Goal: Task Accomplishment & Management: Complete application form

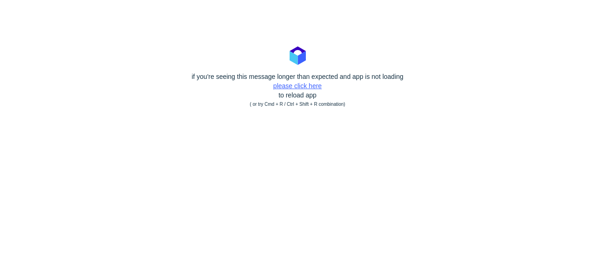
click at [281, 84] on link "please click here" at bounding box center [297, 85] width 48 height 7
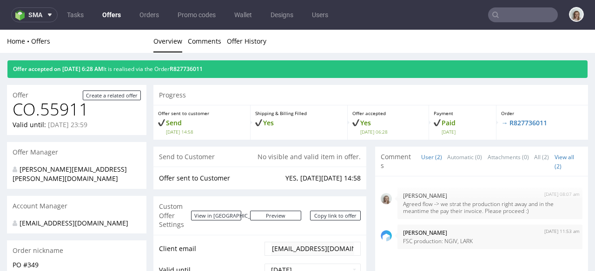
click at [59, 13] on ul "Tasks Offers Orders Promo codes Wallet Designs Users" at bounding box center [198, 14] width 280 height 15
click at [46, 17] on icon at bounding box center [49, 14] width 7 height 7
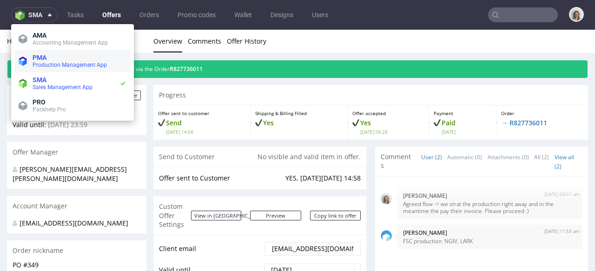
click at [45, 62] on span "Production Management App" at bounding box center [70, 65] width 74 height 7
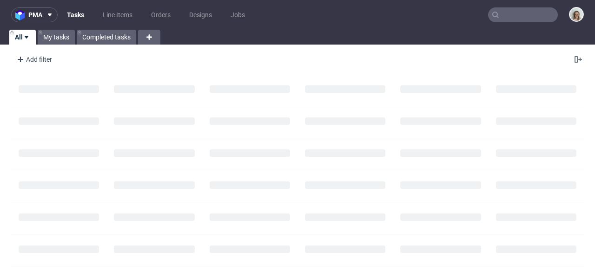
click at [522, 15] on input "text" at bounding box center [523, 14] width 70 height 15
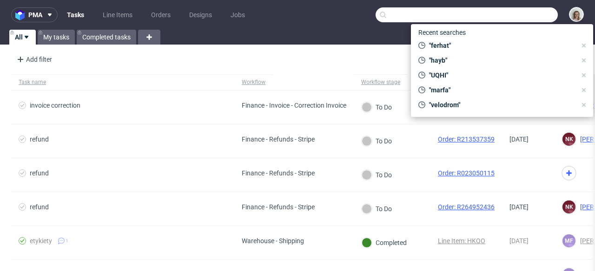
paste input "R947255464"
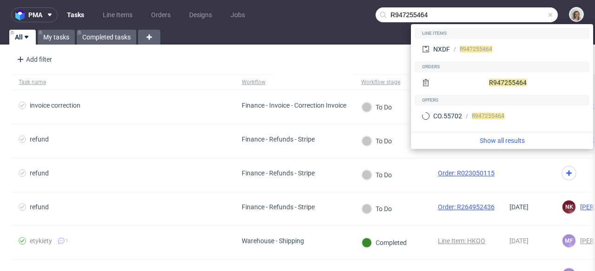
type input "R947255464"
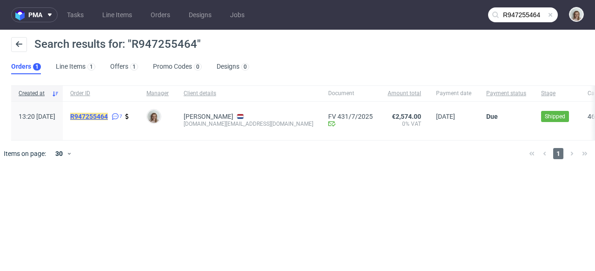
click at [108, 118] on mark "R947255464" at bounding box center [89, 116] width 38 height 7
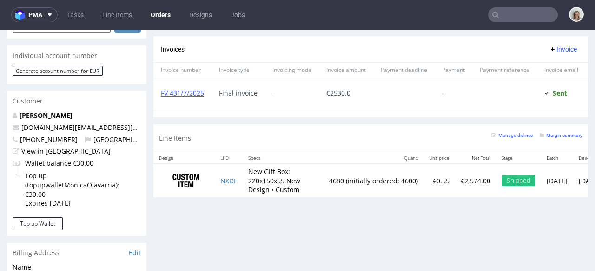
scroll to position [128, 0]
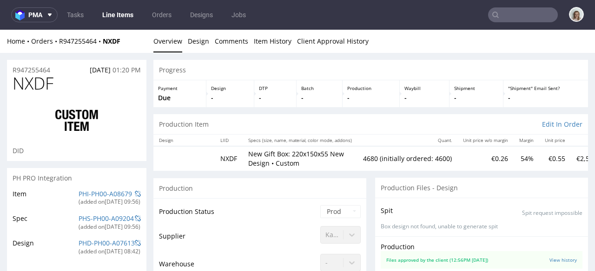
scroll to position [128, 0]
select select "in_progress"
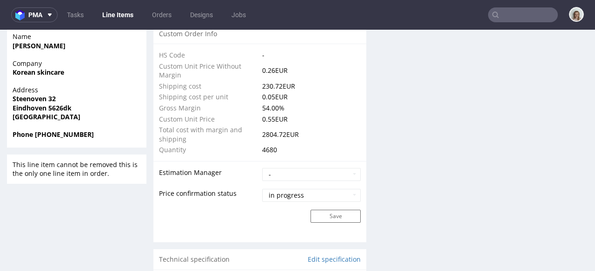
scroll to position [919, 0]
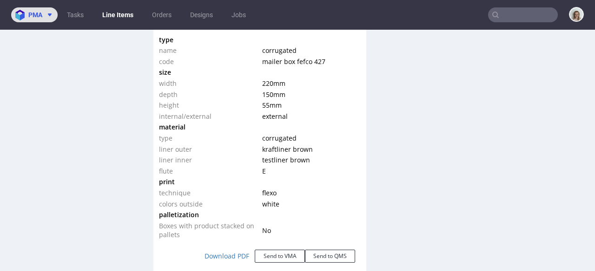
click at [28, 12] on span "pma" at bounding box center [35, 15] width 14 height 7
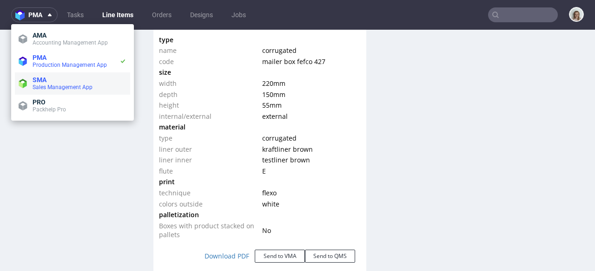
click at [43, 77] on span "SMA" at bounding box center [40, 79] width 14 height 7
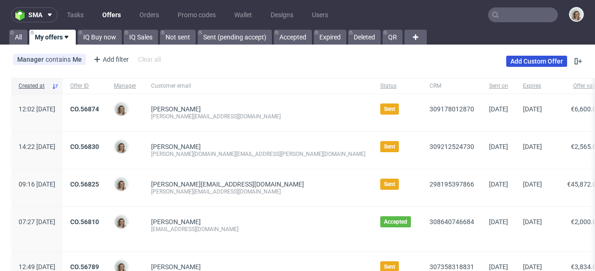
click at [540, 61] on link "Add Custom Offer" at bounding box center [536, 61] width 61 height 11
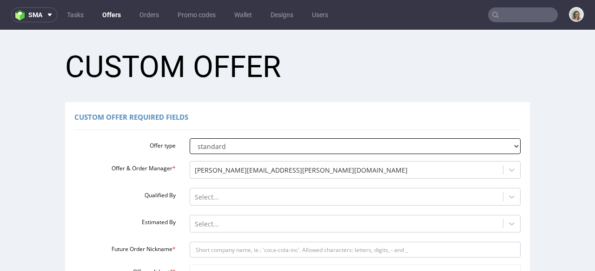
click at [223, 146] on select "standard prototyping sampling" at bounding box center [355, 146] width 331 height 16
click at [190, 138] on select "standard prototyping sampling" at bounding box center [355, 146] width 331 height 16
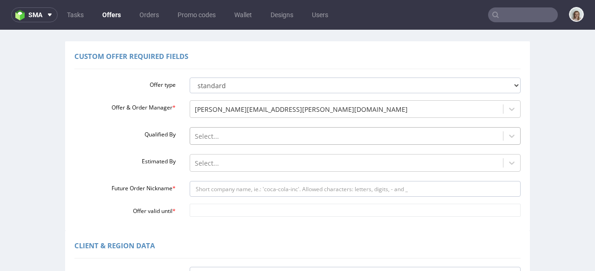
click at [210, 140] on div "Select..." at bounding box center [355, 133] width 331 height 13
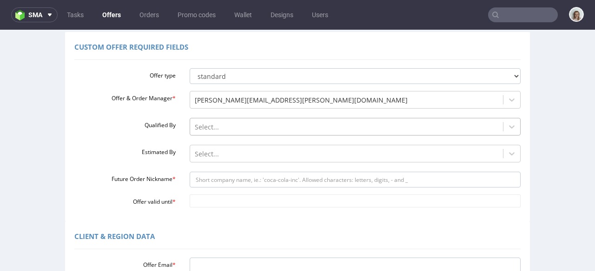
scroll to position [77, 0]
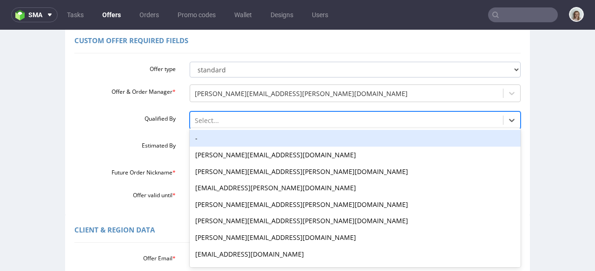
click at [206, 141] on div "-" at bounding box center [355, 138] width 331 height 17
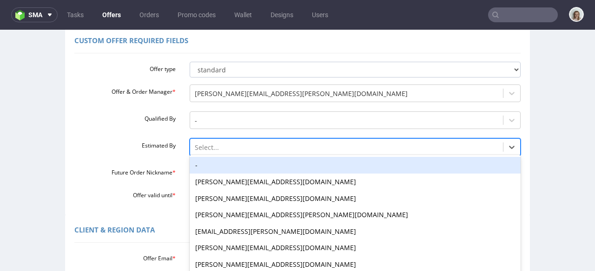
click at [210, 150] on div "-, 1 of 27. 27 results available. Use Up and Down to choose options, press Ente…" at bounding box center [355, 144] width 331 height 13
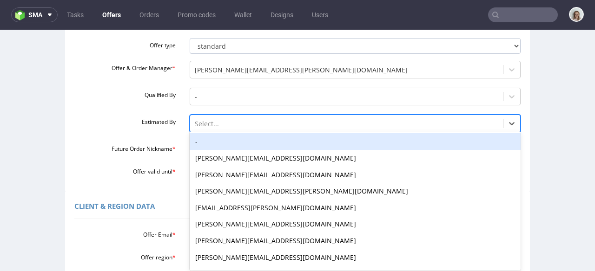
scroll to position [104, 0]
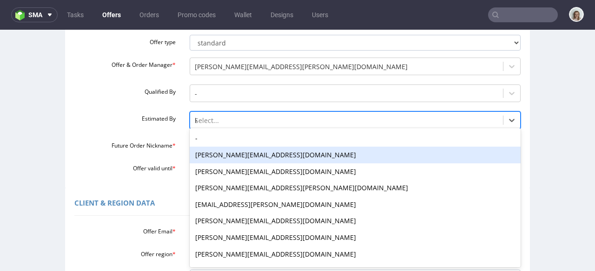
type input "kl"
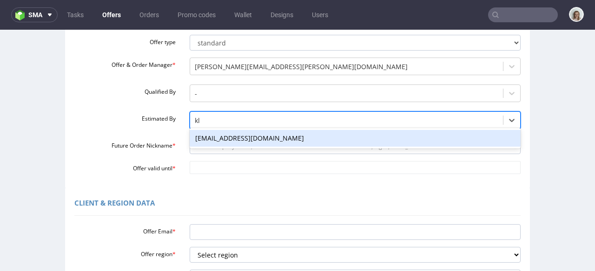
click at [227, 137] on div "[EMAIL_ADDRESS][DOMAIN_NAME]" at bounding box center [355, 138] width 331 height 17
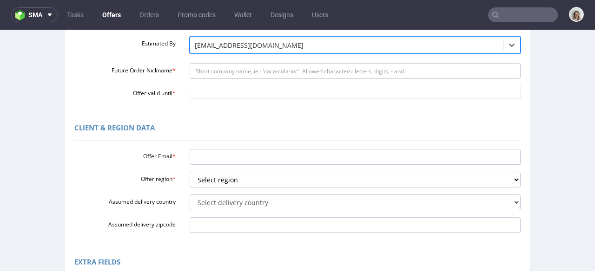
scroll to position [189, 0]
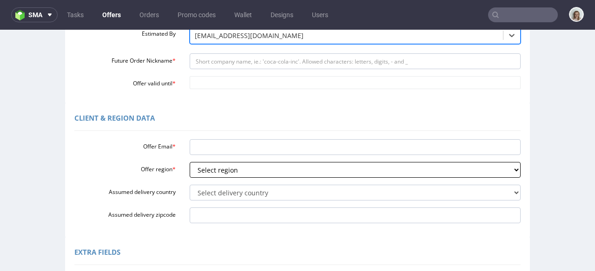
click at [201, 175] on select "Select region eu gb de pl fr it es" at bounding box center [355, 170] width 331 height 16
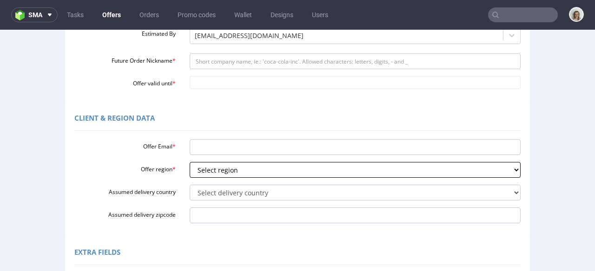
select select "eu"
click at [190, 162] on select "Select region eu gb de pl fr it es" at bounding box center [355, 170] width 331 height 16
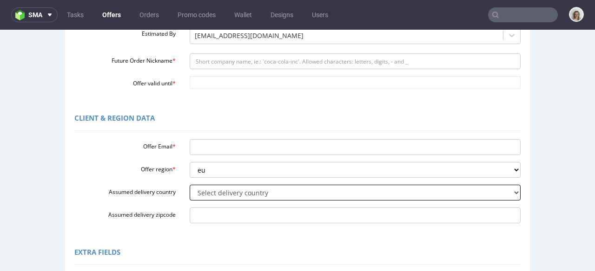
click at [203, 192] on select "Select delivery country Andorra Afghanistan Anguilla Albania Armenia Antarctica…" at bounding box center [355, 193] width 331 height 16
select select "57"
click at [190, 185] on select "Select delivery country Andorra Afghanistan Anguilla Albania Armenia Antarctica…" at bounding box center [355, 193] width 331 height 16
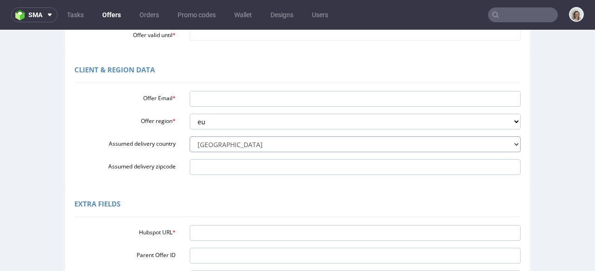
scroll to position [242, 0]
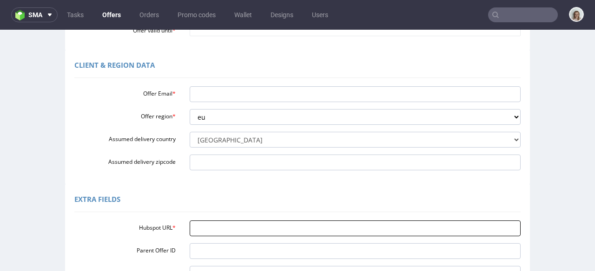
click at [210, 229] on input "Hubspot URL *" at bounding box center [355, 229] width 331 height 16
paste input "https://app-eu1.hubspot.com/contacts/25600958/record/0-3/309831815386/"
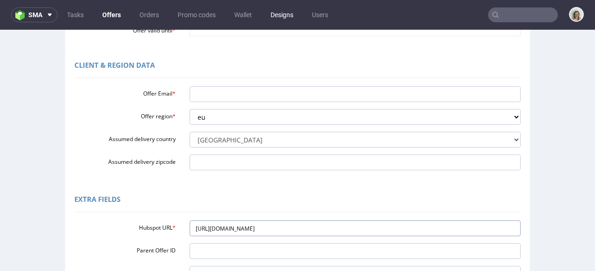
type input "https://app-eu1.hubspot.com/contacts/25600958/record/0-3/309831815386/"
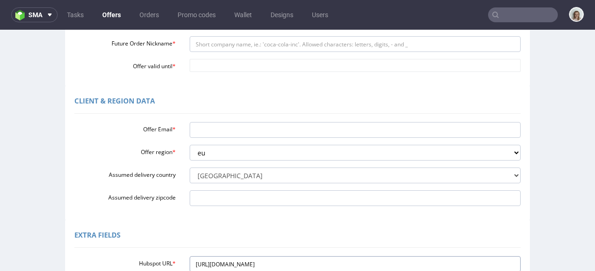
scroll to position [157, 0]
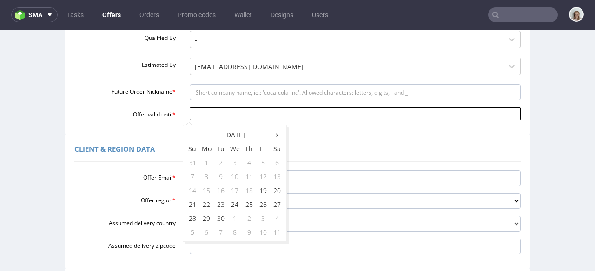
click at [199, 114] on input "Offer valid until *" at bounding box center [355, 113] width 331 height 13
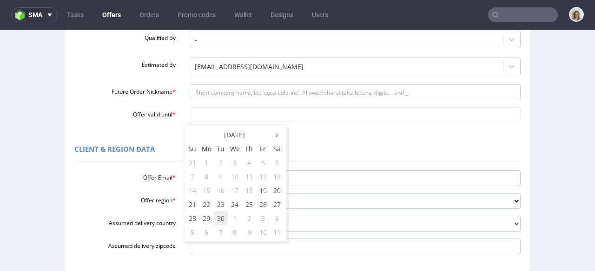
click at [223, 213] on td "30" at bounding box center [221, 218] width 14 height 14
type input "2025-09-30"
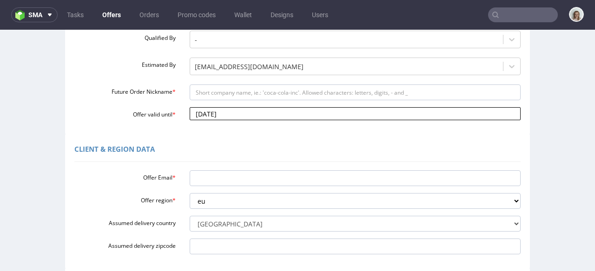
click at [256, 118] on input "2025-09-30" at bounding box center [355, 113] width 331 height 13
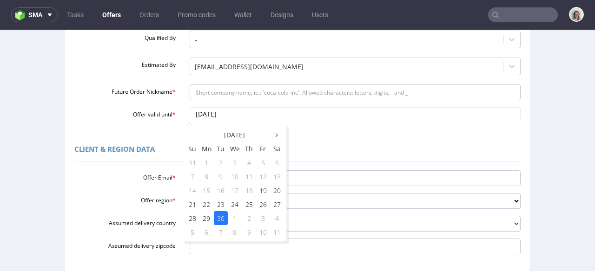
click at [219, 222] on td "30" at bounding box center [221, 218] width 14 height 14
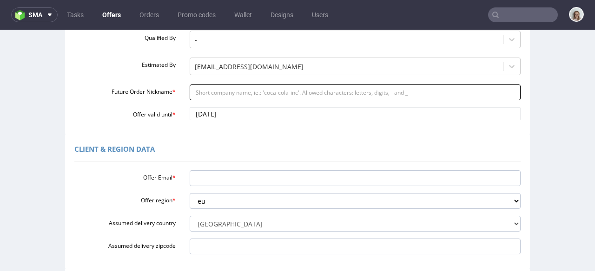
click at [203, 90] on input "Future Order Nickname *" at bounding box center [355, 93] width 331 height 16
paste input "Nilorn_Group_-_Carriwell_Project"
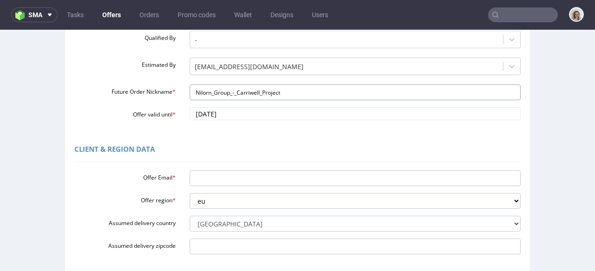
type input "Nilorn_Group_-_Carriwell_Project"
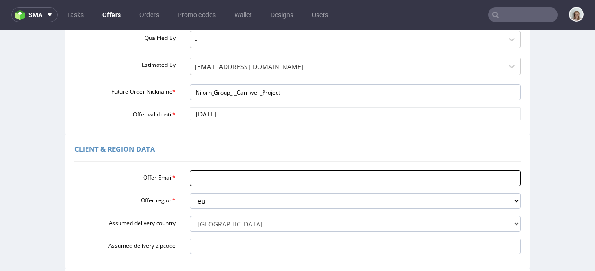
click at [215, 180] on input "Offer Email *" at bounding box center [355, 178] width 331 height 16
paste input "carla.magalhaes@pt.nilorn.com"
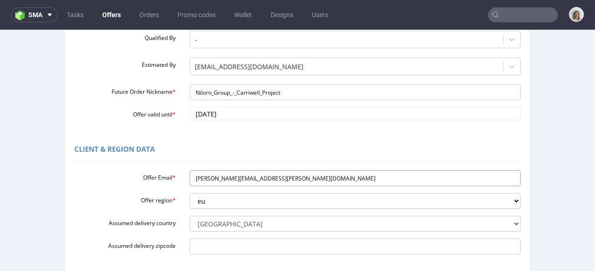
type input "carla.magalhaes@pt.nilorn.com"
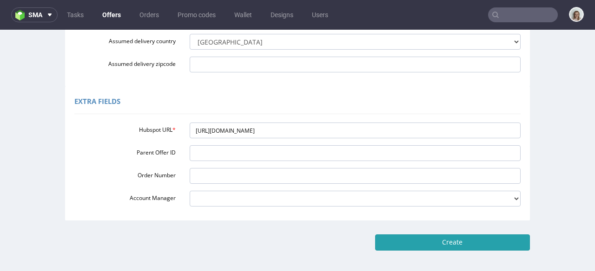
scroll to position [379, 0]
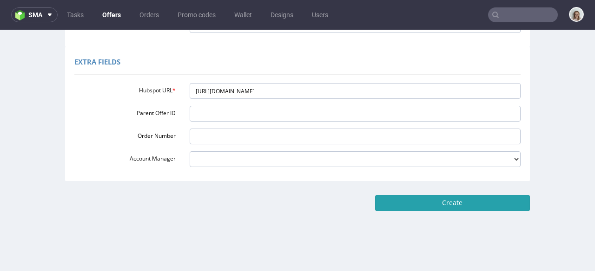
click at [434, 206] on input "Create" at bounding box center [452, 203] width 155 height 16
type input "Please wait..."
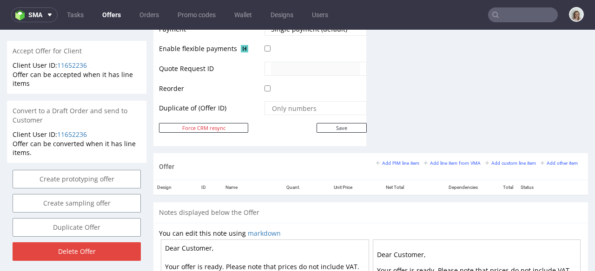
scroll to position [393, 0]
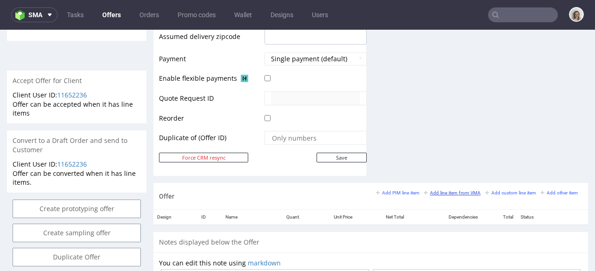
click at [436, 195] on small "Add line item from VMA" at bounding box center [452, 192] width 57 height 5
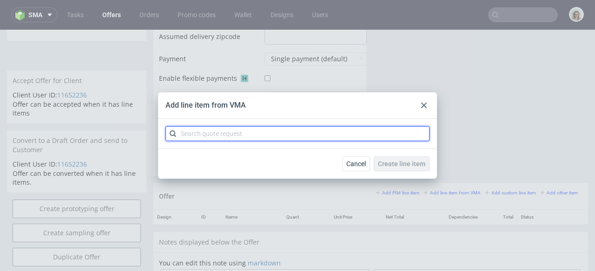
paste input "CBLT"
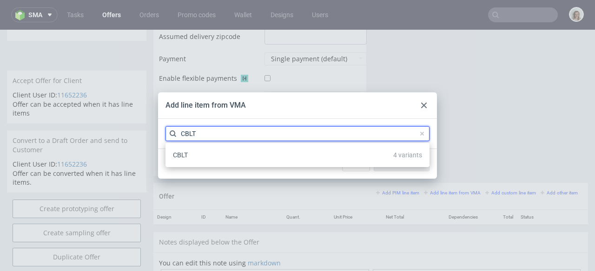
type input "CBLT"
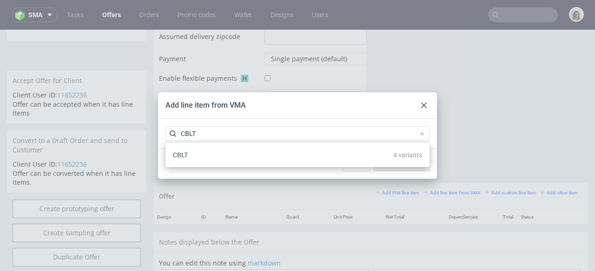
click at [226, 150] on div "CBLT 4 variants" at bounding box center [297, 155] width 256 height 17
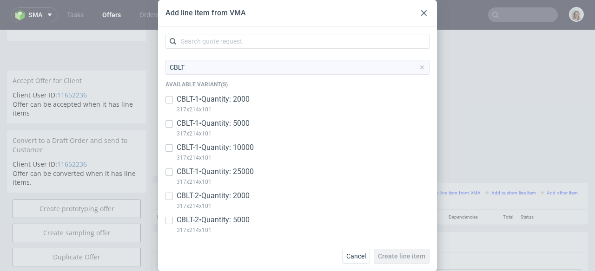
click at [226, 103] on p "CBLT-1 • Quantity: 2000" at bounding box center [213, 99] width 73 height 10
checkbox input "true"
click at [224, 123] on p "CBLT-1 • Quantity: 5000" at bounding box center [213, 123] width 73 height 10
checkbox input "true"
click at [232, 147] on p "CBLT-1 • Quantity: 10000" at bounding box center [215, 148] width 77 height 10
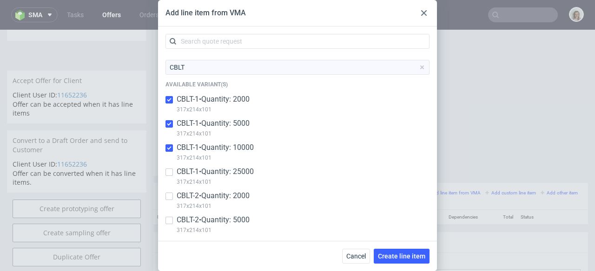
checkbox input "true"
click at [228, 175] on p "CBLT-1 • Quantity: 25000" at bounding box center [215, 172] width 77 height 10
checkbox input "true"
click at [400, 259] on span "Create line item" at bounding box center [401, 256] width 47 height 7
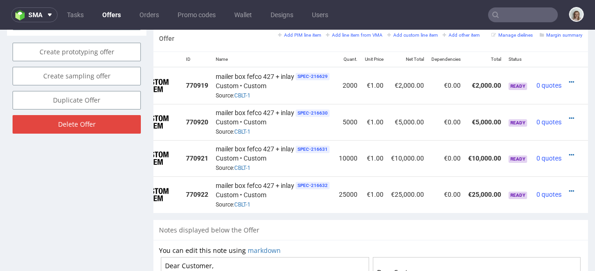
scroll to position [0, 46]
click at [569, 79] on icon at bounding box center [571, 82] width 5 height 7
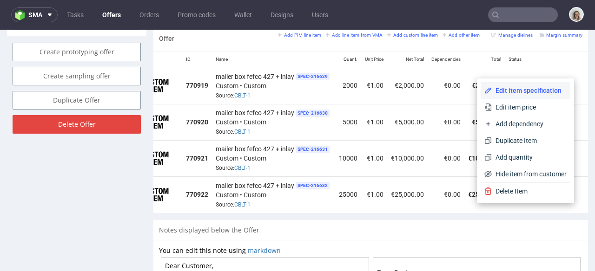
click at [542, 88] on span "Edit item specification" at bounding box center [529, 90] width 75 height 9
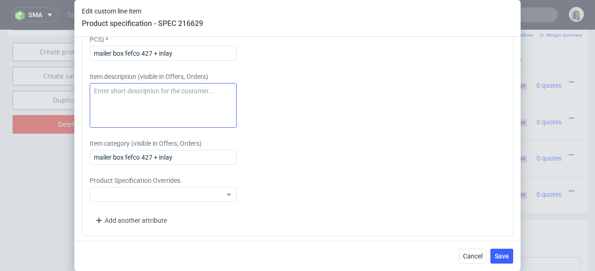
scroll to position [1737, 0]
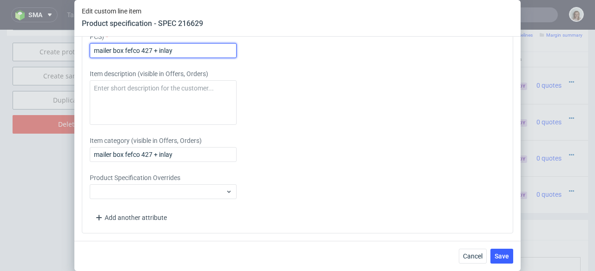
click at [180, 55] on input "mailer box fefco 427 + inlay" at bounding box center [163, 50] width 147 height 15
drag, startPoint x: 174, startPoint y: 48, endPoint x: 246, endPoint y: 47, distance: 71.6
click at [246, 47] on div "Item name (visible in Offers, Orders, Invoices, PCS) mailer box fefco 427 + inl…" at bounding box center [244, 40] width 308 height 35
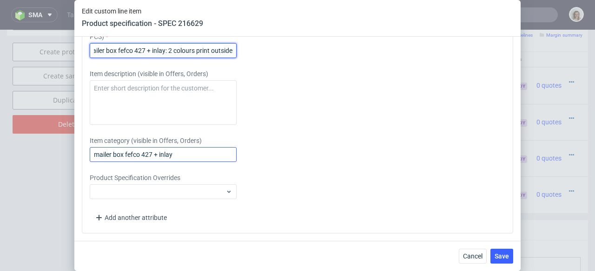
type input "mailer box fefco 427 + inlay: 2 colours print outside"
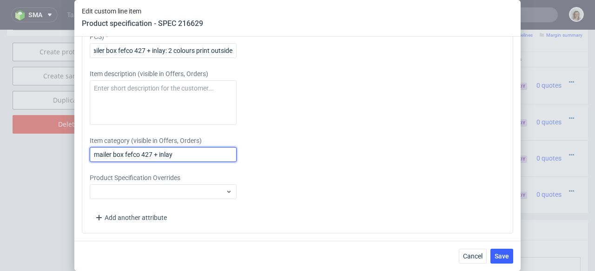
click at [183, 156] on input "mailer box fefco 427 + inlay" at bounding box center [163, 154] width 147 height 15
paste input "2 colours print outside"
drag, startPoint x: 203, startPoint y: 153, endPoint x: 56, endPoint y: 153, distance: 147.7
click at [56, 153] on div "Edit custom line item Product specification - SPEC 216629 Supplier Adams Packag…" at bounding box center [297, 135] width 595 height 271
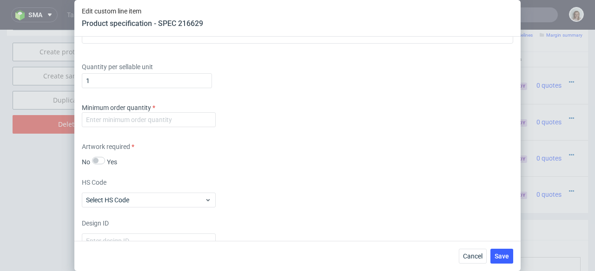
scroll to position [1458, 0]
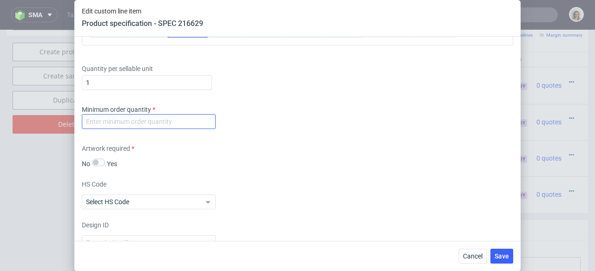
type input "mailer box fefco 427 + inlay: 2 colours print outside"
click at [98, 117] on input "number" at bounding box center [149, 121] width 134 height 15
type input "1"
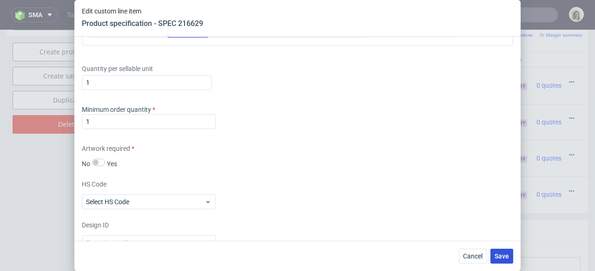
click at [496, 255] on span "Save" at bounding box center [501, 256] width 14 height 7
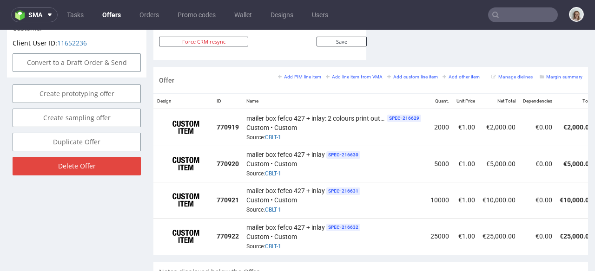
scroll to position [0, 105]
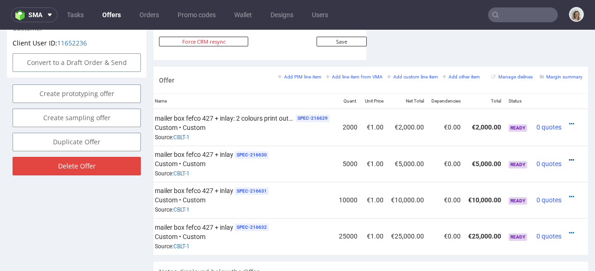
click at [569, 157] on icon at bounding box center [571, 160] width 5 height 7
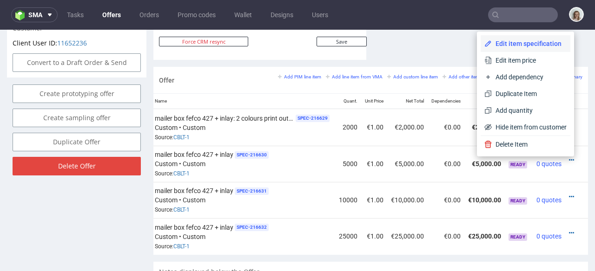
click at [529, 46] on span "Edit item specification" at bounding box center [529, 43] width 75 height 9
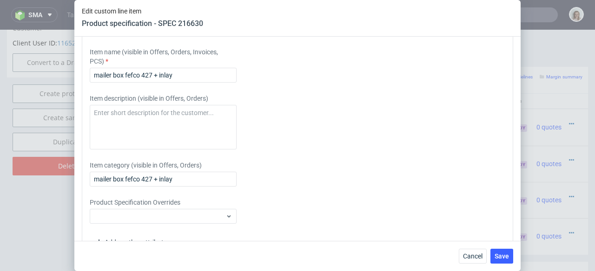
scroll to position [1737, 0]
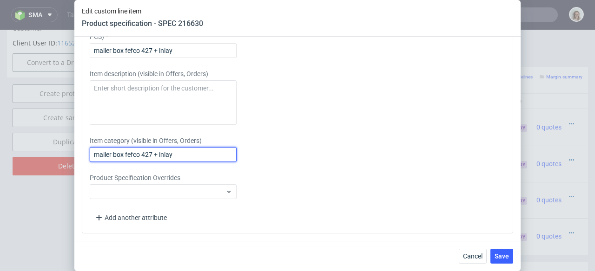
drag, startPoint x: 192, startPoint y: 154, endPoint x: 52, endPoint y: 154, distance: 140.8
click at [52, 154] on div "Edit custom line item Product specification - SPEC 216630 Supplier Adams Packag…" at bounding box center [297, 135] width 595 height 271
paste input ": 2 colours print outside"
type input "mailer box fefco 427 + inlay: 2 colours print outside"
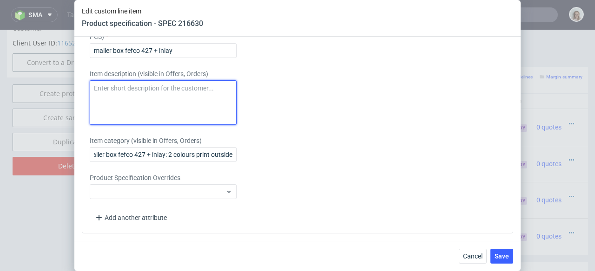
click at [121, 94] on textarea at bounding box center [163, 102] width 147 height 45
paste textarea "mailer box fefco 427 + inlay: 2 colours print outside"
type textarea "mailer box fefco 427 + inlay: 2 colours print outside"
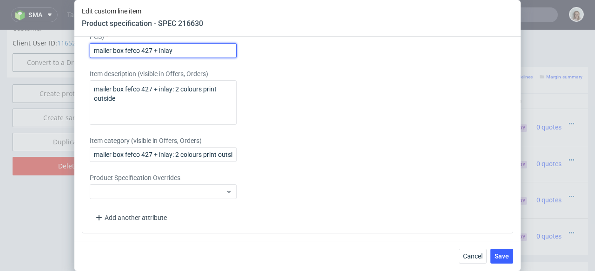
drag, startPoint x: 182, startPoint y: 50, endPoint x: 69, endPoint y: 51, distance: 112.9
click at [69, 51] on div "Edit custom line item Product specification - SPEC 216630 Supplier Adams Packag…" at bounding box center [297, 135] width 595 height 271
paste input ": 2 colours print outside"
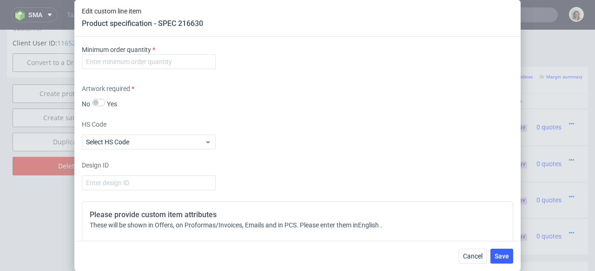
scroll to position [1494, 0]
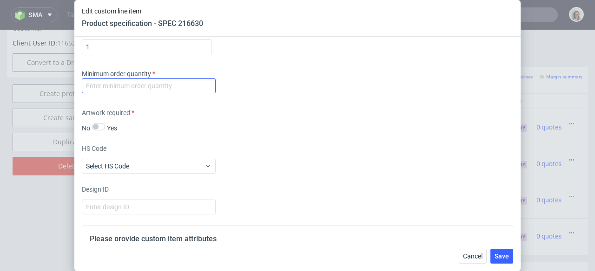
type input "mailer box fefco 427 + inlay: 2 colours print outside"
click at [102, 80] on input "number" at bounding box center [149, 86] width 134 height 15
type input "1"
click at [497, 257] on span "Save" at bounding box center [501, 256] width 14 height 7
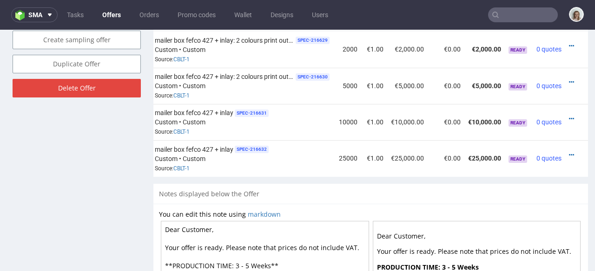
scroll to position [0, 105]
click at [569, 116] on icon at bounding box center [571, 119] width 5 height 7
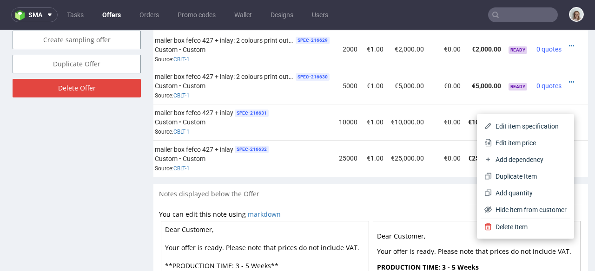
click at [543, 122] on span "Edit item specification" at bounding box center [529, 126] width 75 height 9
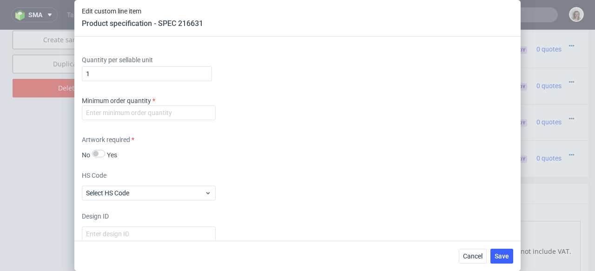
scroll to position [1665, 0]
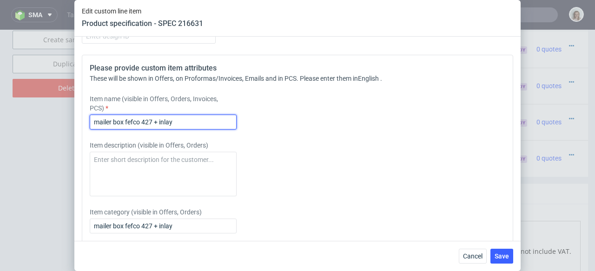
drag, startPoint x: 176, startPoint y: 138, endPoint x: 59, endPoint y: 138, distance: 117.1
click at [59, 138] on div "Edit custom line item Product specification - SPEC 216631 Supplier Adams Packag…" at bounding box center [297, 135] width 595 height 271
paste input ": 2 colours print outside"
type input "mailer box fefco 427 + inlay: 2 colours print outside"
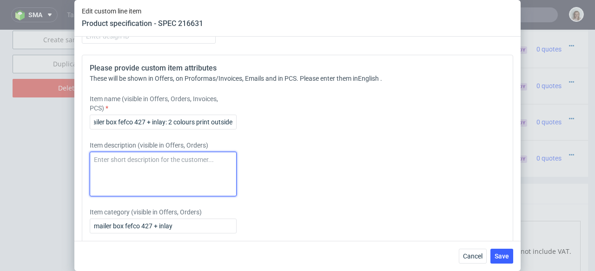
click at [101, 178] on textarea at bounding box center [163, 174] width 147 height 45
paste textarea "mailer box fefco 427 + inlay: 2 colours print outside"
type textarea "mailer box fefco 427 + inlay: 2 colours print outside"
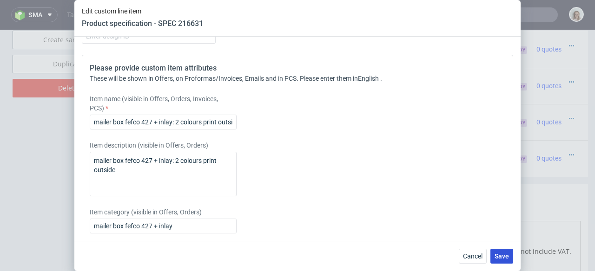
click at [495, 256] on span "Save" at bounding box center [501, 256] width 14 height 7
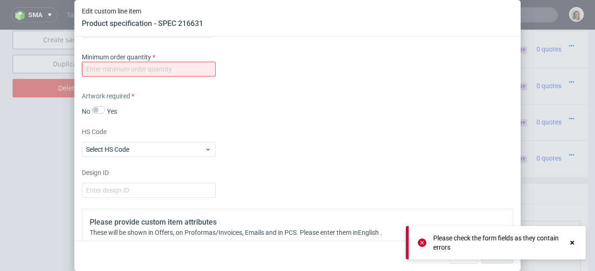
scroll to position [1474, 0]
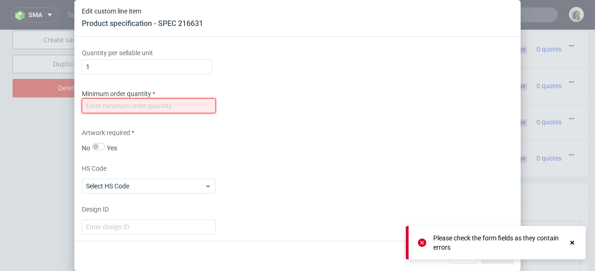
click at [125, 113] on input "number" at bounding box center [149, 105] width 134 height 15
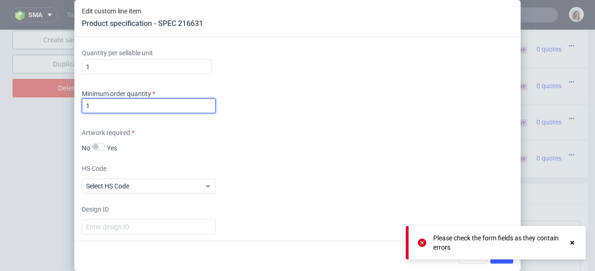
type input "1"
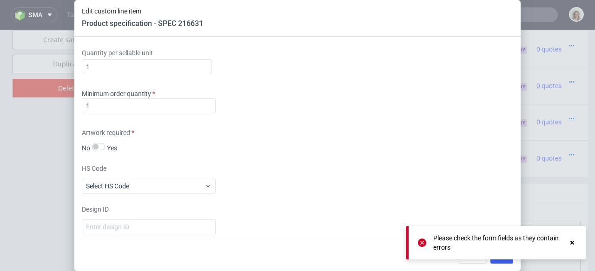
click at [423, 242] on icon at bounding box center [422, 243] width 8 height 8
click at [500, 261] on button "Save" at bounding box center [501, 256] width 23 height 15
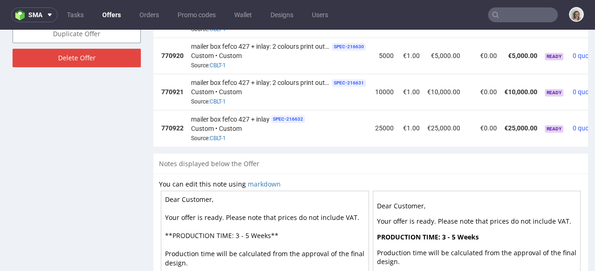
scroll to position [0, 105]
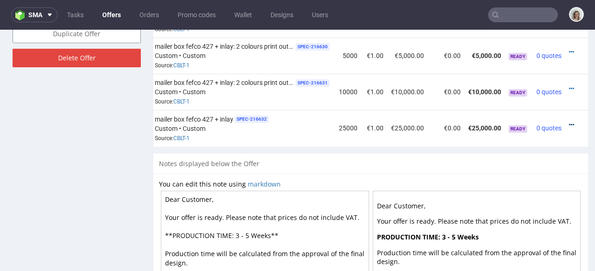
click at [569, 122] on icon at bounding box center [571, 125] width 5 height 7
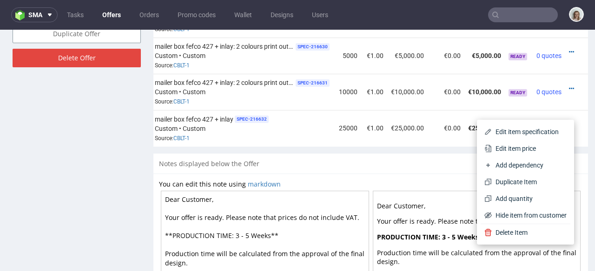
click at [548, 126] on li "Edit item specification" at bounding box center [525, 132] width 90 height 17
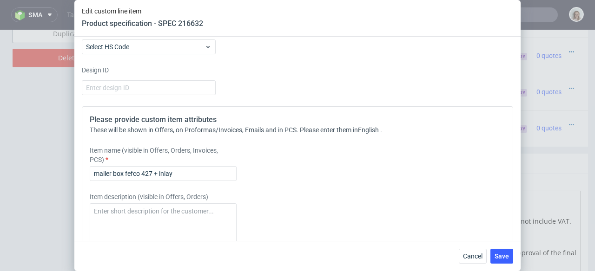
scroll to position [1666, 0]
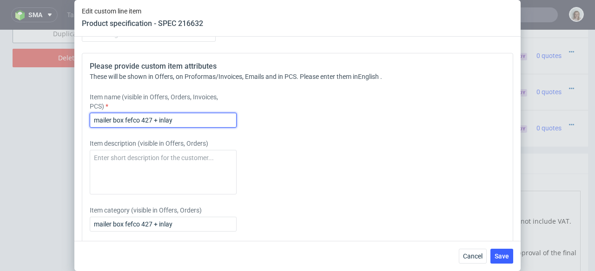
drag, startPoint x: 195, startPoint y: 136, endPoint x: 71, endPoint y: 138, distance: 124.0
click at [71, 138] on div "Edit custom line item Product specification - SPEC 216632 Supplier Adams Packag…" at bounding box center [297, 135] width 595 height 271
paste input ": 2 colours print outside"
type input "mailer box fefco 427 + inlay: 2 colours print outside"
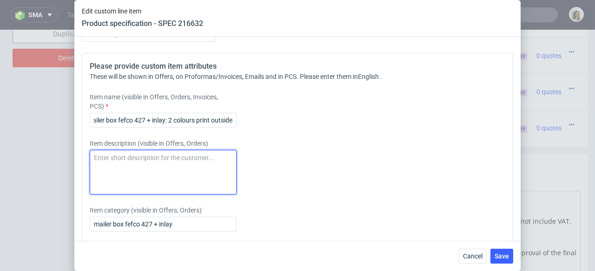
click at [98, 183] on textarea at bounding box center [163, 172] width 147 height 45
paste textarea "mailer box fefco 427 + inlay: 2 colours print outside"
type textarea "mailer box fefco 427 + inlay: 2 colours print outside"
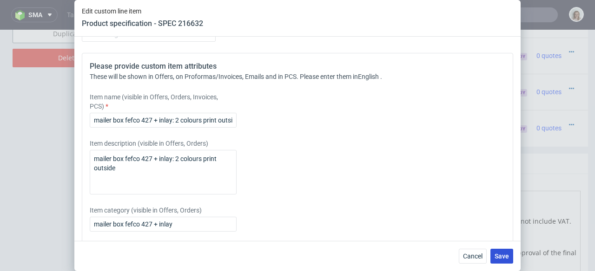
click at [503, 258] on span "Save" at bounding box center [501, 256] width 14 height 7
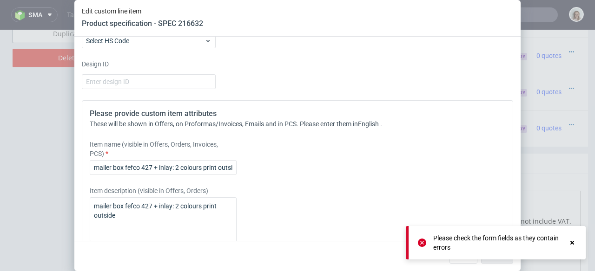
scroll to position [1500, 0]
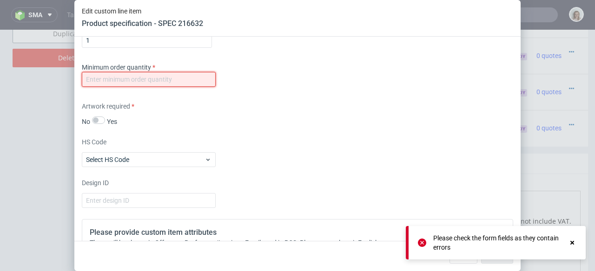
click at [102, 87] on input "number" at bounding box center [149, 79] width 134 height 15
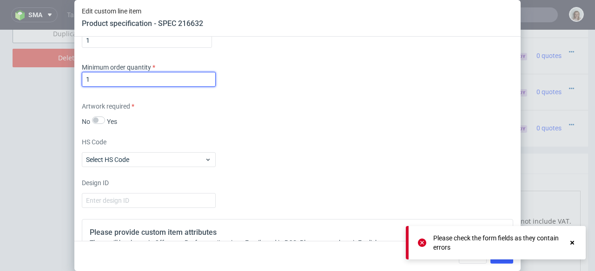
type input "1"
click at [573, 245] on use at bounding box center [572, 243] width 4 height 4
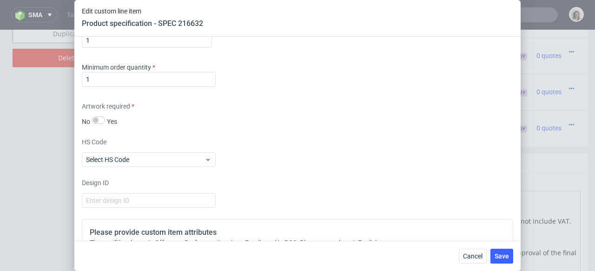
drag, startPoint x: 502, startPoint y: 259, endPoint x: 500, endPoint y: 246, distance: 13.1
click at [503, 259] on span "Save" at bounding box center [501, 256] width 14 height 7
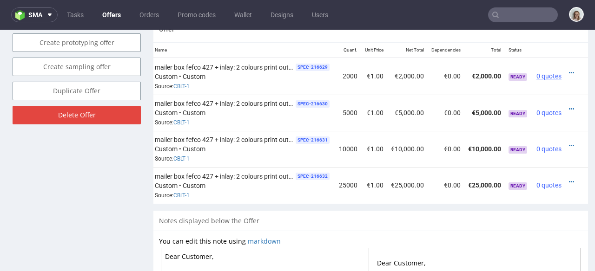
scroll to position [542, 0]
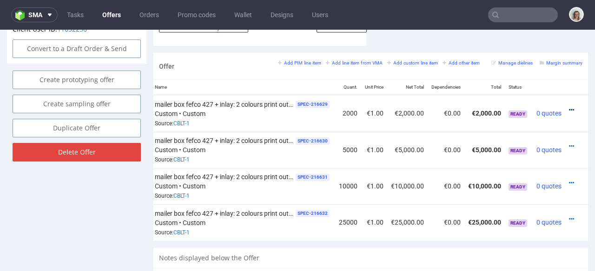
click at [569, 107] on icon at bounding box center [571, 110] width 5 height 7
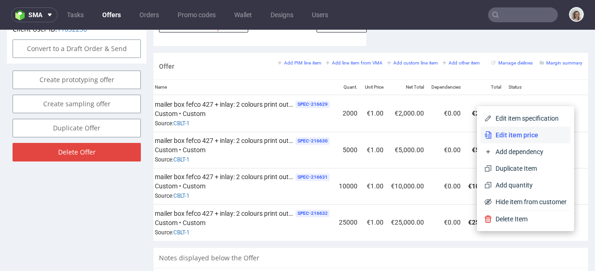
click at [521, 129] on li "Edit item price" at bounding box center [525, 135] width 90 height 17
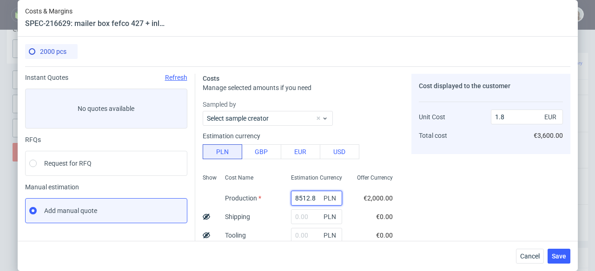
drag, startPoint x: 301, startPoint y: 195, endPoint x: 275, endPoint y: 194, distance: 26.0
click at [283, 194] on div "8512.8 PLN" at bounding box center [316, 198] width 66 height 19
paste input "9440"
type input "9440"
type input "1.99"
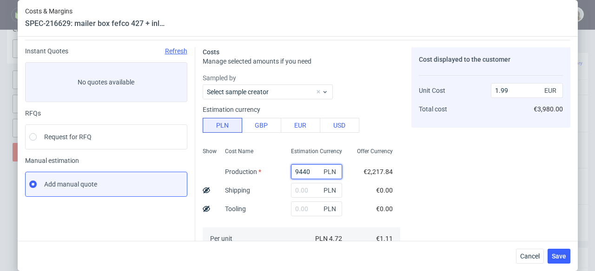
scroll to position [61, 0]
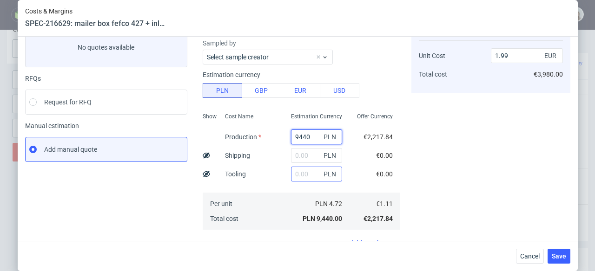
type input "9440"
click at [291, 177] on input "text" at bounding box center [316, 174] width 51 height 15
type input "1820"
type input "2.37"
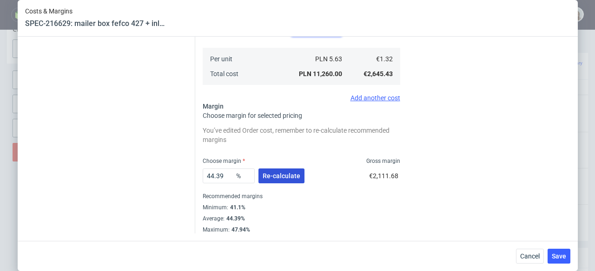
type input "1820"
click at [274, 177] on span "Re-calculate" at bounding box center [281, 176] width 38 height 7
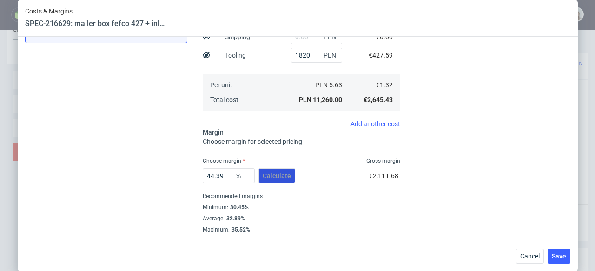
scroll to position [180, 0]
drag, startPoint x: 221, startPoint y: 176, endPoint x: 192, endPoint y: 176, distance: 28.8
click at [195, 176] on div "Costs Manage selected amounts if you need Sampled by Select sample creator Esti…" at bounding box center [382, 60] width 375 height 348
type input "32"
type input "1.94"
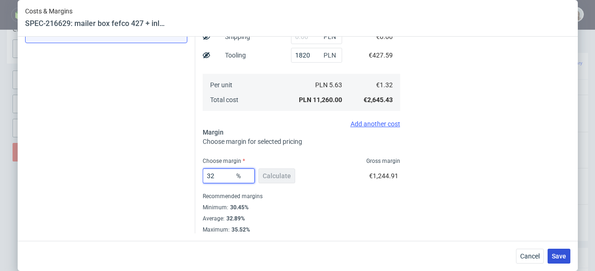
type input "32"
click at [561, 256] on span "Save" at bounding box center [558, 256] width 14 height 7
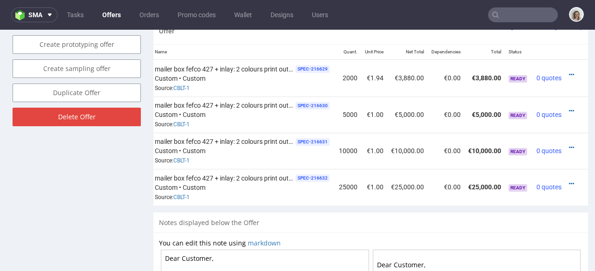
scroll to position [522, 0]
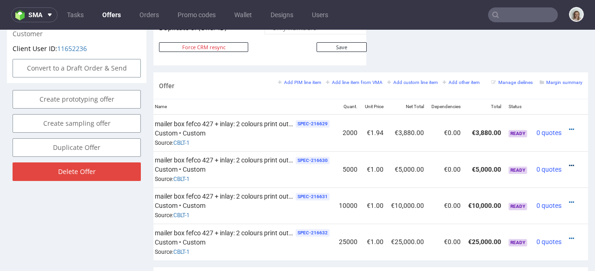
click at [569, 163] on icon at bounding box center [571, 166] width 5 height 7
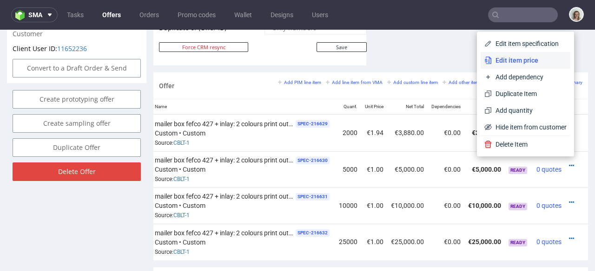
click at [500, 64] on span "Edit item price" at bounding box center [529, 60] width 75 height 9
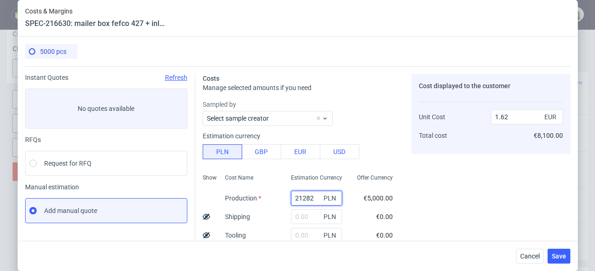
drag, startPoint x: 303, startPoint y: 197, endPoint x: 288, endPoint y: 205, distance: 17.1
click at [291, 197] on input "21282" at bounding box center [316, 198] width 51 height 15
click at [295, 231] on input "text" at bounding box center [316, 235] width 51 height 15
type input "1820"
type input "1.76"
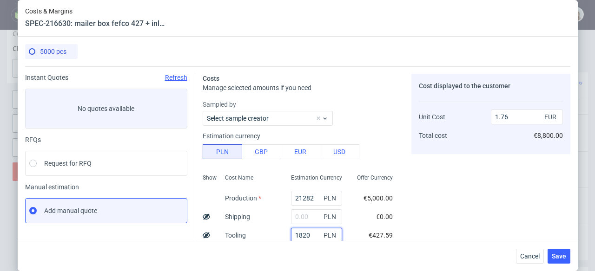
type input "1820"
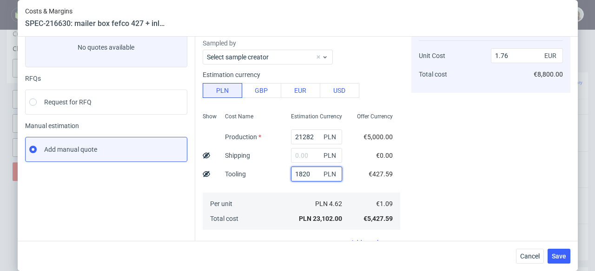
scroll to position [148, 0]
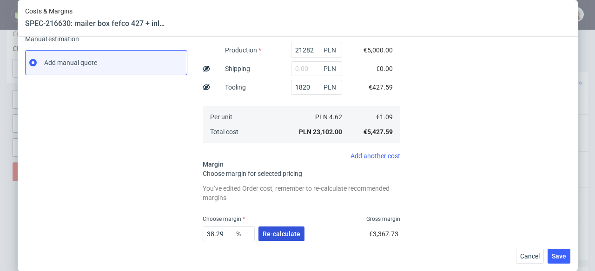
click at [291, 235] on span "Re-calculate" at bounding box center [281, 234] width 38 height 7
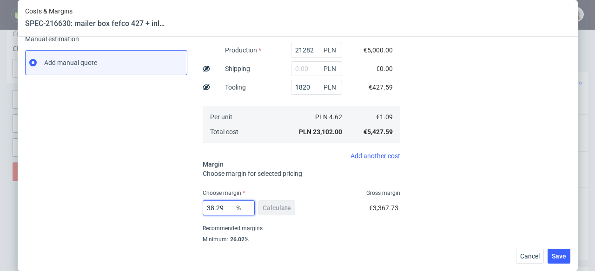
drag, startPoint x: 220, startPoint y: 210, endPoint x: 197, endPoint y: 210, distance: 22.3
click at [197, 210] on div "Costs Manage selected amounts if you need Sampled by Select sample creator Esti…" at bounding box center [382, 92] width 375 height 348
type input "33"
type input "1.62"
type input "32"
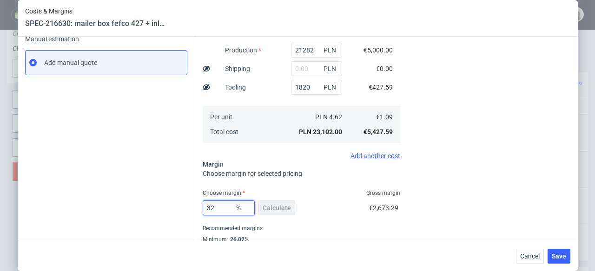
type input "1.6"
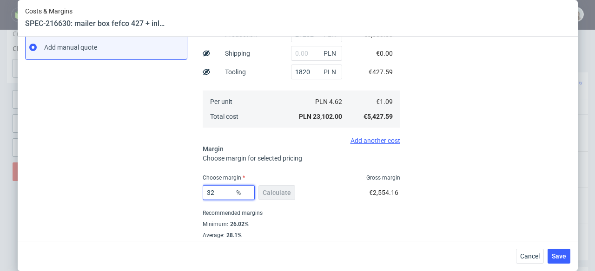
scroll to position [180, 0]
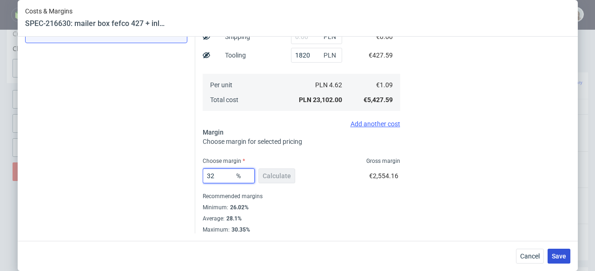
type input "32"
click at [565, 252] on button "Save" at bounding box center [558, 256] width 23 height 15
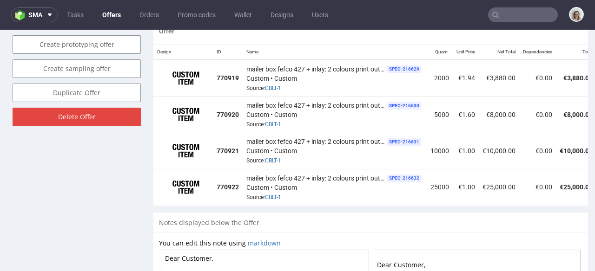
scroll to position [0, 105]
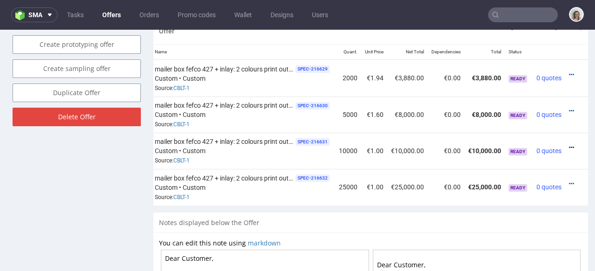
click at [569, 144] on icon at bounding box center [571, 147] width 5 height 7
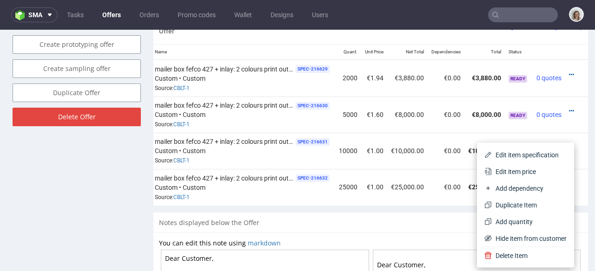
click at [505, 169] on span "Edit item price" at bounding box center [529, 171] width 75 height 9
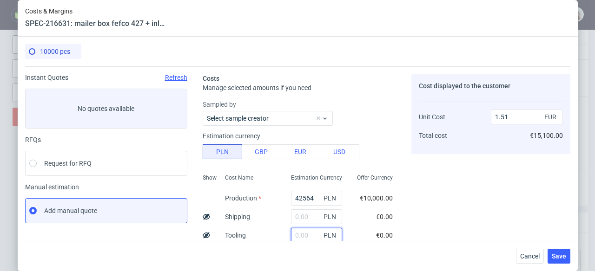
click at [295, 234] on input "text" at bounding box center [316, 235] width 51 height 15
type input "1820"
type input "1.57"
type input "1820"
drag, startPoint x: 306, startPoint y: 195, endPoint x: 274, endPoint y: 197, distance: 31.6
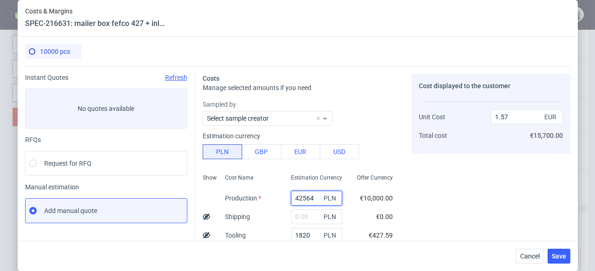
click at [283, 197] on div "42564 PLN" at bounding box center [316, 198] width 66 height 19
paste input "28900"
type input "28900"
type input "1.09"
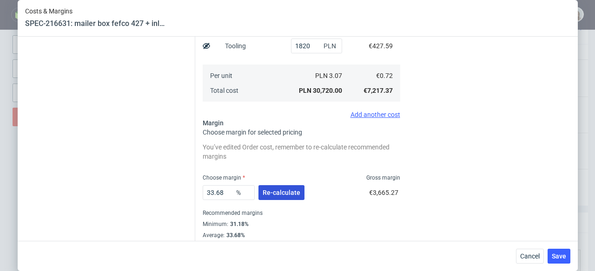
type input "28900"
click at [283, 190] on span "Re-calculate" at bounding box center [281, 193] width 38 height 7
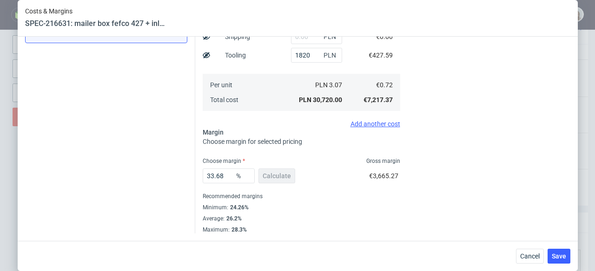
scroll to position [180, 0]
click at [554, 259] on button "Save" at bounding box center [558, 256] width 23 height 15
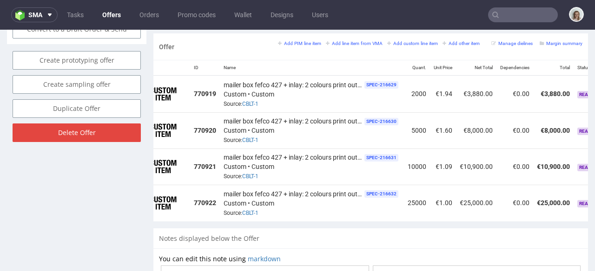
scroll to position [0, 105]
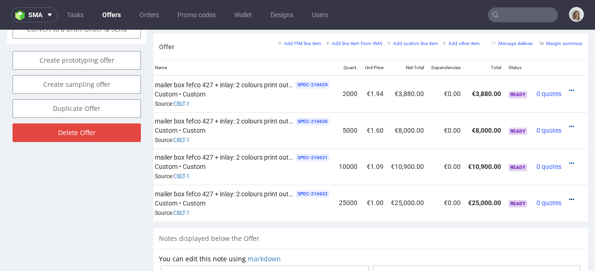
click at [569, 197] on icon at bounding box center [571, 200] width 5 height 7
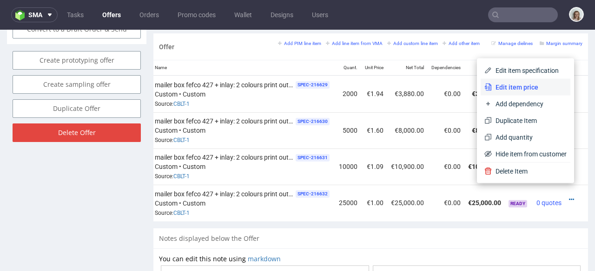
click at [492, 90] on span "Edit item price" at bounding box center [529, 87] width 75 height 9
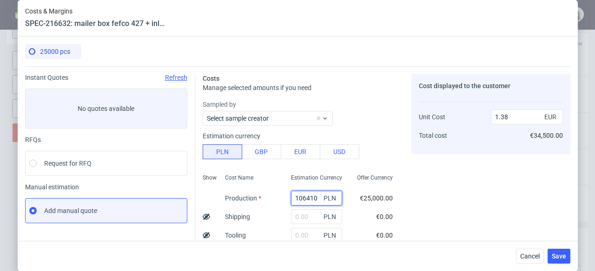
drag, startPoint x: 307, startPoint y: 196, endPoint x: 281, endPoint y: 197, distance: 26.0
click at [291, 197] on input "106410" at bounding box center [316, 198] width 51 height 15
paste input "6275"
type input "62750"
type input "0.81"
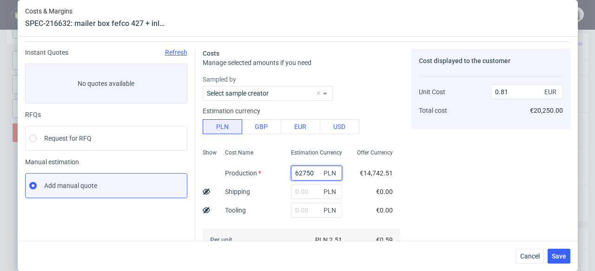
scroll to position [52, 0]
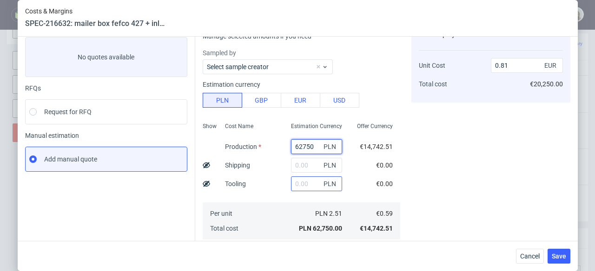
type input "62750"
click at [291, 183] on input "text" at bounding box center [316, 184] width 51 height 15
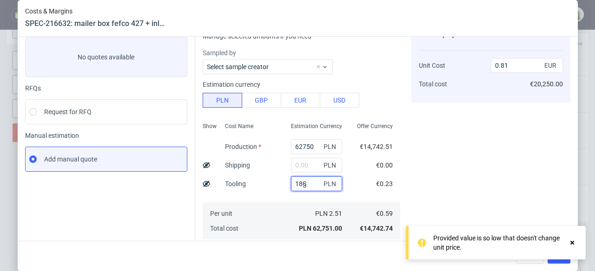
type input "18§2"
type input "1820"
type input "0.84"
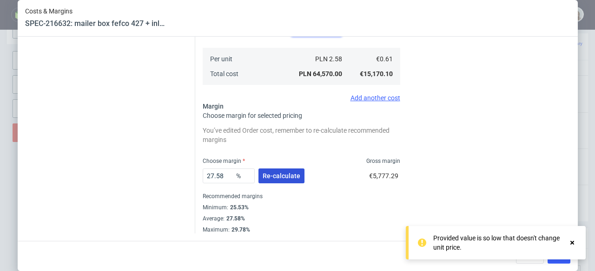
type input "1820"
click at [284, 182] on button "Re-calculate" at bounding box center [281, 176] width 46 height 15
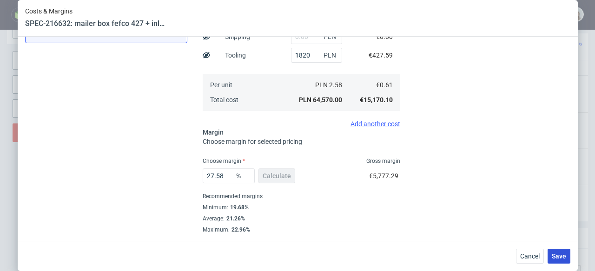
click at [566, 254] on span "Save" at bounding box center [558, 256] width 14 height 7
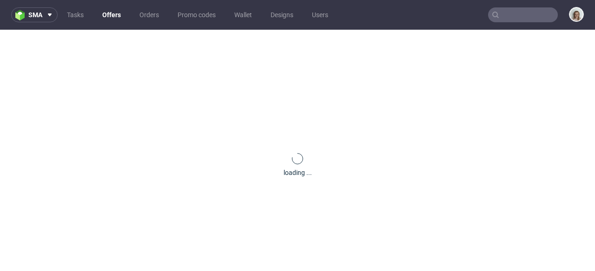
scroll to position [0, 0]
click at [34, 15] on span "sma" at bounding box center [35, 15] width 14 height 7
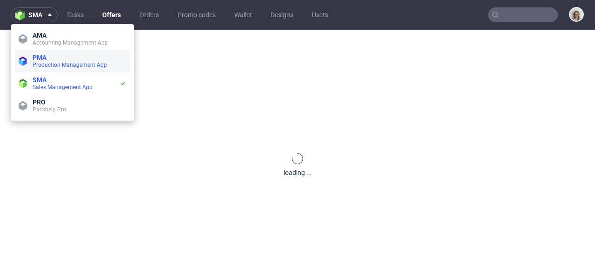
click at [56, 65] on span "Production Management App" at bounding box center [70, 65] width 74 height 7
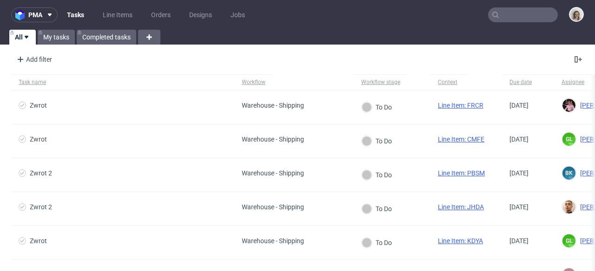
click at [511, 12] on input "text" at bounding box center [523, 14] width 70 height 15
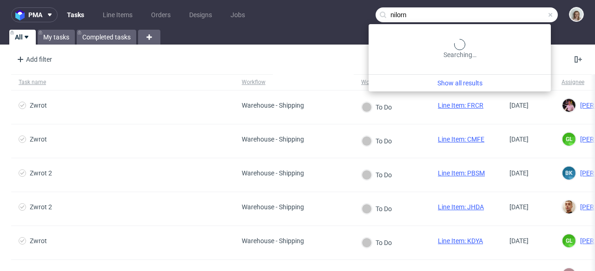
type input "nilorn"
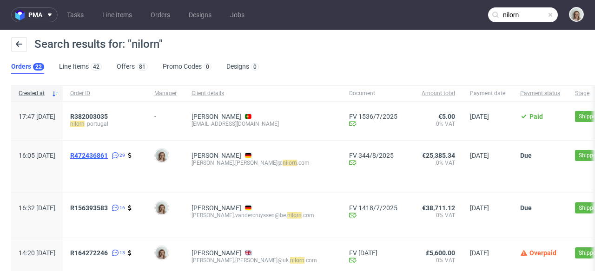
click at [108, 154] on span "R472436861" at bounding box center [89, 155] width 38 height 7
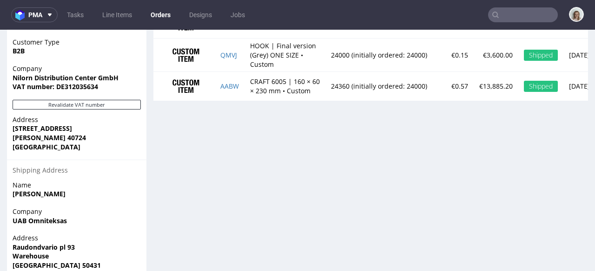
scroll to position [598, 0]
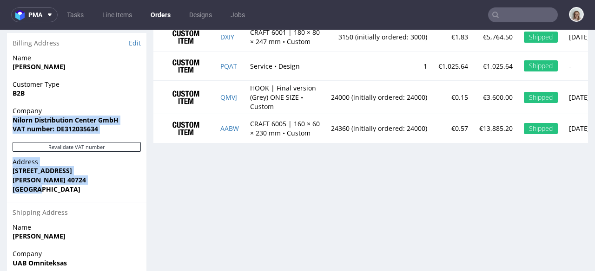
drag, startPoint x: 42, startPoint y: 175, endPoint x: 5, endPoint y: 104, distance: 80.4
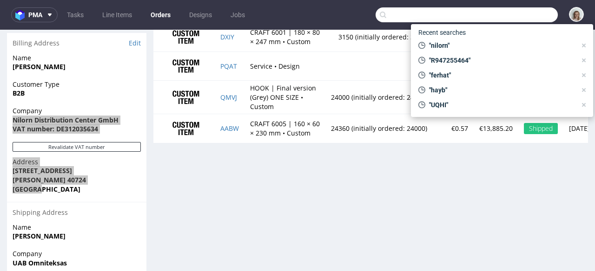
click at [528, 14] on input "text" at bounding box center [466, 14] width 182 height 15
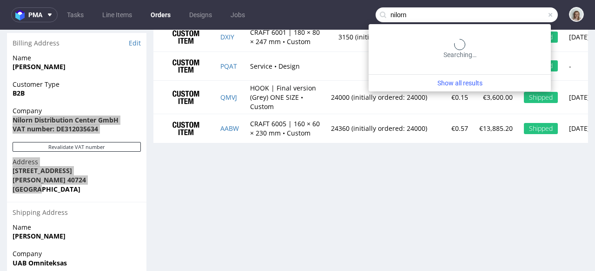
type input "nilorn"
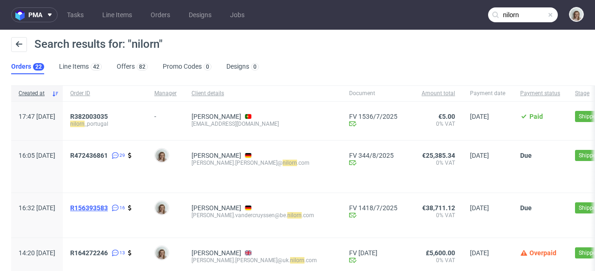
click at [108, 209] on span "R156393583" at bounding box center [89, 207] width 38 height 7
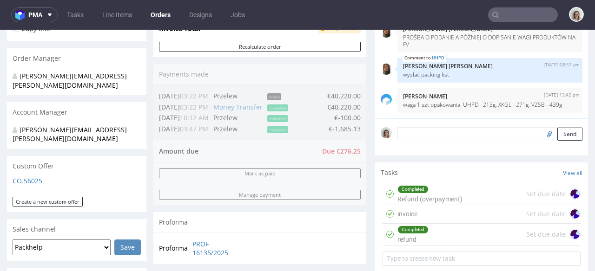
scroll to position [207, 0]
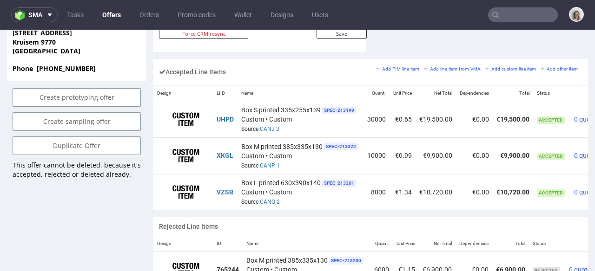
scroll to position [0, 51]
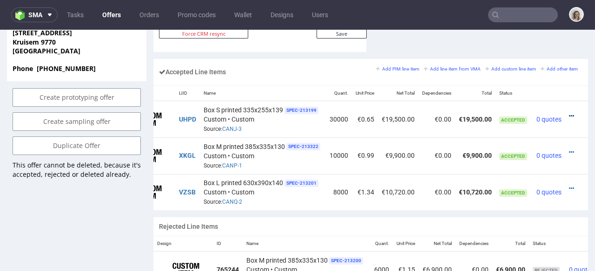
click at [569, 113] on icon at bounding box center [571, 116] width 5 height 7
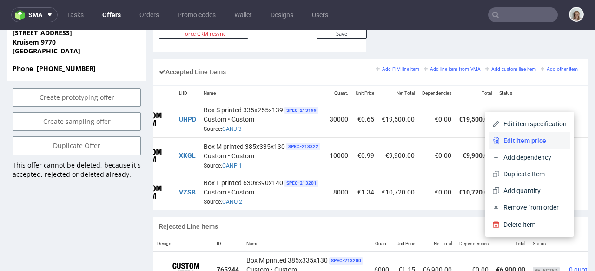
click at [547, 133] on li "Edit item price" at bounding box center [529, 140] width 82 height 17
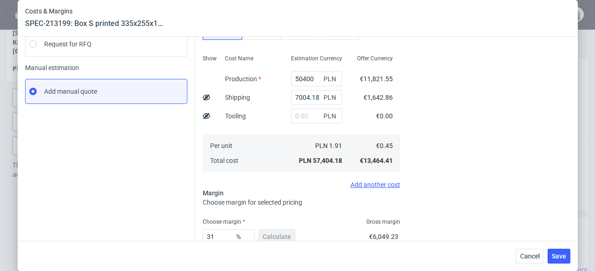
scroll to position [180, 0]
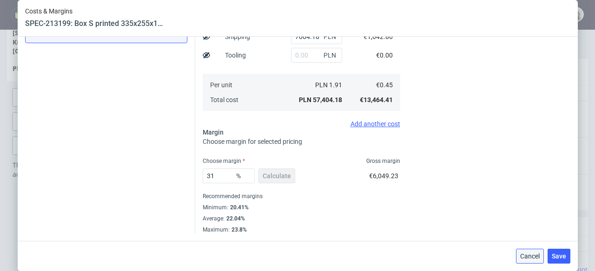
click at [523, 256] on button "Cancel" at bounding box center [530, 256] width 28 height 15
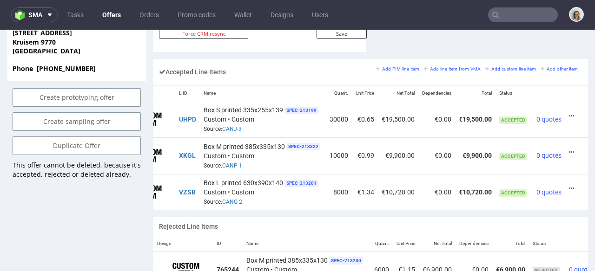
click at [528, 13] on input "text" at bounding box center [523, 14] width 70 height 15
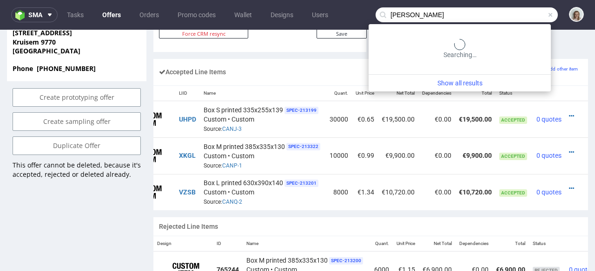
type input "carla"
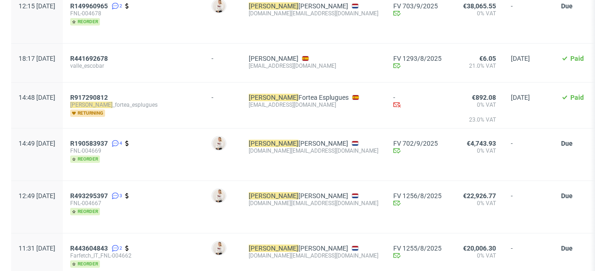
scroll to position [474, 0]
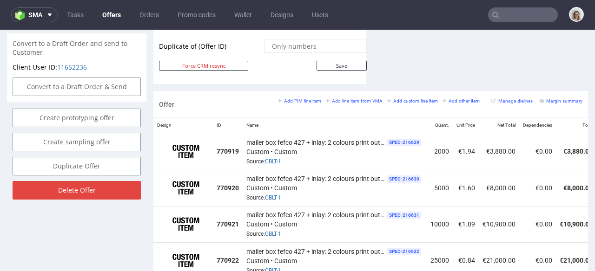
scroll to position [540, 0]
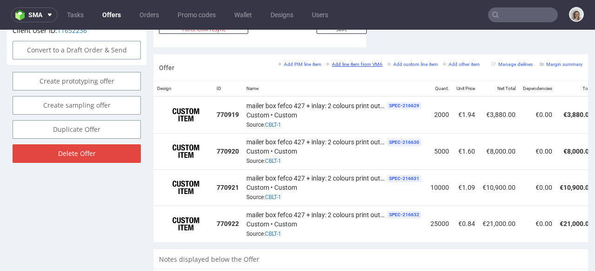
click at [345, 62] on small "Add line item from VMA" at bounding box center [354, 64] width 57 height 5
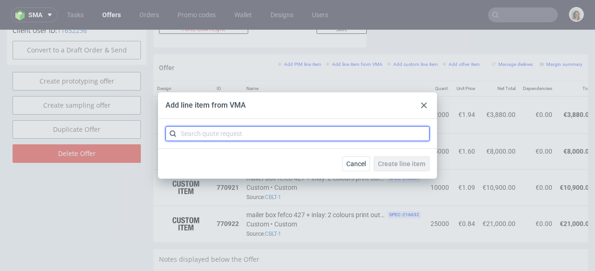
click at [236, 138] on input "text" at bounding box center [297, 133] width 264 height 15
paste input "CBLT-2"
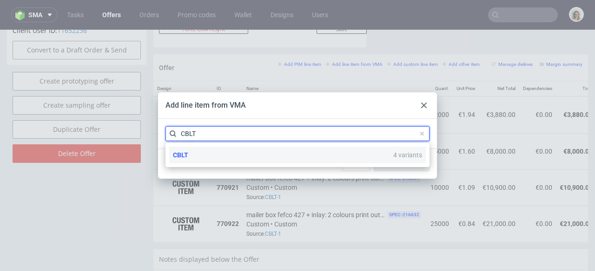
type input "CBLT"
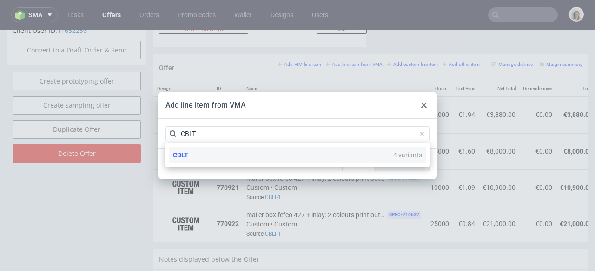
click at [216, 153] on div "CBLT 4 variants" at bounding box center [297, 155] width 256 height 17
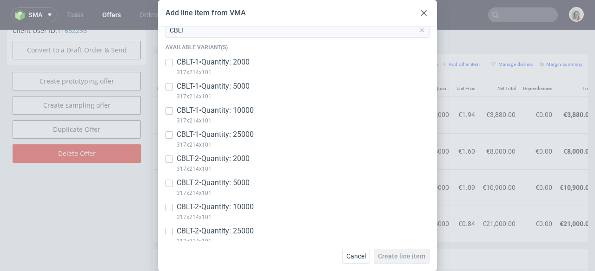
scroll to position [84, 0]
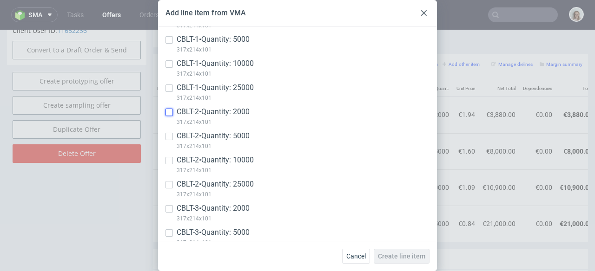
click at [172, 112] on input "checkbox" at bounding box center [168, 112] width 7 height 7
checkbox input "true"
click at [170, 138] on input "checkbox" at bounding box center [168, 136] width 7 height 7
checkbox input "true"
click at [174, 161] on div "CBLT-2 • Quantity: 10000 317x214x101" at bounding box center [297, 167] width 264 height 24
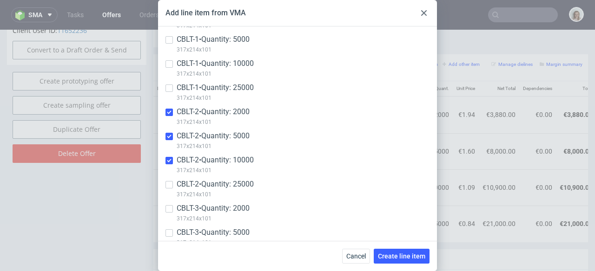
checkbox input "true"
click at [170, 183] on input "checkbox" at bounding box center [168, 184] width 7 height 7
checkbox input "true"
click at [402, 261] on button "Create line item" at bounding box center [402, 256] width 56 height 15
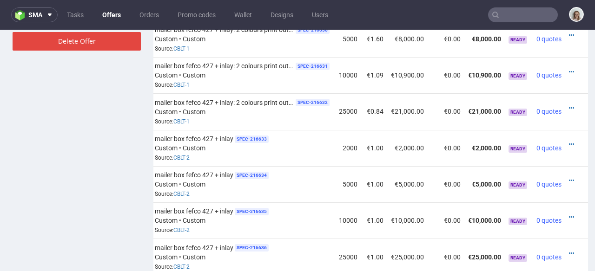
scroll to position [0, 105]
click at [569, 141] on icon at bounding box center [571, 144] width 5 height 7
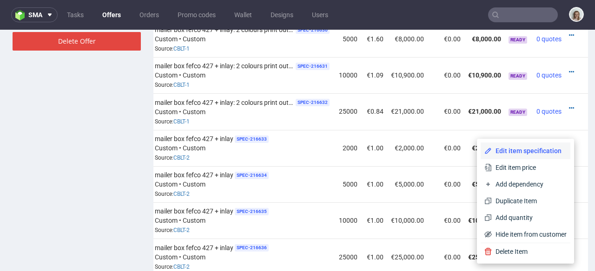
click at [531, 149] on span "Edit item specification" at bounding box center [529, 150] width 75 height 9
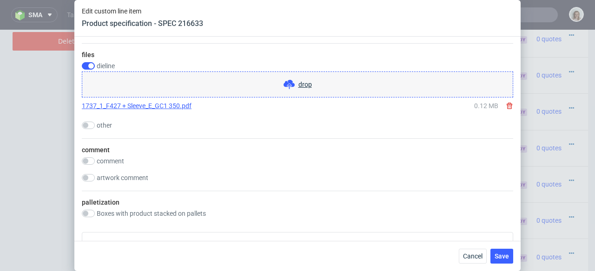
scroll to position [1737, 0]
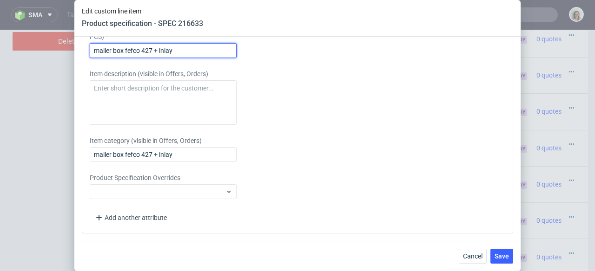
click at [187, 48] on input "mailer box fefco 427 + inlay" at bounding box center [163, 50] width 147 height 15
drag, startPoint x: 232, startPoint y: 49, endPoint x: 72, endPoint y: 49, distance: 159.8
click at [72, 49] on div "Edit custom line item Product specification - SPEC 216633 Supplier Adams Packag…" at bounding box center [297, 135] width 595 height 271
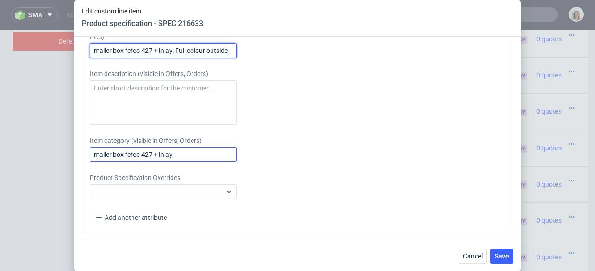
type input "mailer box fefco 427 + inlay: Full colour outside"
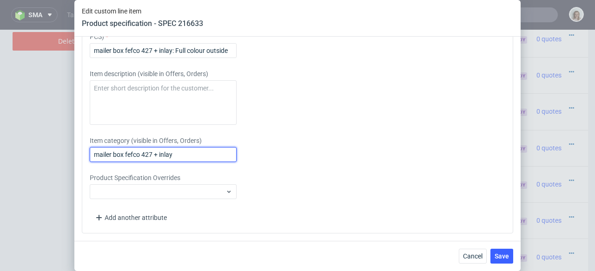
drag, startPoint x: 191, startPoint y: 151, endPoint x: 61, endPoint y: 153, distance: 130.6
click at [61, 153] on div "Edit custom line item Product specification - SPEC 216633 Supplier Adams Packag…" at bounding box center [297, 135] width 595 height 271
paste input ": Full colour outside"
type input "mailer box fefco 427 + inlay: Full colour outside"
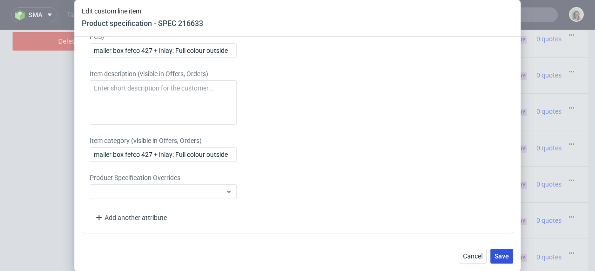
click at [498, 253] on span "Save" at bounding box center [501, 256] width 14 height 7
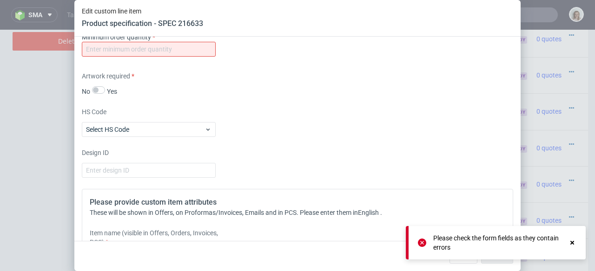
scroll to position [1481, 0]
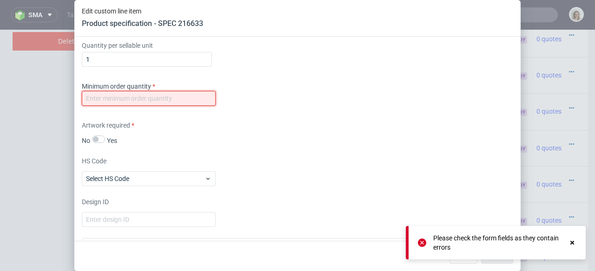
click at [103, 102] on input "number" at bounding box center [149, 98] width 134 height 15
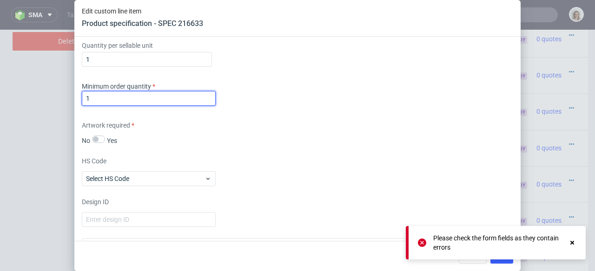
type input "1"
drag, startPoint x: 421, startPoint y: 239, endPoint x: 446, endPoint y: 241, distance: 24.3
click at [422, 239] on icon at bounding box center [422, 243] width 8 height 8
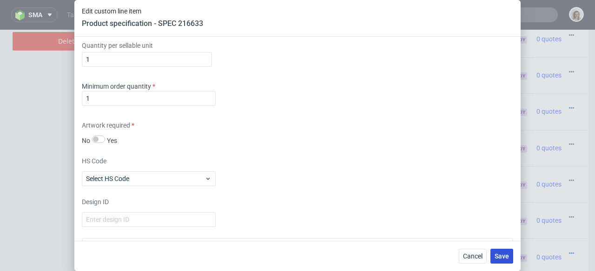
click at [504, 260] on body "sma Tasks Offers Orders Promo codes Wallet Designs Users Edit custom line item …" at bounding box center [297, 135] width 595 height 271
click at [504, 259] on span "Save" at bounding box center [501, 256] width 14 height 7
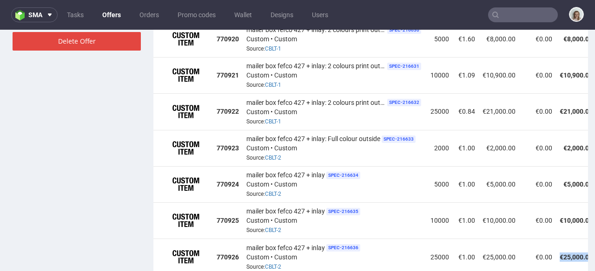
scroll to position [0, 86]
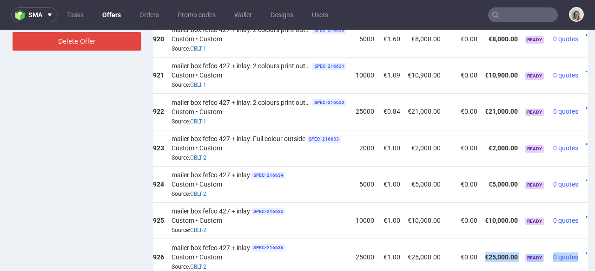
drag, startPoint x: 553, startPoint y: 255, endPoint x: 577, endPoint y: 254, distance: 24.2
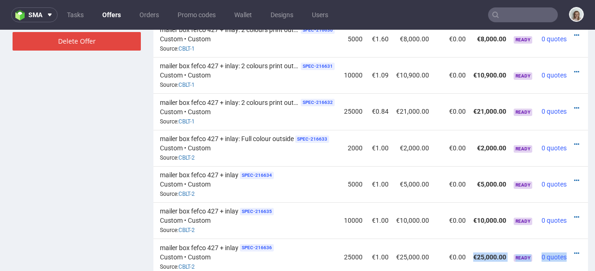
scroll to position [0, 105]
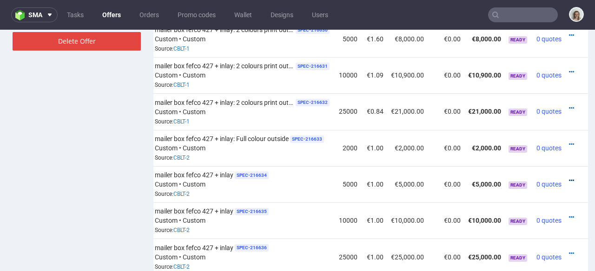
click at [569, 177] on icon at bounding box center [571, 180] width 5 height 7
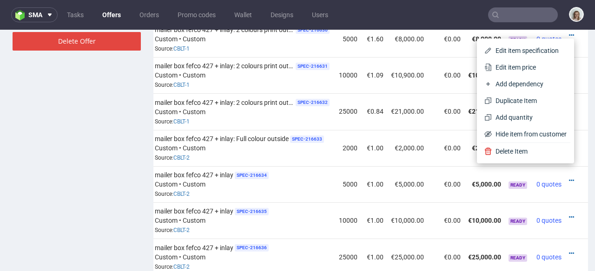
drag, startPoint x: 492, startPoint y: 53, endPoint x: 486, endPoint y: 54, distance: 6.6
click at [492, 54] on span "Edit item specification" at bounding box center [529, 50] width 75 height 9
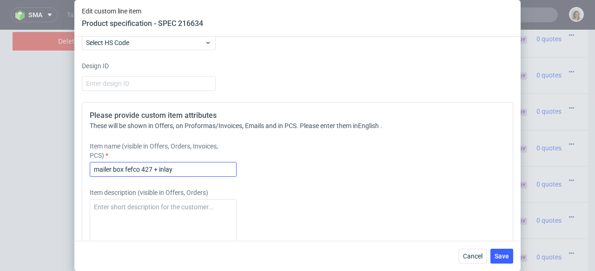
scroll to position [1737, 0]
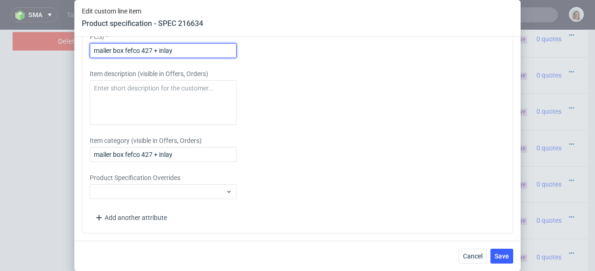
drag, startPoint x: 191, startPoint y: 49, endPoint x: 85, endPoint y: 50, distance: 106.9
click at [85, 50] on div "Please provide custom item attributes These will be shown in Offers, on Proform…" at bounding box center [297, 108] width 431 height 250
paste input ": Full colour outside"
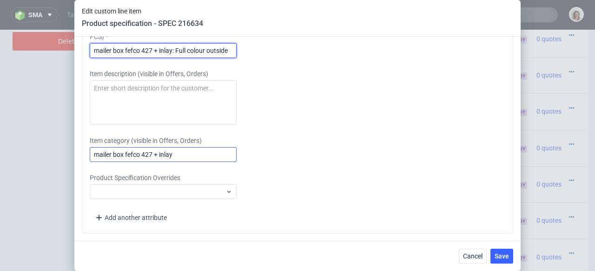
type input "mailer box fefco 427 + inlay: Full colour outside"
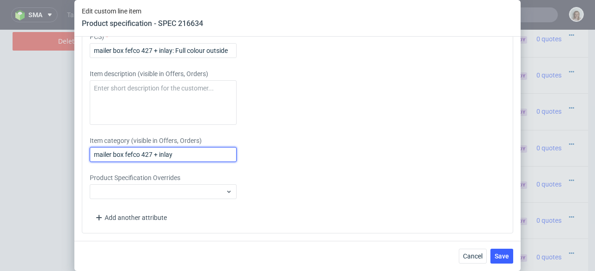
drag, startPoint x: 155, startPoint y: 152, endPoint x: 83, endPoint y: 152, distance: 72.0
click at [83, 152] on div "Please provide custom item attributes These will be shown in Offers, on Proform…" at bounding box center [297, 108] width 431 height 250
paste input ": Full colour outsidemailer box fefco 427 + inlay"
drag, startPoint x: 235, startPoint y: 153, endPoint x: 65, endPoint y: 151, distance: 169.6
click at [65, 151] on div "Edit custom line item Product specification - SPEC 216634 Supplier Adams Packag…" at bounding box center [297, 135] width 595 height 271
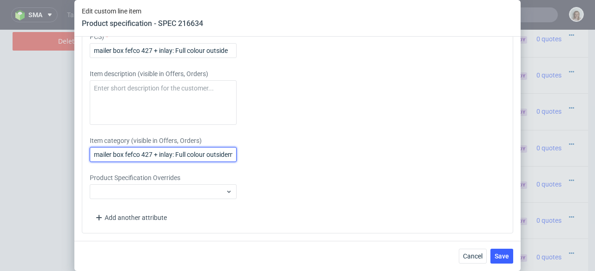
paste input "text"
click at [229, 154] on input "mailer box fefco 427 + inlay: Full colour outsideailer box fefco 427 + inlay" at bounding box center [163, 154] width 147 height 15
drag, startPoint x: 160, startPoint y: 157, endPoint x: 226, endPoint y: 164, distance: 66.3
click at [226, 164] on div "Please provide custom item attributes These will be shown in Offers, on Proform…" at bounding box center [297, 108] width 431 height 250
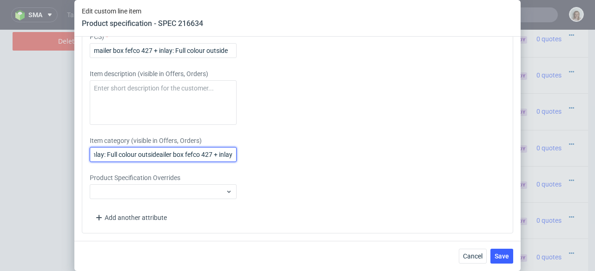
type input "mailer box fefco 427 + inl"
drag, startPoint x: 209, startPoint y: 157, endPoint x: 54, endPoint y: 153, distance: 154.3
click at [55, 153] on div "Edit custom line item Product specification - SPEC 216634 Supplier Adams Packag…" at bounding box center [297, 135] width 595 height 271
paste input "mailer box fefco 427 + inlay: Full colour outside"
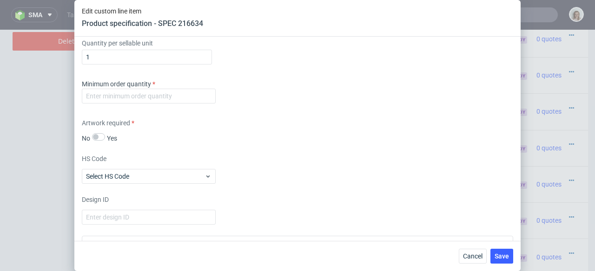
scroll to position [1495, 0]
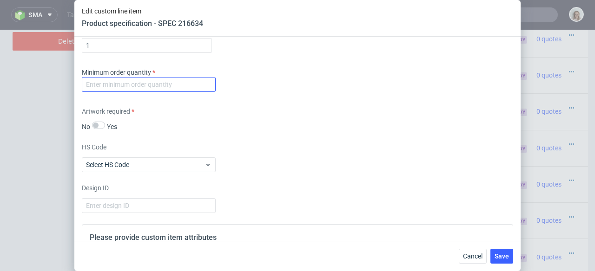
type input "mailer box fefco 427 + inlay: Full colour outside"
click at [100, 89] on input "number" at bounding box center [149, 84] width 134 height 15
type input "1"
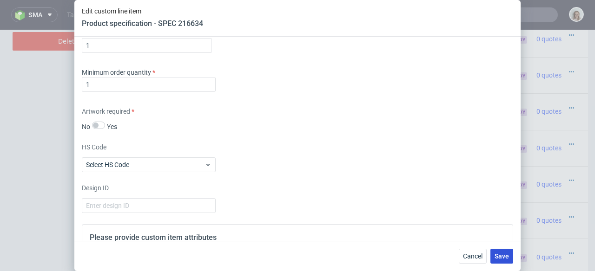
click at [510, 256] on button "Save" at bounding box center [501, 256] width 23 height 15
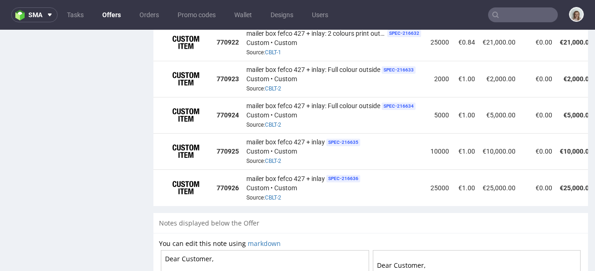
scroll to position [0, 105]
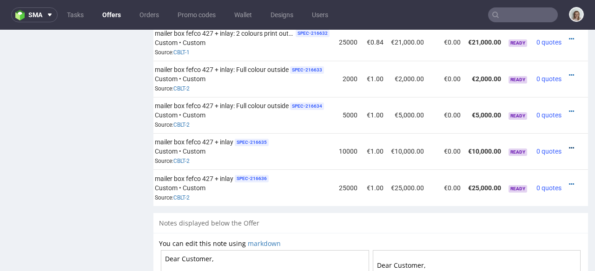
click at [569, 145] on icon at bounding box center [571, 148] width 5 height 7
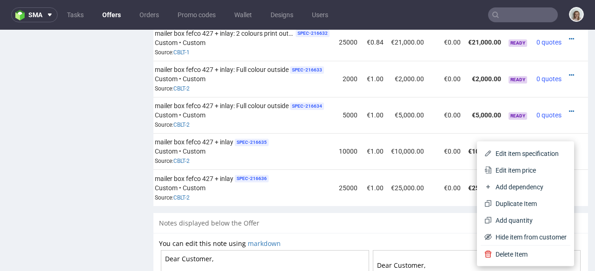
click at [511, 158] on li "Edit item specification" at bounding box center [525, 153] width 90 height 17
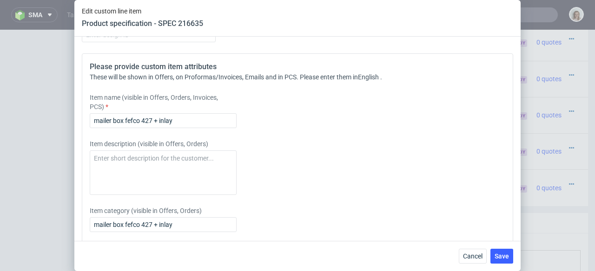
scroll to position [1753, 0]
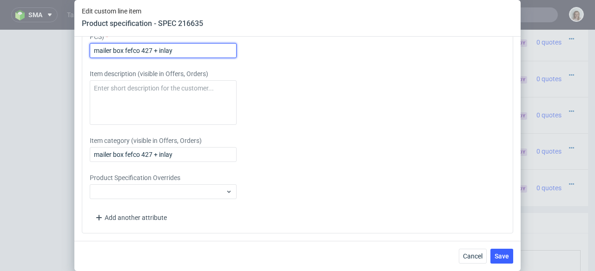
drag, startPoint x: 131, startPoint y: 51, endPoint x: 66, endPoint y: 51, distance: 64.1
click at [66, 51] on div "Edit custom line item Product specification - SPEC 216635 Supplier Adams Packag…" at bounding box center [297, 135] width 595 height 271
paste input ": Full colour outside"
type input "mailer box fefco 427 + inlay: Full colour outside"
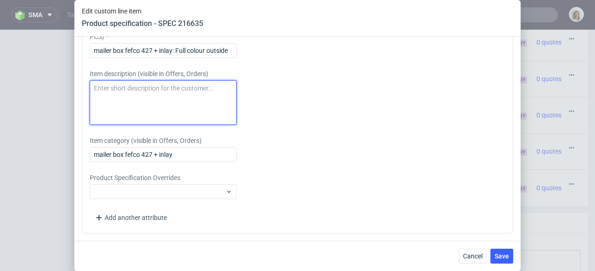
drag, startPoint x: 227, startPoint y: 88, endPoint x: 64, endPoint y: 87, distance: 163.1
click at [64, 87] on div "Edit custom line item Product specification - SPEC 216635 Supplier Adams Packag…" at bounding box center [297, 135] width 595 height 271
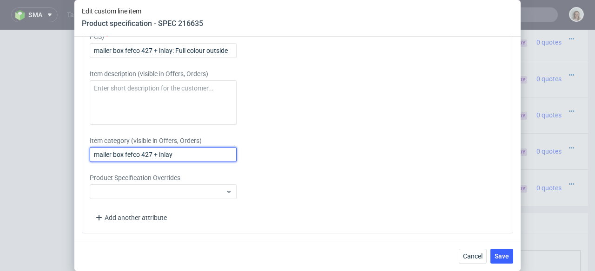
drag, startPoint x: 136, startPoint y: 149, endPoint x: 87, endPoint y: 147, distance: 48.4
click at [87, 147] on div "Please provide custom item attributes These will be shown in Offers, on Proform…" at bounding box center [297, 108] width 431 height 250
paste input ": Full colour outside"
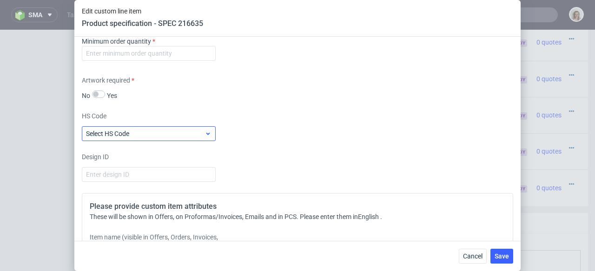
scroll to position [1525, 0]
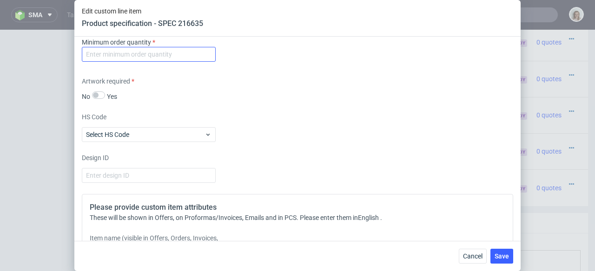
type input "mailer box fefco 427 + inlay: Full colour outside"
click at [121, 62] on input "number" at bounding box center [149, 54] width 134 height 15
type input "1"
click at [512, 256] on button "Save" at bounding box center [501, 256] width 23 height 15
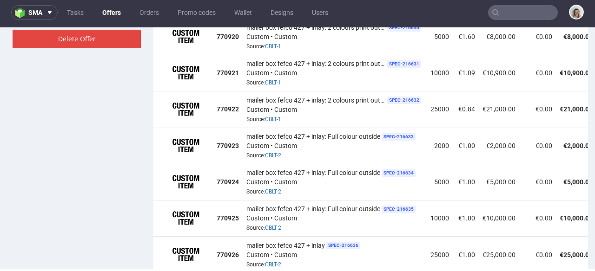
scroll to position [0, 105]
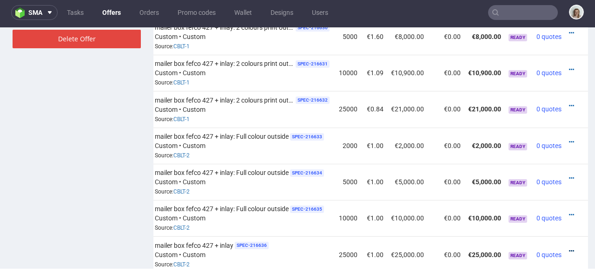
click at [569, 248] on icon at bounding box center [571, 251] width 5 height 7
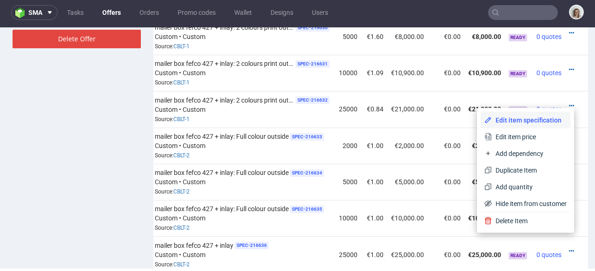
click at [526, 125] on li "Edit item specification" at bounding box center [525, 120] width 90 height 17
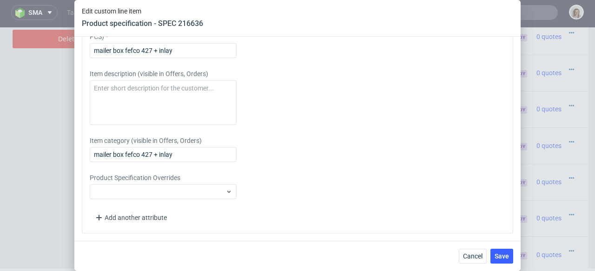
scroll to position [1745, 0]
drag, startPoint x: 118, startPoint y: 161, endPoint x: 87, endPoint y: 160, distance: 31.6
click at [87, 160] on div "Please provide custom item attributes These will be shown in Offers, on Proform…" at bounding box center [297, 108] width 431 height 250
paste input ": Full colour outside"
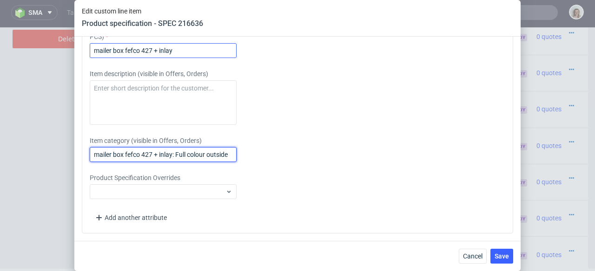
type input "mailer box fefco 427 + inlay: Full colour outside"
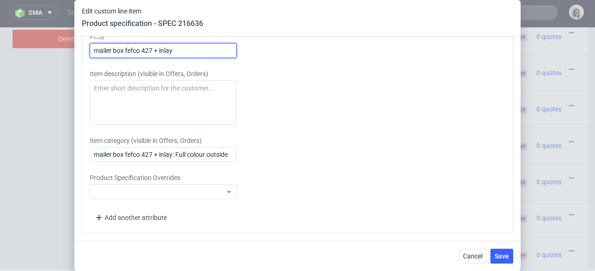
drag, startPoint x: 182, startPoint y: 58, endPoint x: 79, endPoint y: 59, distance: 103.1
click at [79, 59] on div "Supplier Adams Packaging Technical specification Instant price RFQ type name co…" at bounding box center [297, 139] width 446 height 204
paste input ": Full colour outside"
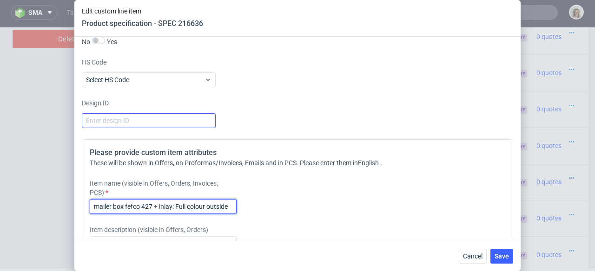
scroll to position [1508, 0]
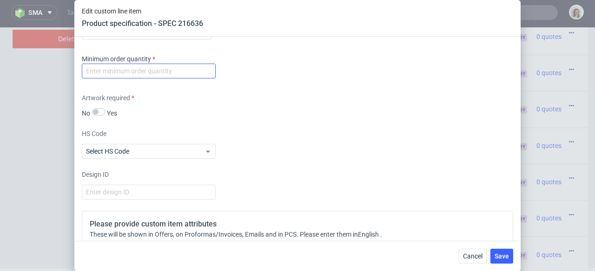
type input "mailer box fefco 427 + inlay: Full colour outside"
click at [129, 79] on input "number" at bounding box center [149, 71] width 134 height 15
type input "1"
click at [500, 251] on button "Save" at bounding box center [501, 256] width 23 height 15
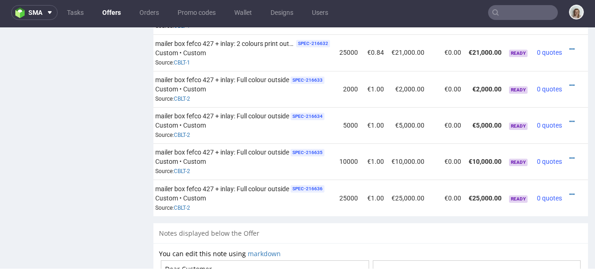
scroll to position [694, 0]
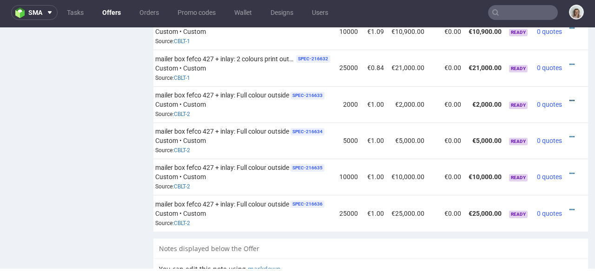
click at [570, 98] on icon at bounding box center [571, 101] width 5 height 7
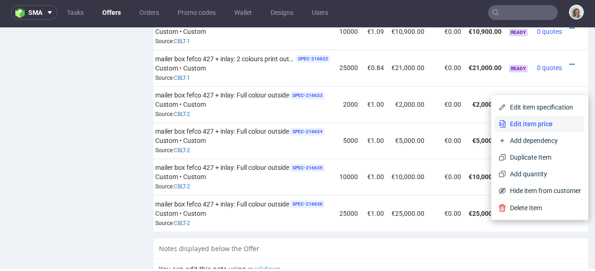
click at [519, 122] on span "Edit item price" at bounding box center [543, 123] width 75 height 9
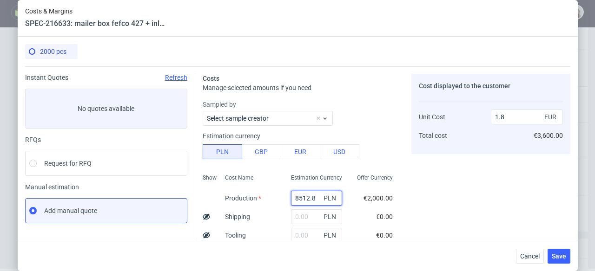
drag, startPoint x: 286, startPoint y: 197, endPoint x: 269, endPoint y: 197, distance: 17.7
click at [269, 197] on div "Show Cost Name Production Shipping Tooling Per unit Total cost Estimation Curre…" at bounding box center [301, 231] width 197 height 123
paste input "020"
type input "8020"
type input "1.69"
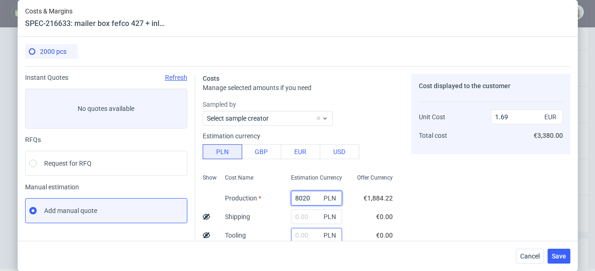
type input "8020"
click at [292, 236] on input "text" at bounding box center [316, 235] width 51 height 15
type input "1820"
type input "2.07"
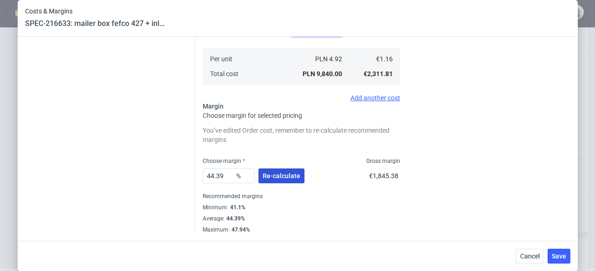
type input "1820"
click at [284, 175] on span "Re-calculate" at bounding box center [281, 176] width 38 height 7
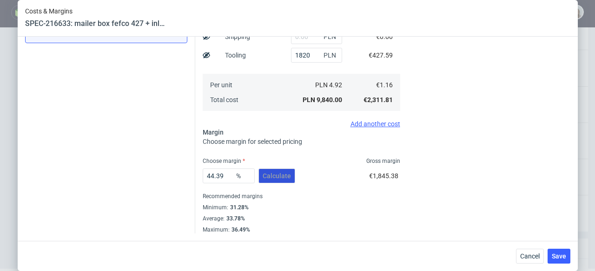
scroll to position [180, 0]
click at [203, 177] on input "44.39" at bounding box center [229, 176] width 52 height 15
type input "32"
type input "1.7"
type input "32"
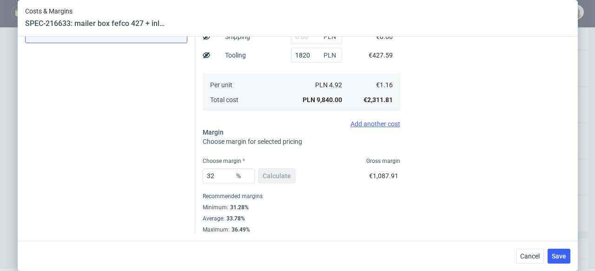
click at [291, 205] on div "Minimum : 31.28%" at bounding box center [301, 207] width 197 height 11
click at [562, 255] on span "Save" at bounding box center [558, 256] width 14 height 7
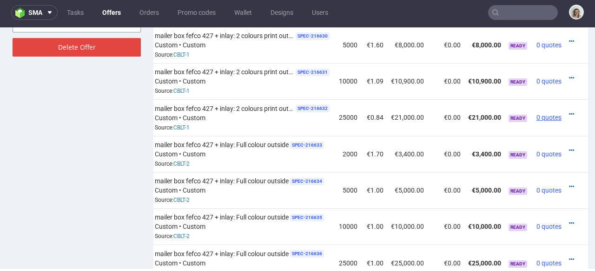
scroll to position [669, 0]
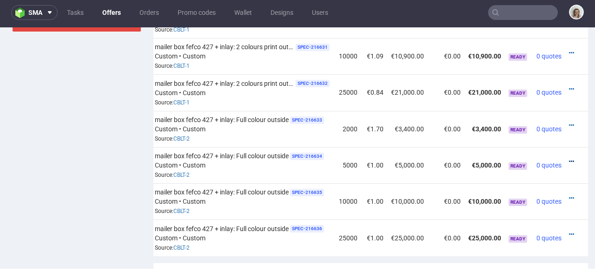
click at [569, 158] on icon at bounding box center [571, 161] width 5 height 7
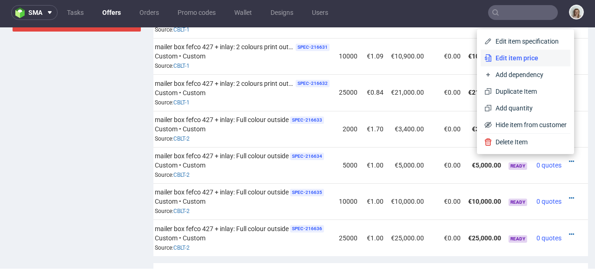
click at [492, 54] on span "Edit item price" at bounding box center [529, 57] width 75 height 9
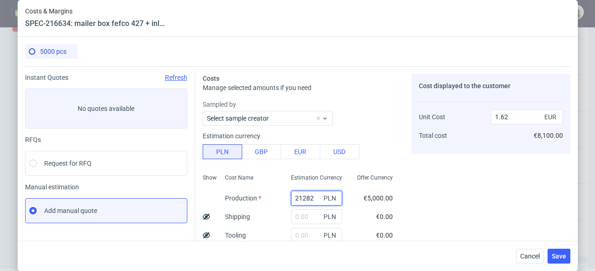
drag, startPoint x: 294, startPoint y: 197, endPoint x: 282, endPoint y: 196, distance: 12.2
click at [291, 196] on input "21282" at bounding box center [316, 198] width 51 height 15
paste input "15100"
type input "15100"
type input "1.15"
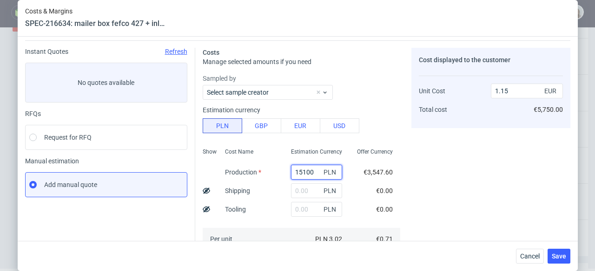
scroll to position [70, 0]
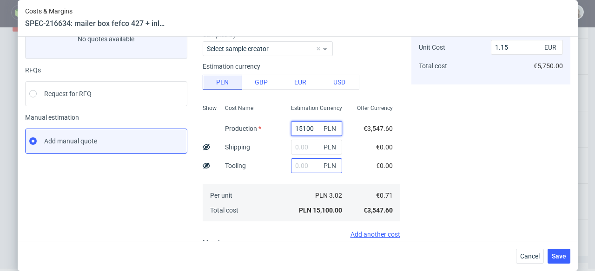
type input "15100"
click at [295, 166] on input "text" at bounding box center [316, 165] width 51 height 15
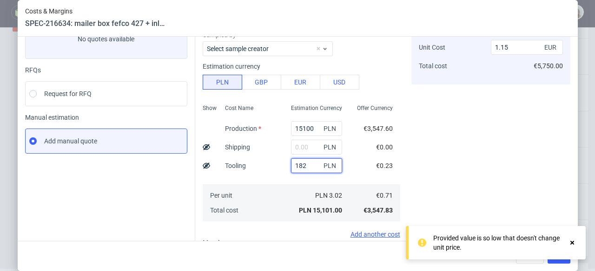
type input "1820"
type input "1.29"
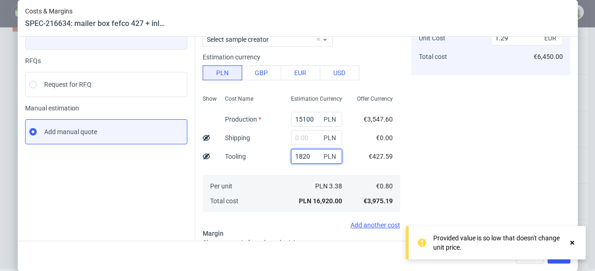
scroll to position [206, 0]
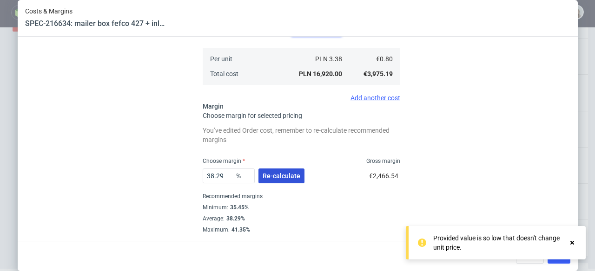
type input "1820"
click at [283, 180] on button "Re-calculate" at bounding box center [281, 176] width 46 height 15
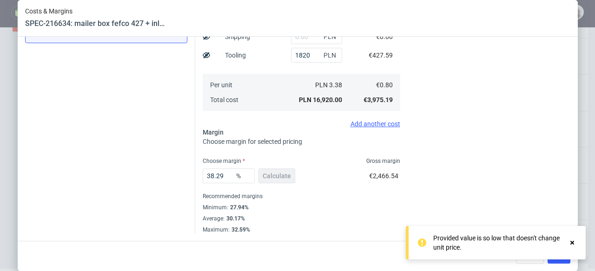
scroll to position [180, 0]
click at [572, 240] on icon at bounding box center [572, 242] width 8 height 7
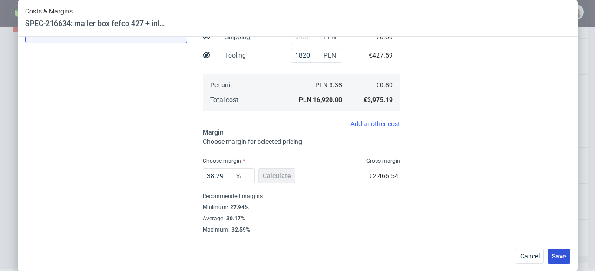
click at [563, 256] on span "Save" at bounding box center [558, 256] width 14 height 7
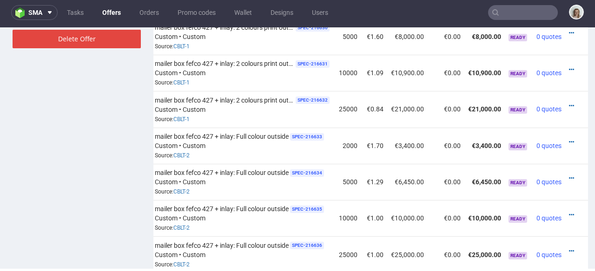
scroll to position [0, 105]
click at [569, 212] on icon at bounding box center [571, 215] width 5 height 7
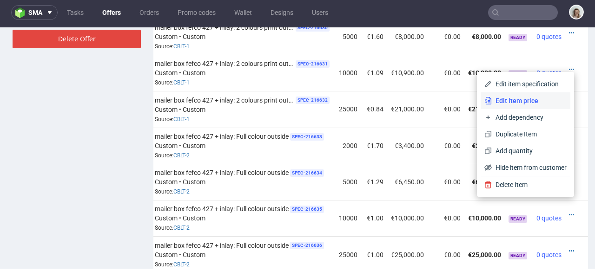
click at [505, 97] on span "Edit item price" at bounding box center [529, 100] width 75 height 9
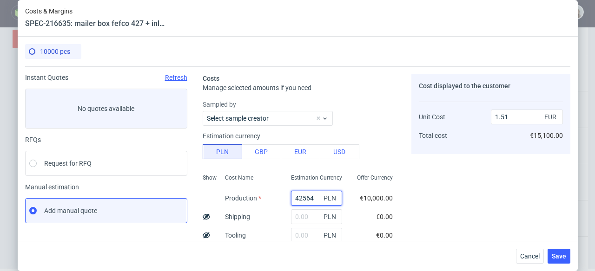
drag, startPoint x: 289, startPoint y: 198, endPoint x: 279, endPoint y: 192, distance: 11.9
click at [283, 197] on div "42564 PLN" at bounding box center [316, 198] width 66 height 19
paste input "26200"
type input "26200"
type input "0.93"
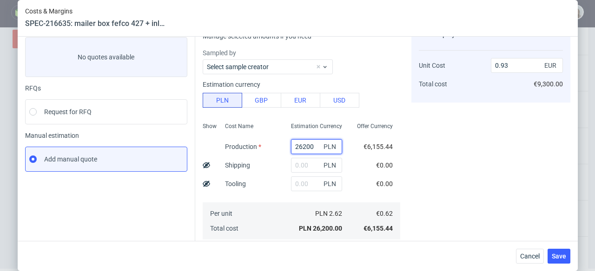
scroll to position [53, 0]
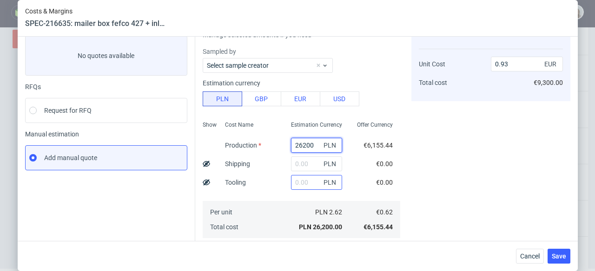
type input "26200"
click at [292, 179] on input "text" at bounding box center [316, 182] width 51 height 15
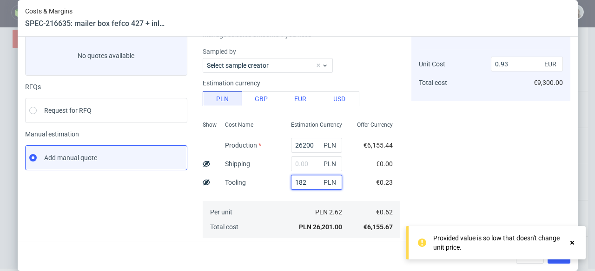
type input "1820"
type input "0.99"
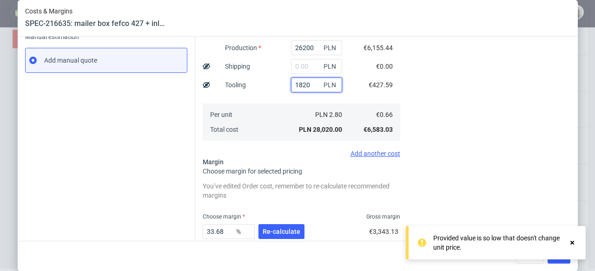
scroll to position [174, 0]
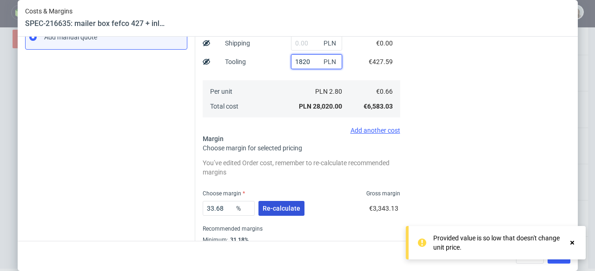
type input "1820"
drag, startPoint x: 273, startPoint y: 208, endPoint x: 300, endPoint y: 209, distance: 26.5
click at [274, 208] on span "Re-calculate" at bounding box center [281, 208] width 38 height 7
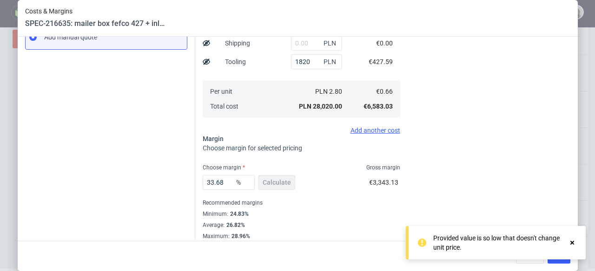
click at [569, 243] on icon at bounding box center [572, 242] width 8 height 7
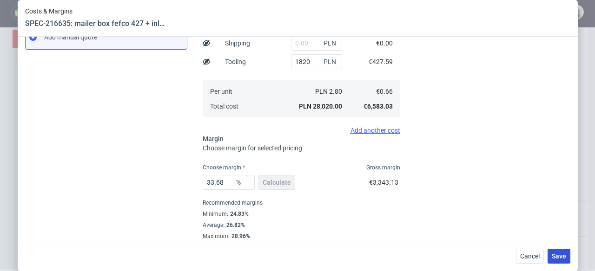
click at [566, 253] on span "Save" at bounding box center [558, 256] width 14 height 7
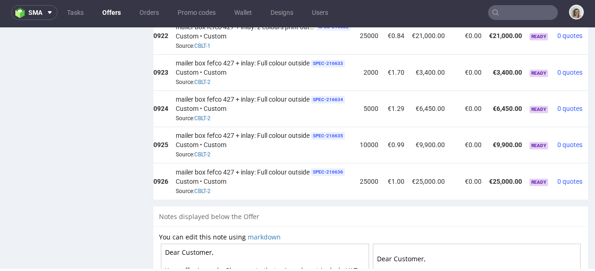
scroll to position [0, 105]
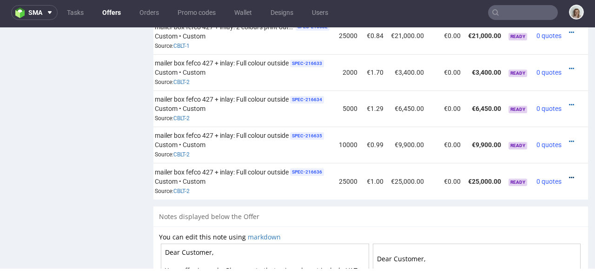
click at [569, 175] on icon at bounding box center [571, 178] width 5 height 7
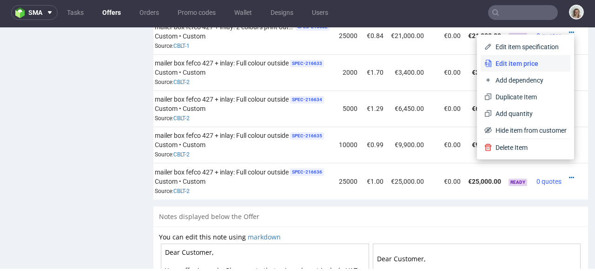
click at [518, 59] on span "Edit item price" at bounding box center [529, 63] width 75 height 9
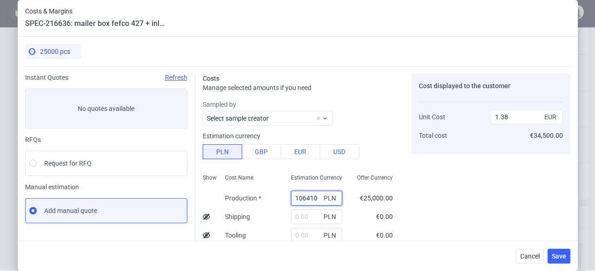
drag, startPoint x: 309, startPoint y: 194, endPoint x: 273, endPoint y: 195, distance: 36.2
click at [272, 195] on div "Show Cost Name Production Shipping Tooling Per unit Total cost Estimation Curre…" at bounding box center [301, 231] width 197 height 123
drag, startPoint x: 309, startPoint y: 197, endPoint x: 278, endPoint y: 197, distance: 31.1
click at [283, 197] on div "106410 PLN" at bounding box center [316, 198] width 66 height 19
paste input "5800"
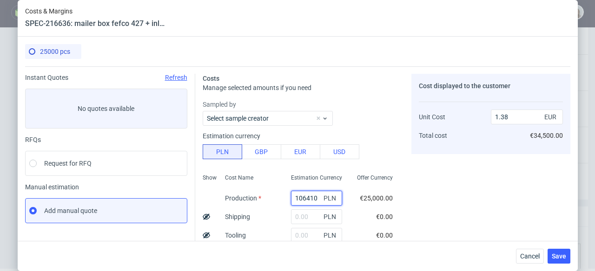
type input "58000"
type input "0.75"
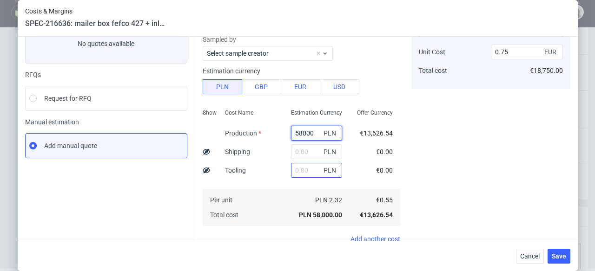
type input "58000"
click at [296, 170] on input "text" at bounding box center [316, 170] width 51 height 15
type input "18"
type input "0.78"
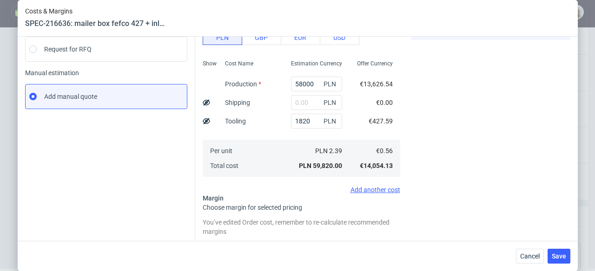
scroll to position [151, 0]
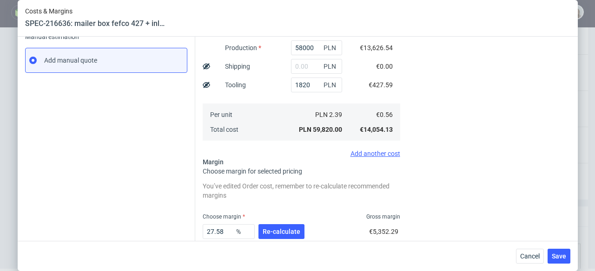
type input "1820"
drag, startPoint x: 294, startPoint y: 222, endPoint x: 295, endPoint y: 228, distance: 5.7
click at [294, 223] on div "27.58 % Re-calculate" at bounding box center [255, 234] width 104 height 26
click at [295, 229] on span "Re-calculate" at bounding box center [281, 232] width 38 height 7
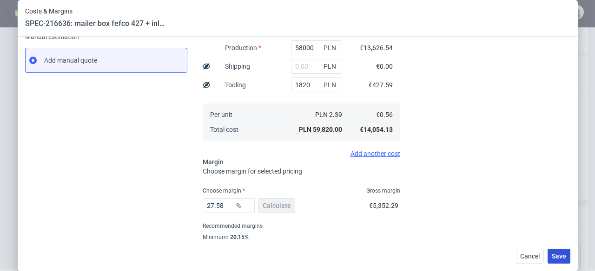
click at [557, 254] on span "Save" at bounding box center [558, 256] width 14 height 7
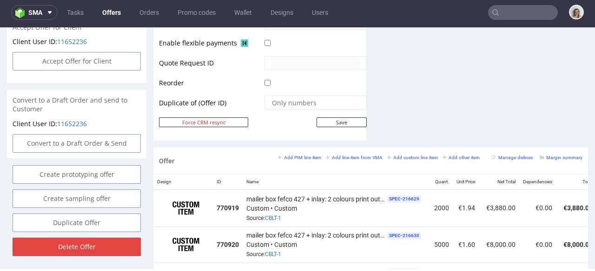
scroll to position [355, 0]
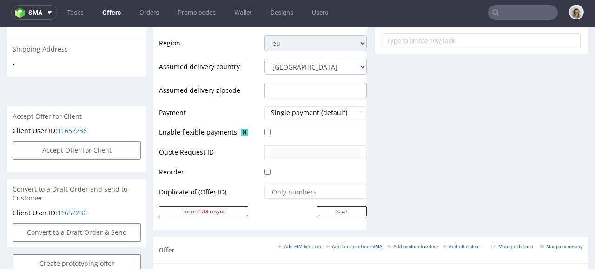
click at [364, 244] on small "Add line item from VMA" at bounding box center [354, 246] width 57 height 5
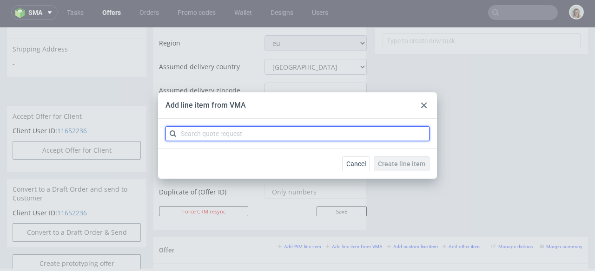
click at [268, 138] on input "text" at bounding box center [297, 133] width 264 height 15
paste input "CBLT-3"
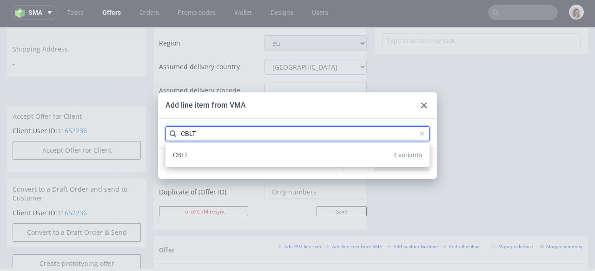
type input "CBLT"
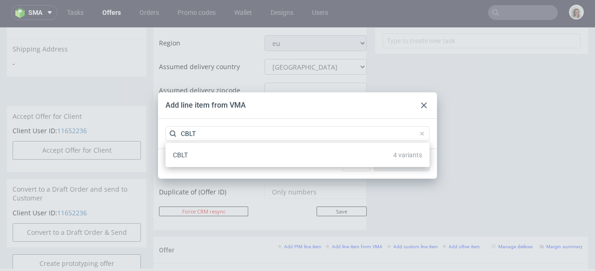
click at [262, 152] on div "CBLT 4 variants" at bounding box center [297, 155] width 256 height 17
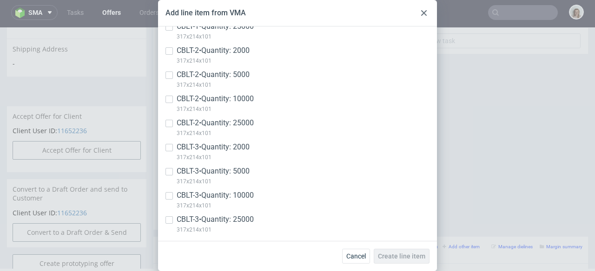
scroll to position [151, 0]
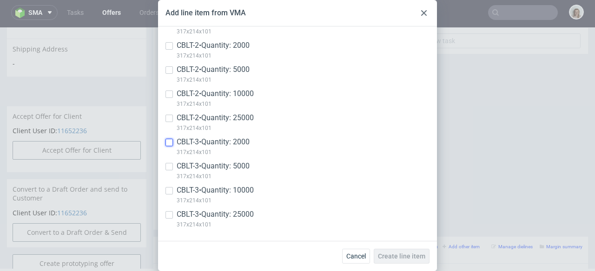
drag, startPoint x: 168, startPoint y: 144, endPoint x: 173, endPoint y: 157, distance: 12.9
click at [168, 145] on input "checkbox" at bounding box center [168, 142] width 7 height 7
checkbox input "true"
click at [171, 161] on div at bounding box center [168, 166] width 7 height 11
checkbox input "true"
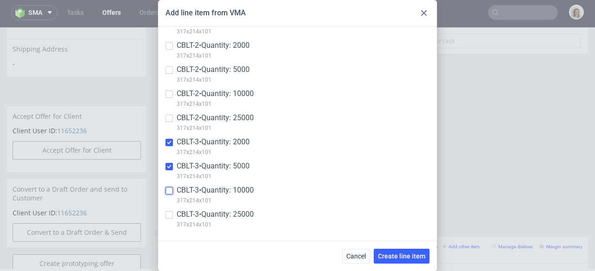
drag, startPoint x: 170, startPoint y: 192, endPoint x: 170, endPoint y: 201, distance: 8.4
click at [170, 192] on input "checkbox" at bounding box center [168, 190] width 7 height 7
checkbox input "true"
drag, startPoint x: 170, startPoint y: 214, endPoint x: 212, endPoint y: 224, distance: 43.2
click at [170, 214] on input "checkbox" at bounding box center [168, 214] width 7 height 7
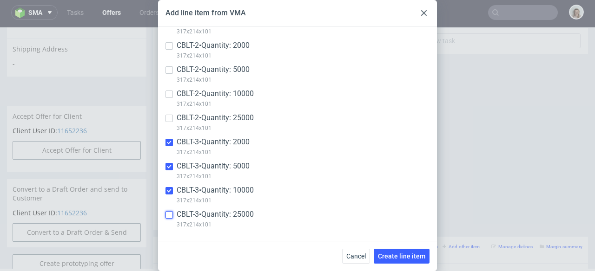
checkbox input "true"
click at [390, 254] on span "Create line item" at bounding box center [401, 256] width 47 height 7
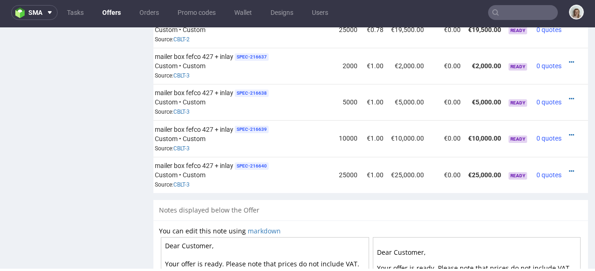
scroll to position [831, 0]
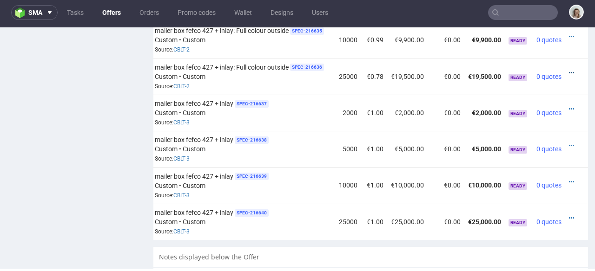
click at [569, 70] on icon at bounding box center [571, 73] width 5 height 7
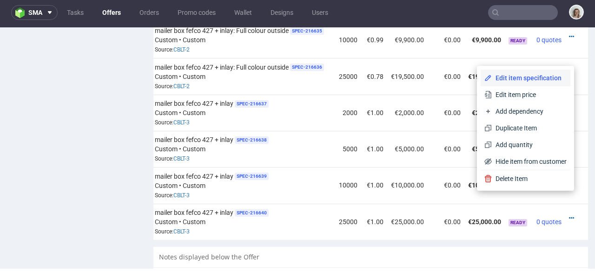
drag, startPoint x: 544, startPoint y: 81, endPoint x: 277, endPoint y: 162, distance: 278.2
click at [544, 81] on span "Edit item specification" at bounding box center [529, 77] width 75 height 9
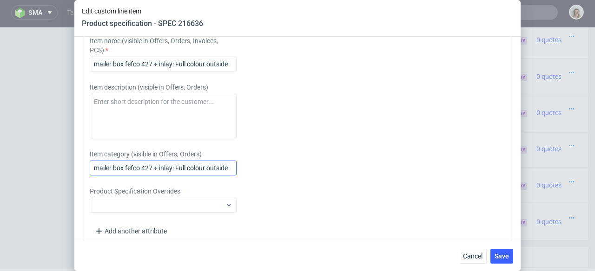
scroll to position [1753, 0]
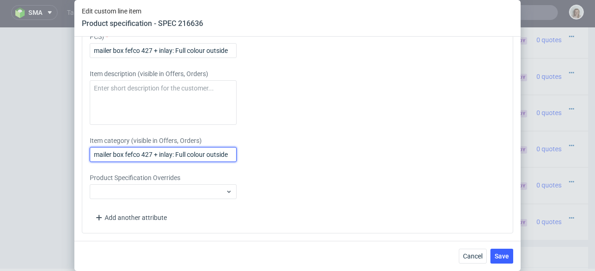
drag, startPoint x: 94, startPoint y: 156, endPoint x: 256, endPoint y: 160, distance: 161.7
click at [256, 160] on div "Item category (visible in Offers, Orders) mailer box fefco 427 + inlay: Full co…" at bounding box center [244, 149] width 308 height 26
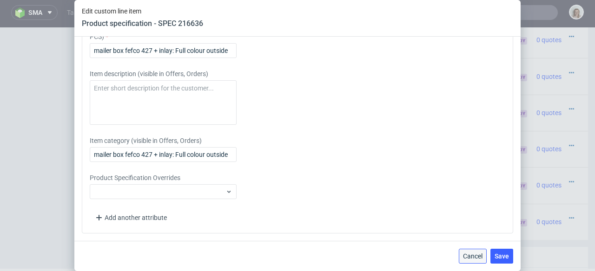
click at [464, 253] on span "Cancel" at bounding box center [473, 256] width 20 height 7
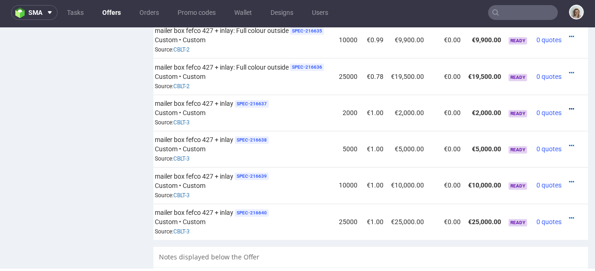
click at [569, 106] on icon at bounding box center [571, 109] width 5 height 7
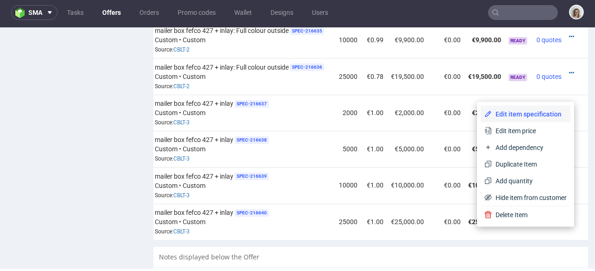
click at [553, 111] on li "Edit item specification" at bounding box center [525, 114] width 90 height 17
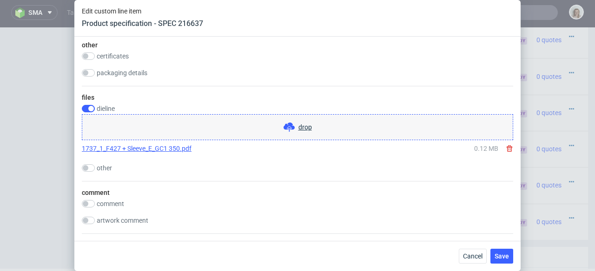
scroll to position [1766, 0]
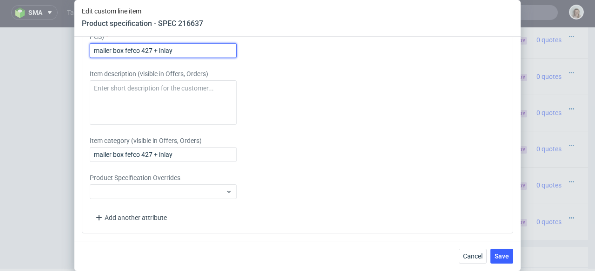
drag, startPoint x: 183, startPoint y: 52, endPoint x: 86, endPoint y: 52, distance: 97.1
click at [86, 52] on div "Please provide custom item attributes These will be shown in Offers, on Proform…" at bounding box center [297, 108] width 431 height 250
paste input ": Full colour outside"
drag, startPoint x: 235, startPoint y: 47, endPoint x: 64, endPoint y: 53, distance: 171.1
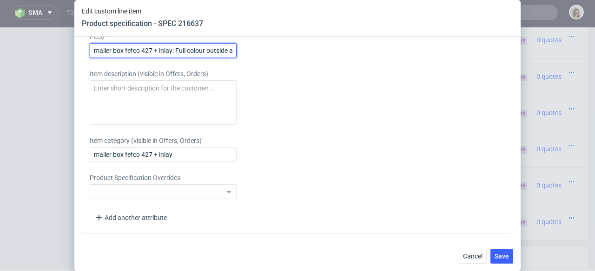
click at [64, 53] on div "Edit custom line item Product specification - SPEC 216637 Supplier Adams Packag…" at bounding box center [297, 135] width 595 height 271
type input "mailer box fefco 427 + inlay: Full colour outside and inside"
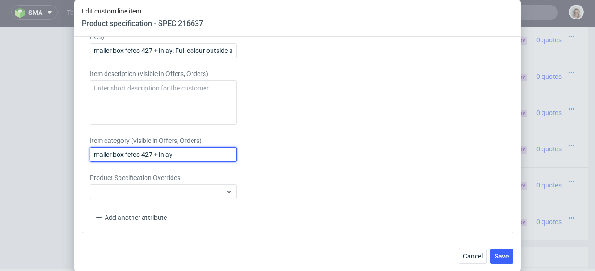
drag, startPoint x: 182, startPoint y: 155, endPoint x: 68, endPoint y: 153, distance: 113.4
click at [68, 153] on div "Edit custom line item Product specification - SPEC 216637 Supplier Adams Packag…" at bounding box center [297, 135] width 595 height 271
paste input ": Full colour outside and inside"
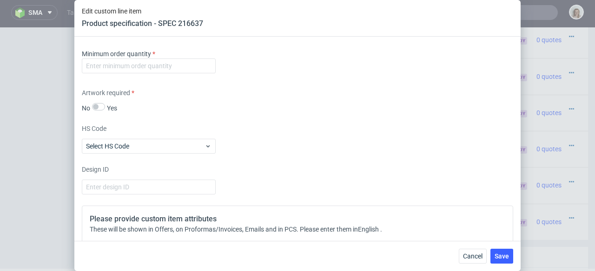
scroll to position [1541, 0]
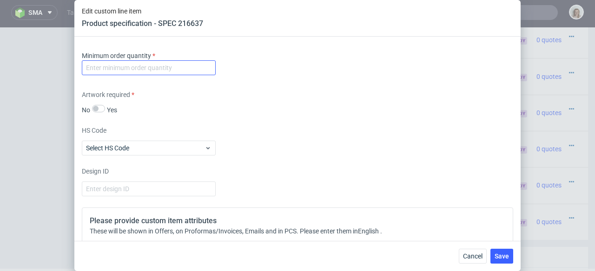
type input "mailer box fefco 427 + inlay: Full colour outside and inside"
click at [120, 67] on input "number" at bounding box center [149, 67] width 134 height 15
type input "1"
click at [500, 258] on span "Save" at bounding box center [501, 256] width 14 height 7
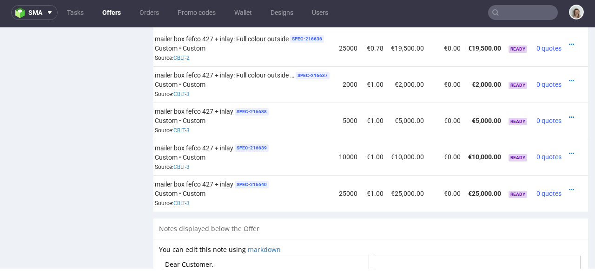
scroll to position [0, 105]
click at [569, 187] on icon at bounding box center [571, 190] width 5 height 7
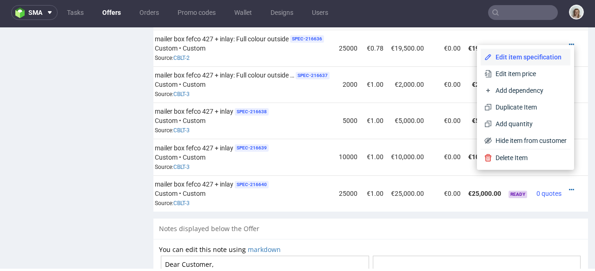
click at [506, 50] on li "Edit item specification" at bounding box center [525, 57] width 90 height 17
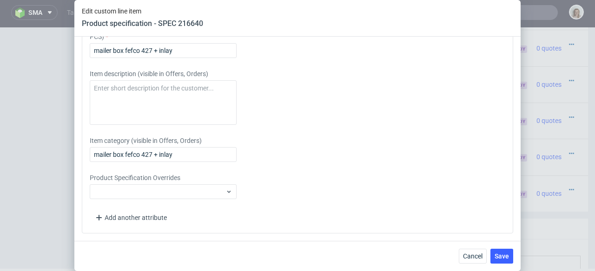
scroll to position [1716, 0]
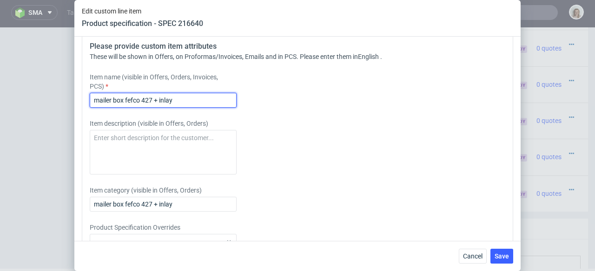
drag, startPoint x: 188, startPoint y: 116, endPoint x: 77, endPoint y: 115, distance: 111.0
click at [79, 114] on div "Supplier Adams Packaging Technical specification Instant price RFQ type name co…" at bounding box center [297, 139] width 446 height 204
paste input ": Full colour outside and inside"
type input "mailer box fefco 427 + inlay: Full colour outside and inside"
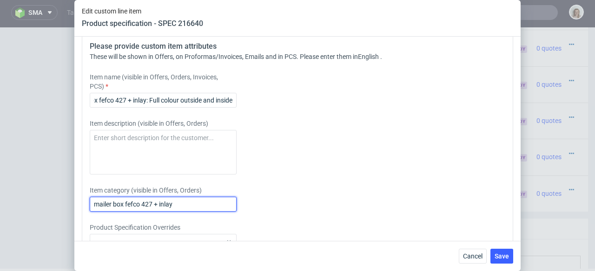
scroll to position [0, 0]
drag, startPoint x: 145, startPoint y: 219, endPoint x: 83, endPoint y: 219, distance: 62.7
click at [83, 219] on div "Please provide custom item attributes These will be shown in Offers, on Proform…" at bounding box center [297, 158] width 431 height 250
paste input ": Full colour outside and inside"
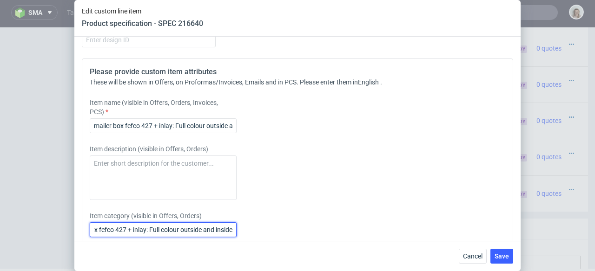
scroll to position [1563, 0]
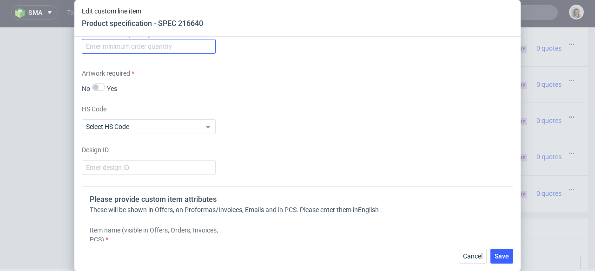
type input "mailer box fefco 427 + inlay: Full colour outside and inside"
click at [122, 54] on input "number" at bounding box center [149, 46] width 134 height 15
type input "1"
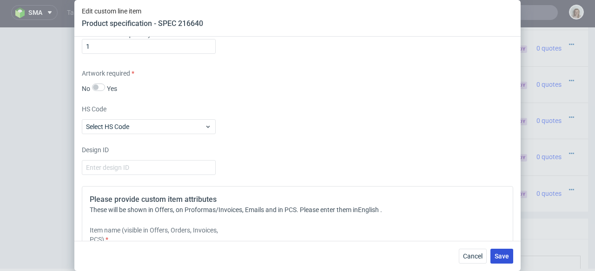
click at [502, 252] on button "Save" at bounding box center [501, 256] width 23 height 15
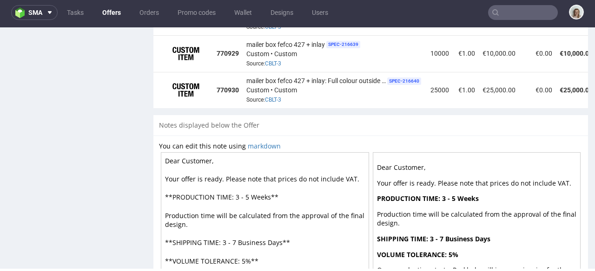
scroll to position [951, 0]
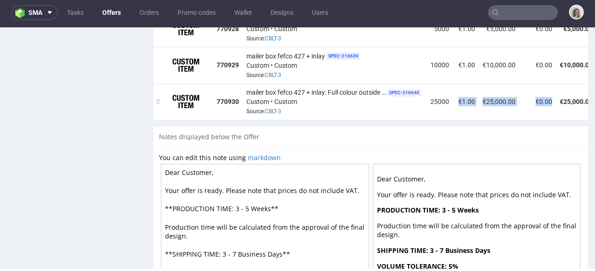
drag, startPoint x: 442, startPoint y: 106, endPoint x: 531, endPoint y: 104, distance: 89.2
click at [535, 104] on tr "770930 mailer box fefco 427 + inlay: Full colour outside and inside SPEC- 21664…" at bounding box center [416, 102] width 526 height 36
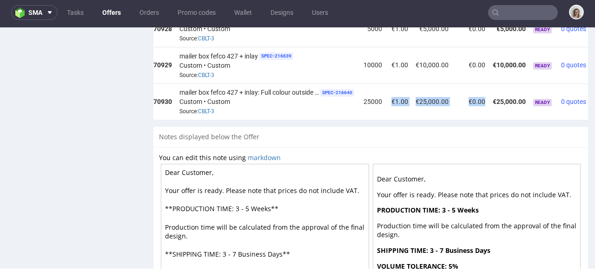
scroll to position [0, 100]
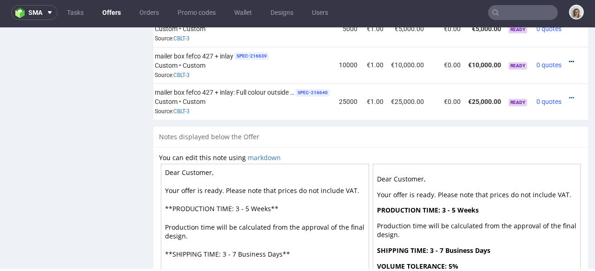
click at [569, 59] on icon at bounding box center [571, 62] width 5 height 7
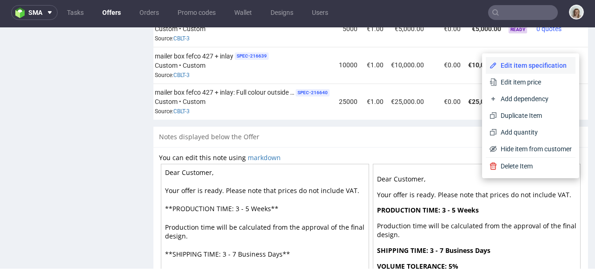
click at [545, 64] on span "Edit item specification" at bounding box center [534, 65] width 75 height 9
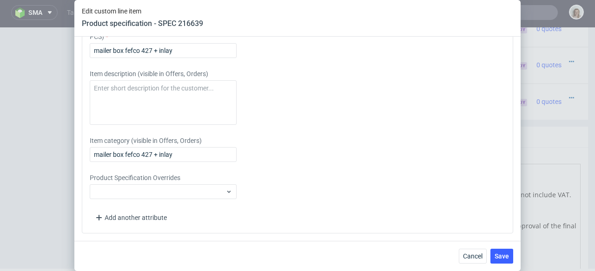
scroll to position [1783, 0]
drag, startPoint x: 181, startPoint y: 156, endPoint x: 85, endPoint y: 152, distance: 96.2
click at [85, 152] on div "Please provide custom item attributes These will be shown in Offers, on Proform…" at bounding box center [297, 108] width 431 height 250
paste input ": Full colour outside and inside"
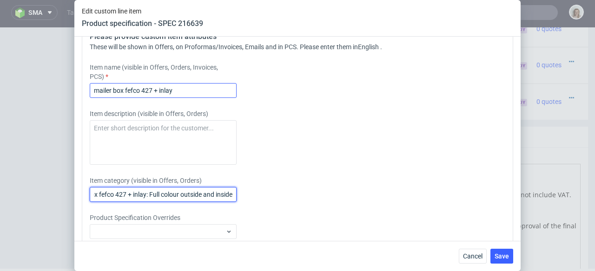
scroll to position [1723, 0]
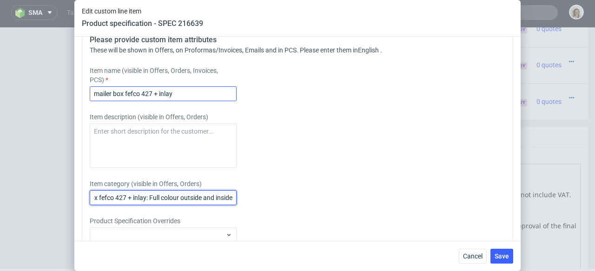
type input "mailer box fefco 427 + inlay: Full colour outside and inside"
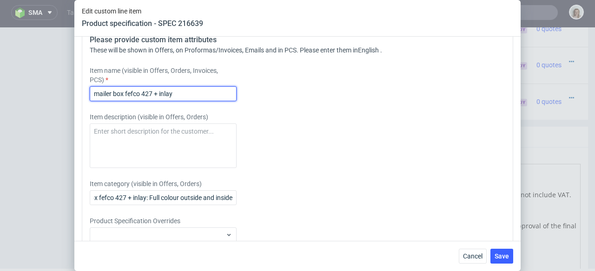
scroll to position [0, 0]
drag, startPoint x: 155, startPoint y: 111, endPoint x: 75, endPoint y: 110, distance: 79.9
click at [75, 111] on div "Supplier Adams Packaging Technical specification Instant price RFQ type name co…" at bounding box center [297, 139] width 446 height 204
paste input ": Full colour outside and inside"
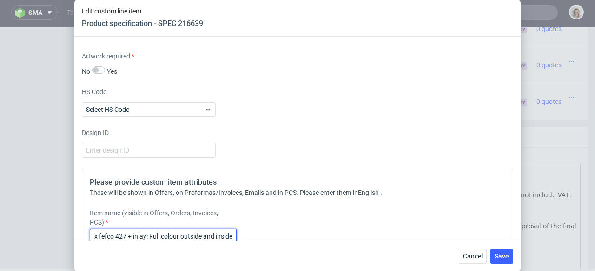
scroll to position [1561, 0]
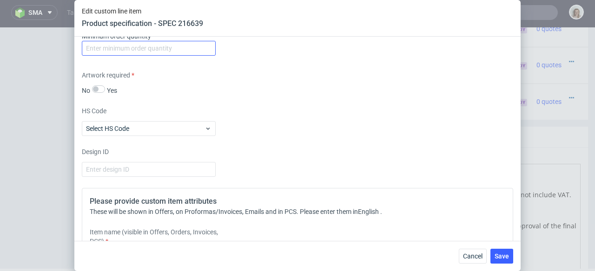
type input "mailer box fefco 427 + inlay: Full colour outside and inside"
click at [101, 56] on input "number" at bounding box center [149, 48] width 134 height 15
type input "1"
click at [506, 260] on button "Save" at bounding box center [501, 256] width 23 height 15
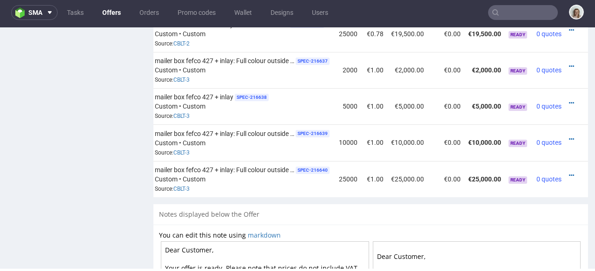
scroll to position [0, 105]
click at [569, 98] on div at bounding box center [574, 102] width 10 height 9
click at [569, 100] on icon at bounding box center [571, 103] width 5 height 7
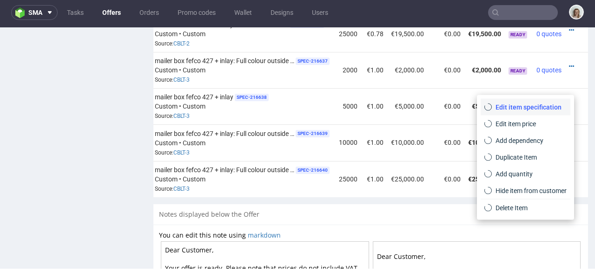
click at [542, 106] on span "Edit item specification" at bounding box center [529, 107] width 75 height 9
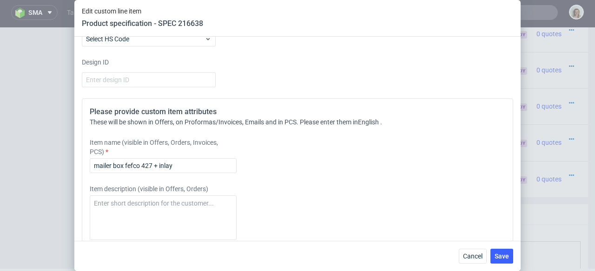
scroll to position [1766, 0]
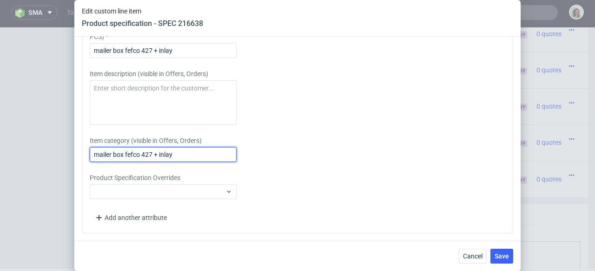
drag, startPoint x: 188, startPoint y: 153, endPoint x: 60, endPoint y: 155, distance: 127.8
click at [60, 155] on div "Edit custom line item Product specification - SPEC 216638 Supplier Adams Packag…" at bounding box center [297, 135] width 595 height 271
paste input ": Full colour outside and inside"
type input "mailer box fefco 427 + inlay: Full colour outside and inside"
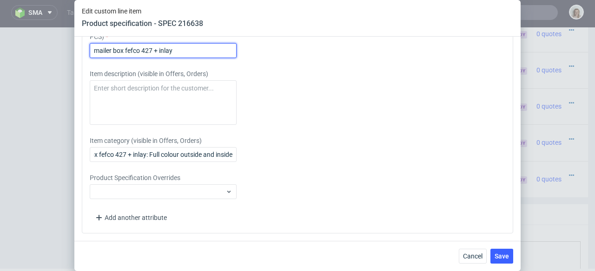
scroll to position [0, 0]
drag, startPoint x: 167, startPoint y: 51, endPoint x: 69, endPoint y: 48, distance: 98.5
click at [69, 48] on div "Edit custom line item Product specification - SPEC 216638 Supplier Adams Packag…" at bounding box center [297, 135] width 595 height 271
paste input ": Full colour outside and inside"
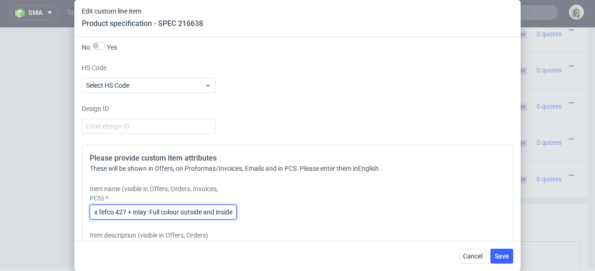
scroll to position [1531, 0]
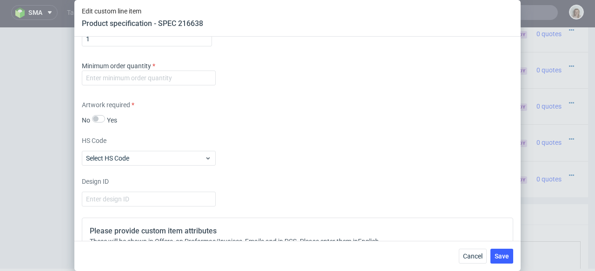
type input "mailer box fefco 427 + inlay: Full colour outside and inside"
click at [123, 81] on input "number" at bounding box center [149, 78] width 134 height 15
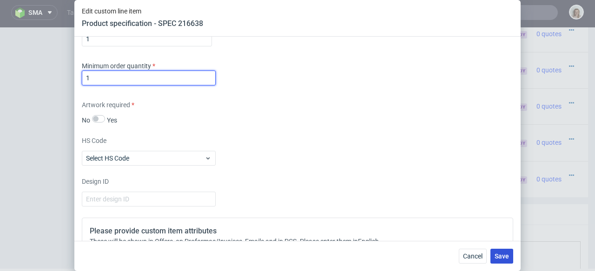
type input "1"
click at [507, 255] on span "Save" at bounding box center [501, 256] width 14 height 7
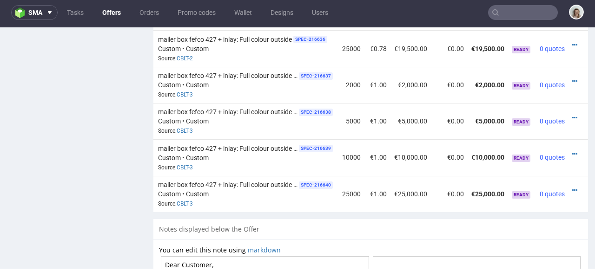
scroll to position [0, 105]
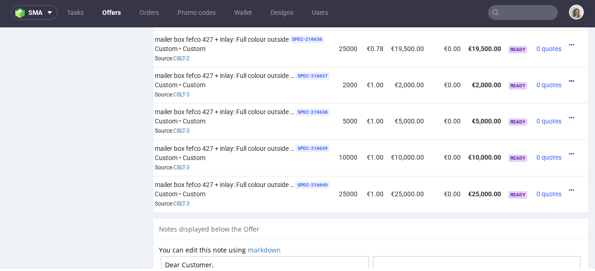
click at [569, 78] on icon at bounding box center [571, 81] width 5 height 7
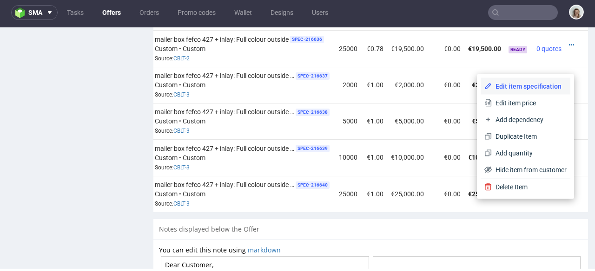
click at [548, 88] on span "Edit item specification" at bounding box center [529, 86] width 75 height 9
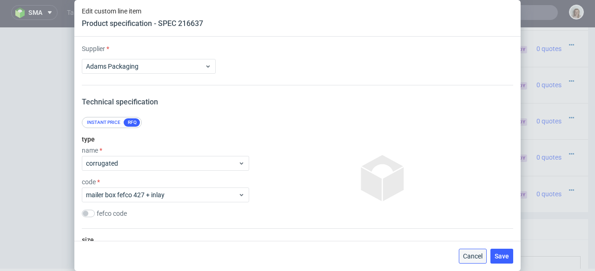
click at [475, 251] on button "Cancel" at bounding box center [473, 256] width 28 height 15
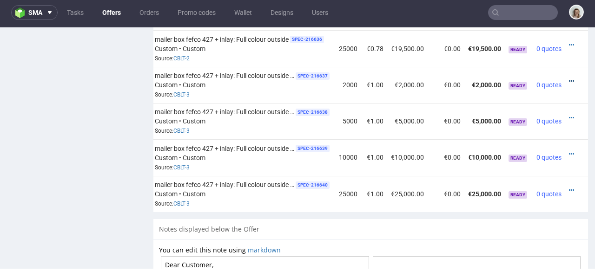
click at [569, 78] on icon at bounding box center [571, 81] width 5 height 7
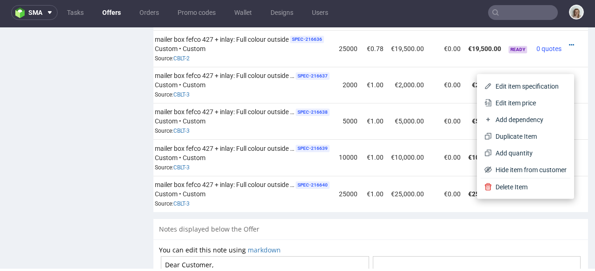
click at [545, 105] on span "Edit item price" at bounding box center [529, 102] width 75 height 9
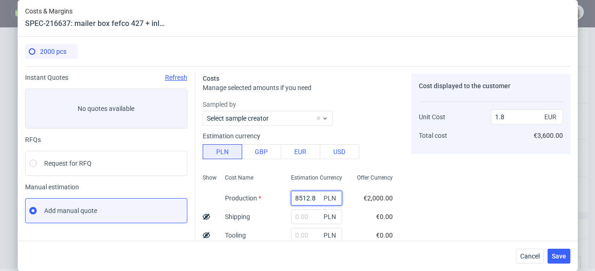
drag, startPoint x: 307, startPoint y: 196, endPoint x: 273, endPoint y: 197, distance: 33.9
click at [273, 197] on div "Show Cost Name Production Shipping Tooling Per unit Total cost Estimation Curre…" at bounding box center [301, 231] width 197 height 123
paste input "12900"
type input "12900"
type input "2.72"
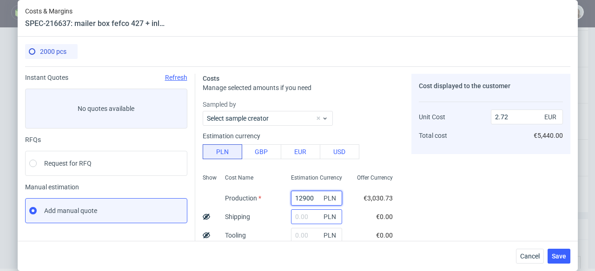
scroll to position [66, 0]
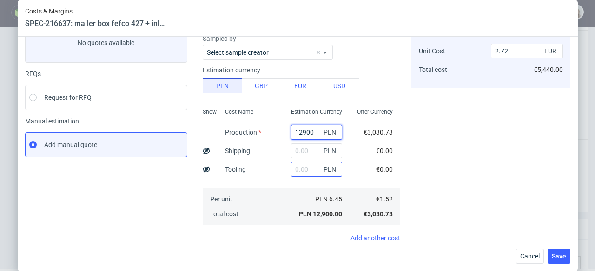
type input "12900"
click at [293, 170] on input "text" at bounding box center [316, 169] width 51 height 15
type input "1820"
type input "3.11"
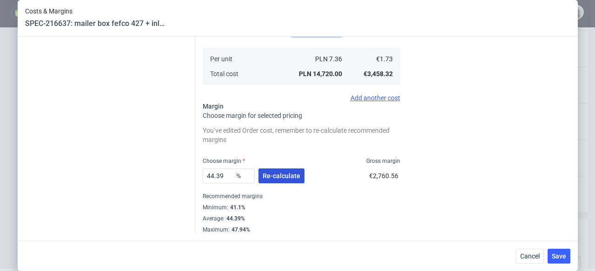
type input "1820"
click at [288, 177] on span "Re-calculate" at bounding box center [281, 176] width 38 height 7
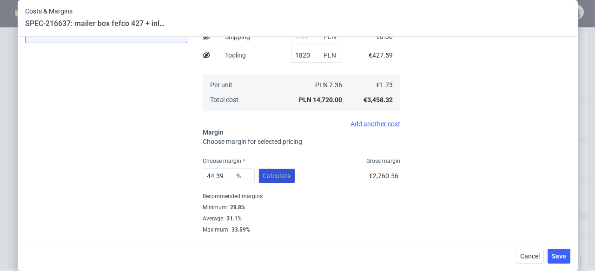
scroll to position [180, 0]
click at [560, 252] on button "Save" at bounding box center [558, 256] width 23 height 15
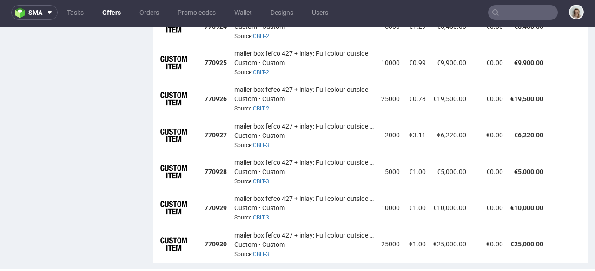
scroll to position [793, 0]
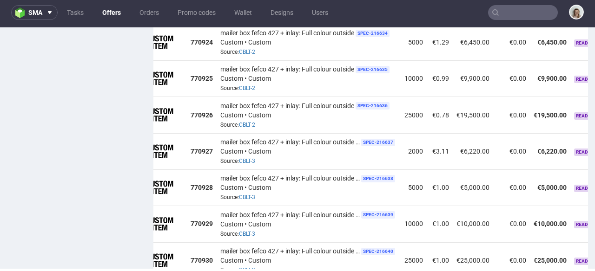
click at [543, 256] on td "€25,000.00" at bounding box center [550, 261] width 40 height 36
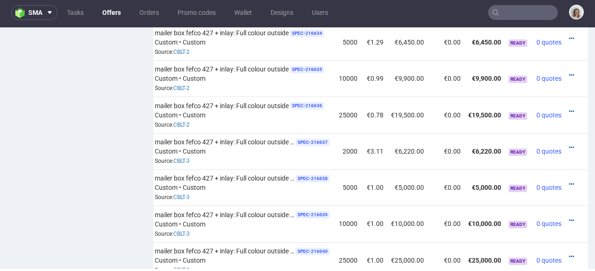
click at [569, 180] on div at bounding box center [574, 184] width 10 height 9
click at [569, 181] on icon at bounding box center [571, 184] width 5 height 7
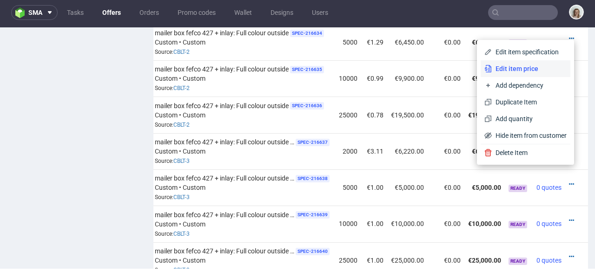
click at [496, 64] on span "Edit item price" at bounding box center [529, 68] width 75 height 9
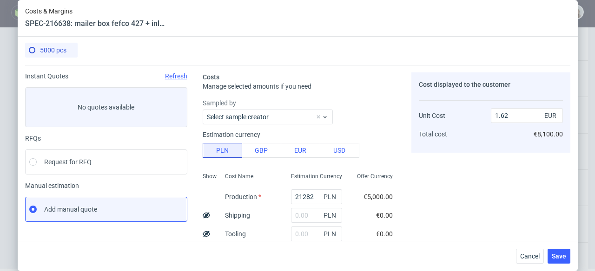
scroll to position [2, 0]
click at [270, 194] on div "Show Cost Name Production Shipping Tooling Per unit Total cost Estimation Curre…" at bounding box center [301, 230] width 197 height 123
paste input "2650"
type input "22650"
type input "1.72"
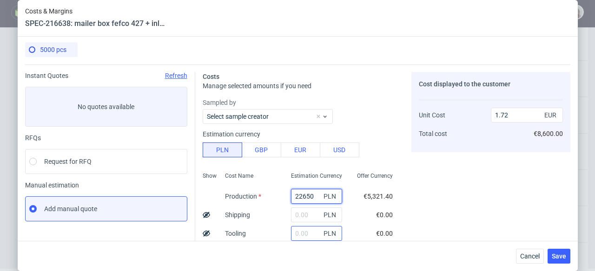
type input "22650"
click at [295, 235] on input "text" at bounding box center [316, 233] width 51 height 15
type input "18"
type input "1.73"
type input "1820"
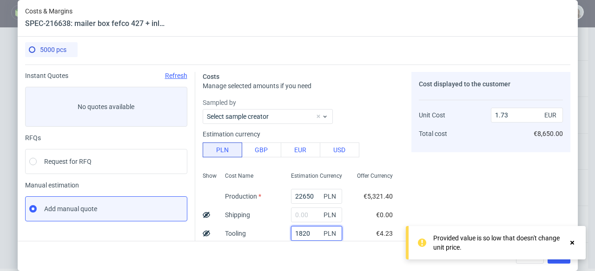
type input "1.87"
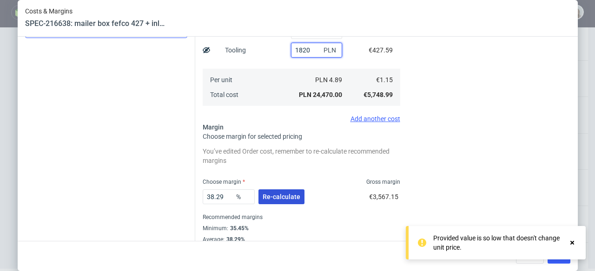
type input "1820"
click at [294, 194] on span "Re-calculate" at bounding box center [281, 197] width 38 height 7
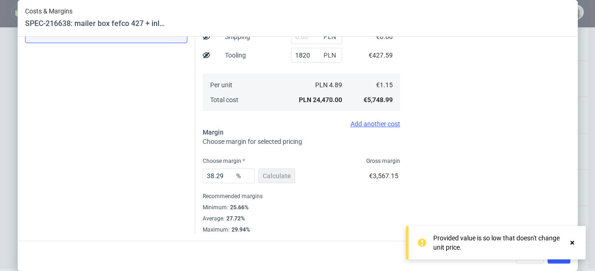
click at [574, 244] on icon at bounding box center [572, 242] width 8 height 7
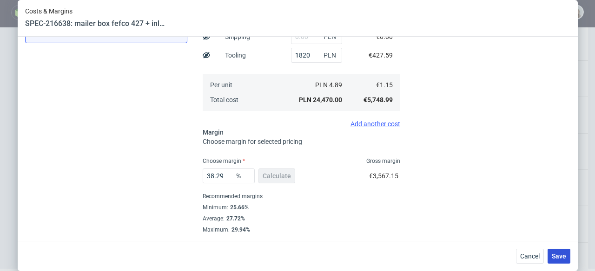
click at [566, 253] on span "Save" at bounding box center [558, 256] width 14 height 7
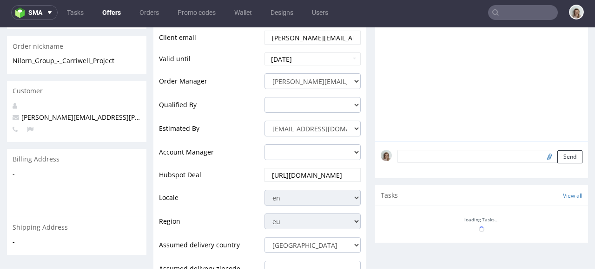
scroll to position [473, 0]
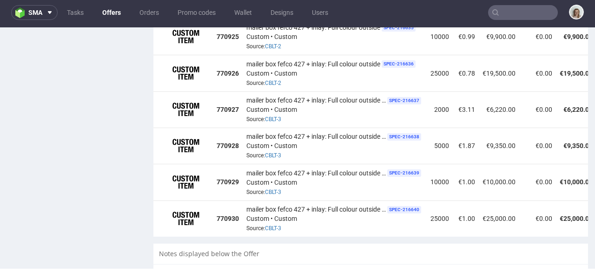
scroll to position [0, 105]
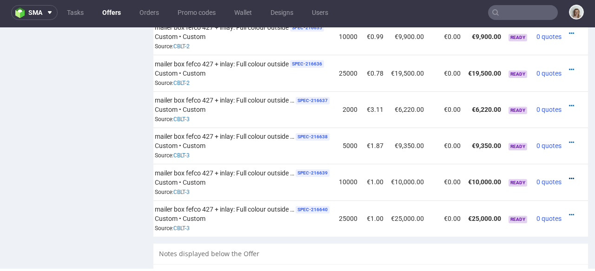
click at [569, 176] on icon at bounding box center [571, 179] width 5 height 7
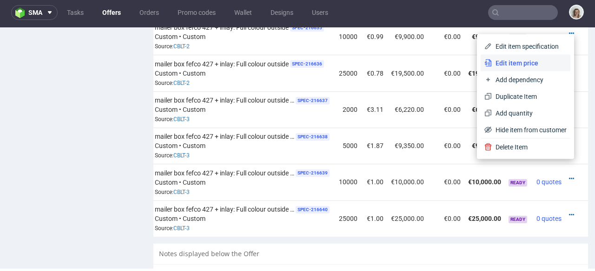
click at [508, 59] on span "Edit item price" at bounding box center [529, 63] width 75 height 9
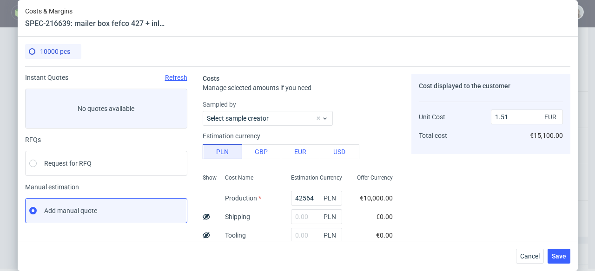
scroll to position [151, 0]
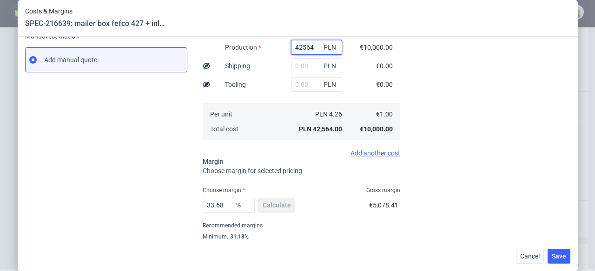
drag, startPoint x: 303, startPoint y: 48, endPoint x: 271, endPoint y: 48, distance: 31.6
click at [271, 48] on div "Show Cost Name Production Shipping Tooling Per unit Total cost Estimation Curre…" at bounding box center [301, 81] width 197 height 123
paste input "38600"
type input "38600"
type input "1.37"
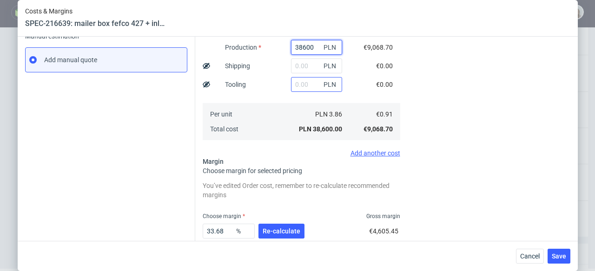
type input "38600"
click at [295, 84] on input "text" at bounding box center [316, 84] width 51 height 15
type input "1820"
type input "1.43"
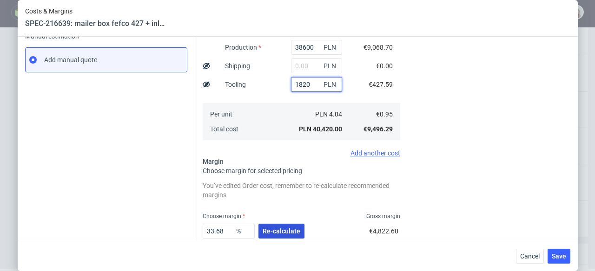
type input "1820"
click at [284, 230] on span "Re-calculate" at bounding box center [281, 231] width 38 height 7
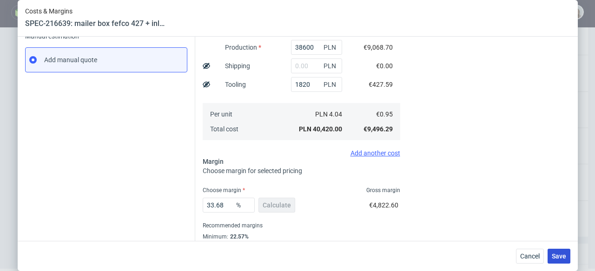
click at [562, 254] on span "Save" at bounding box center [558, 256] width 14 height 7
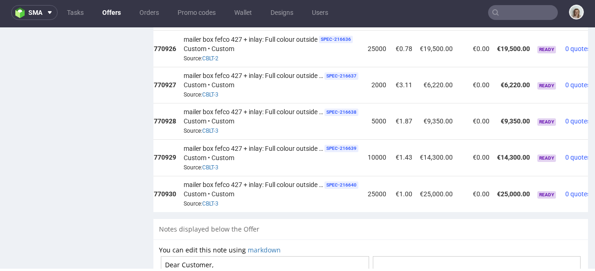
scroll to position [0, 105]
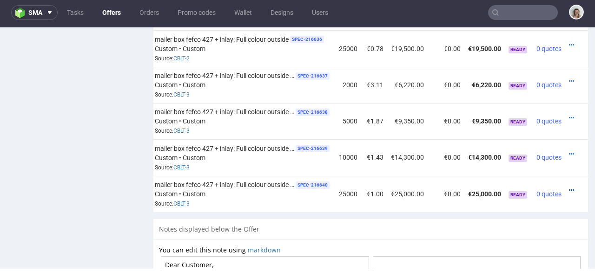
click at [569, 187] on icon at bounding box center [571, 190] width 5 height 7
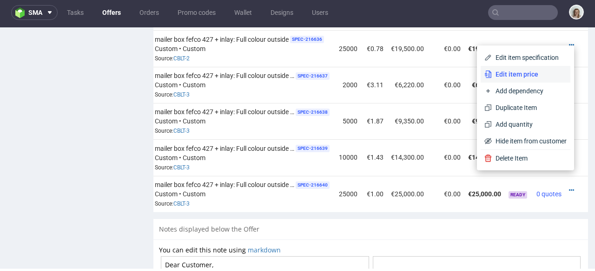
click at [511, 75] on span "Edit item price" at bounding box center [529, 74] width 75 height 9
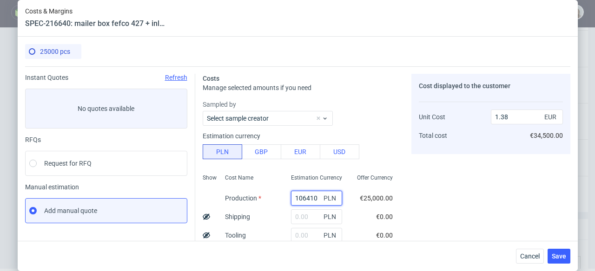
drag, startPoint x: 307, startPoint y: 198, endPoint x: 268, endPoint y: 197, distance: 38.6
click at [268, 197] on div "Show Cost Name Production Shipping Tooling Per unit Total cost Estimation Curre…" at bounding box center [301, 231] width 197 height 123
paste input "85500"
type input "85500"
type input "1.11"
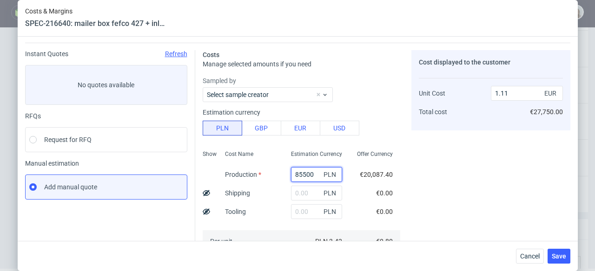
scroll to position [70, 0]
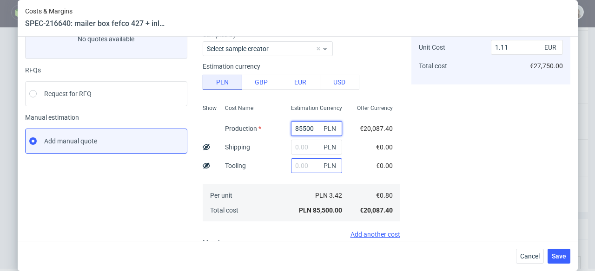
type input "85500"
click at [293, 169] on input "text" at bounding box center [316, 165] width 51 height 15
type input "1920"
type input "1.14"
type input "1"
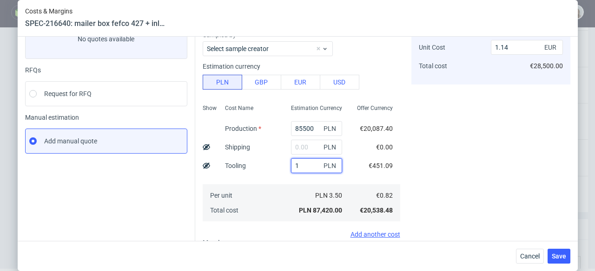
type input "1.11"
type input "1820"
type input "1.14"
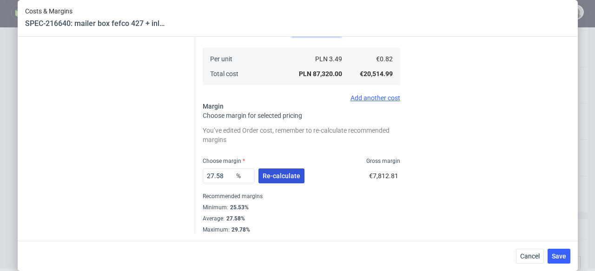
type input "1820"
click at [289, 179] on span "Re-calculate" at bounding box center [281, 176] width 38 height 7
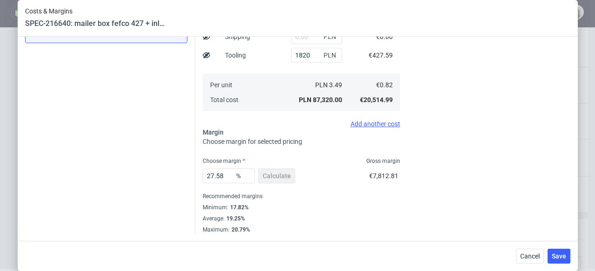
scroll to position [180, 0]
click at [566, 259] on span "Save" at bounding box center [558, 256] width 14 height 7
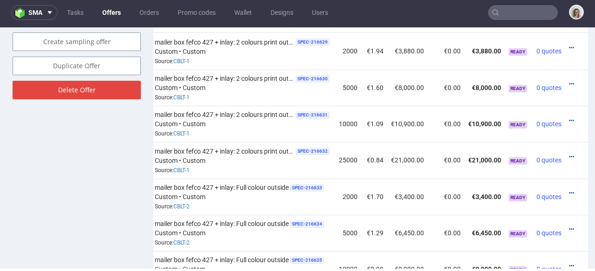
scroll to position [515, 0]
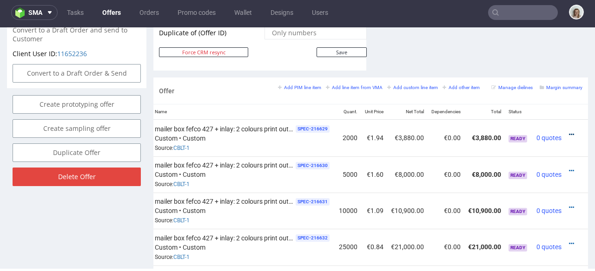
click at [569, 131] on icon at bounding box center [571, 134] width 5 height 7
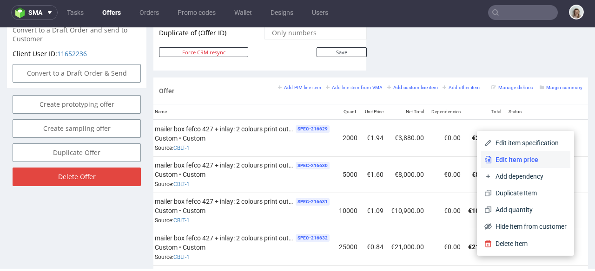
click at [518, 153] on li "Edit item price" at bounding box center [525, 159] width 90 height 17
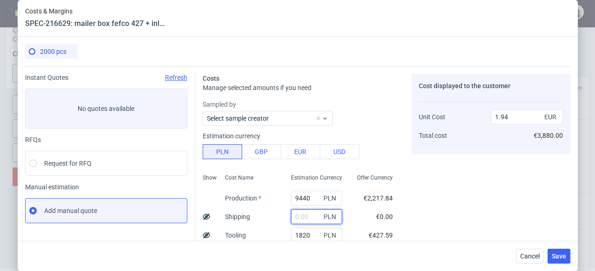
click at [293, 216] on input "text" at bounding box center [316, 217] width 51 height 15
paste input "1044,85"
type input "1044.85"
type input "2.12"
type input "1044.85"
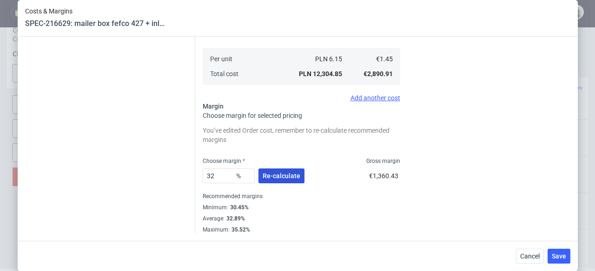
click at [293, 179] on span "Re-calculate" at bounding box center [281, 176] width 38 height 7
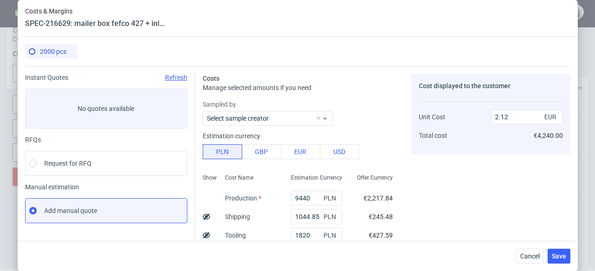
scroll to position [180, 0]
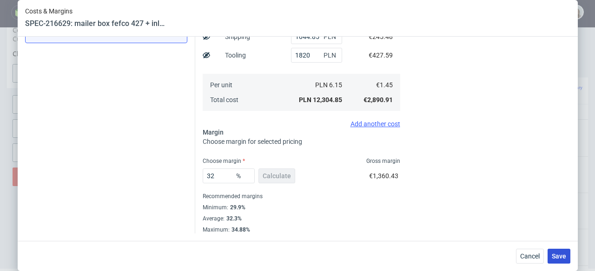
click at [557, 256] on span "Save" at bounding box center [558, 256] width 14 height 7
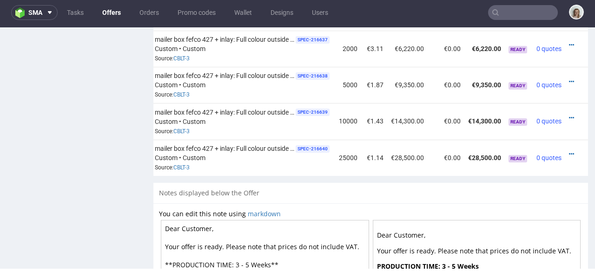
scroll to position [878, 0]
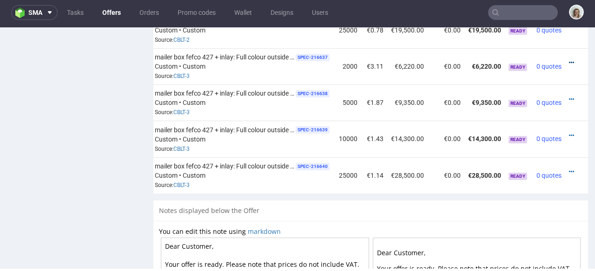
click at [569, 59] on icon at bounding box center [571, 62] width 5 height 7
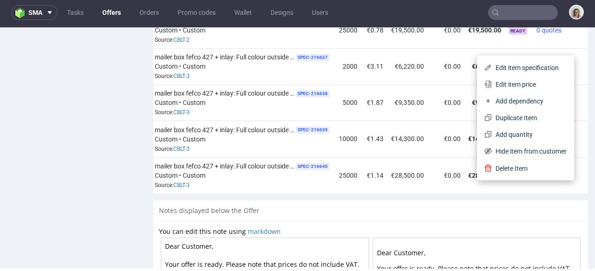
drag, startPoint x: 538, startPoint y: 88, endPoint x: 516, endPoint y: 92, distance: 21.6
click at [537, 88] on span "Edit item price" at bounding box center [529, 84] width 75 height 9
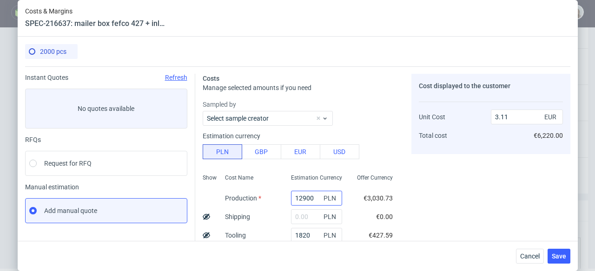
scroll to position [2, 0]
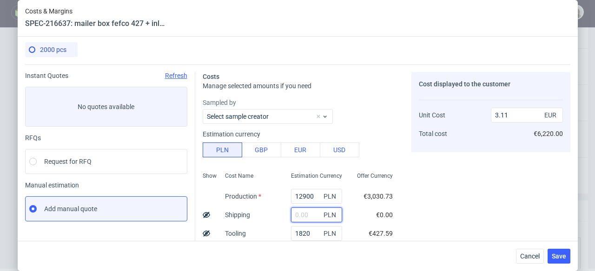
click at [297, 214] on input "text" at bounding box center [316, 215] width 51 height 15
paste input "[PERSON_NAME][EMAIL_ADDRESS][PERSON_NAME][DOMAIN_NAME]"
drag, startPoint x: 309, startPoint y: 215, endPoint x: 260, endPoint y: 215, distance: 49.2
click at [260, 215] on div "Show Cost Name Production Shipping Tooling Per unit Total cost Estimation Curre…" at bounding box center [301, 230] width 197 height 123
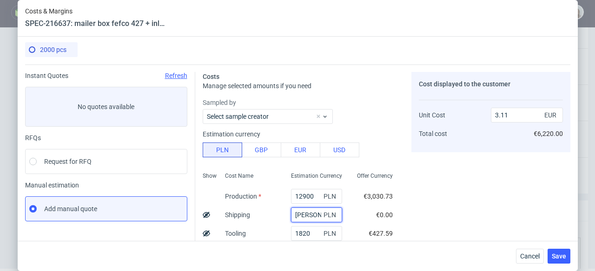
paste input "1044,85"
drag, startPoint x: 298, startPoint y: 214, endPoint x: 327, endPoint y: 215, distance: 28.8
click at [327, 215] on div "1044,[EMAIL_ADDRESS][DOMAIN_NAME] PLN" at bounding box center [316, 215] width 51 height 15
paste input "text"
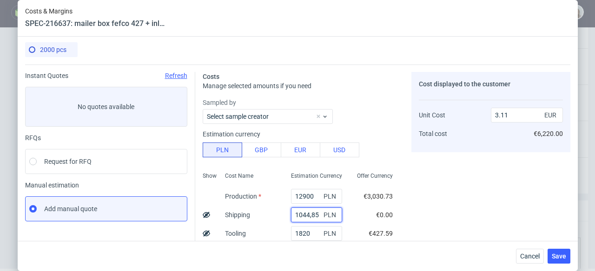
scroll to position [0, 0]
type input "1044.85"
type input "3.32"
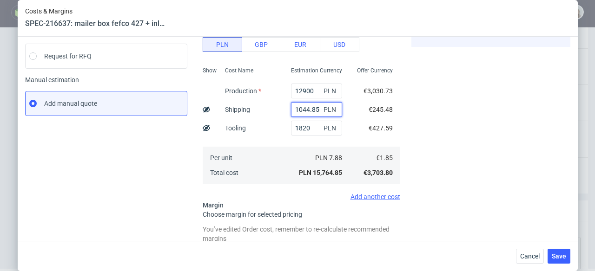
scroll to position [160, 0]
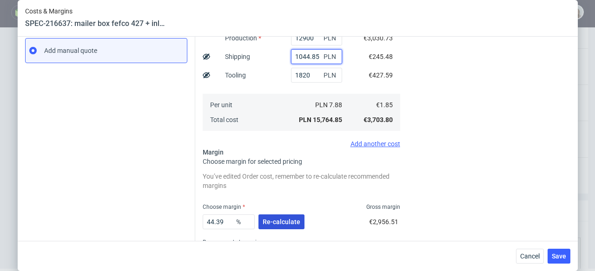
type input "1044.85"
click at [295, 216] on button "Re-calculate" at bounding box center [281, 222] width 46 height 15
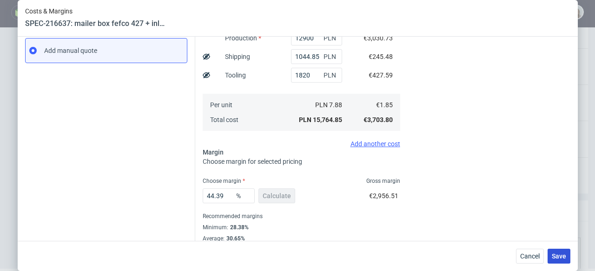
click at [557, 255] on span "Save" at bounding box center [558, 256] width 14 height 7
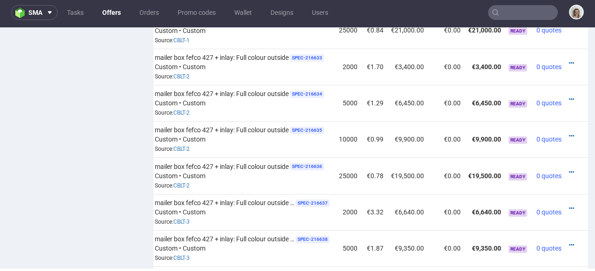
scroll to position [678, 0]
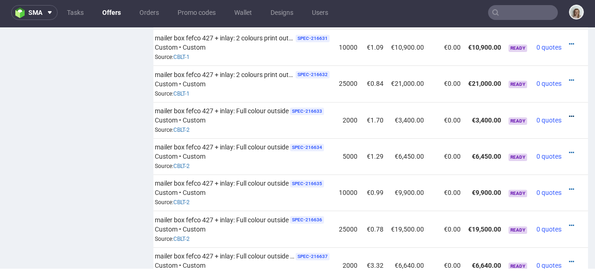
click at [569, 113] on icon at bounding box center [571, 116] width 5 height 7
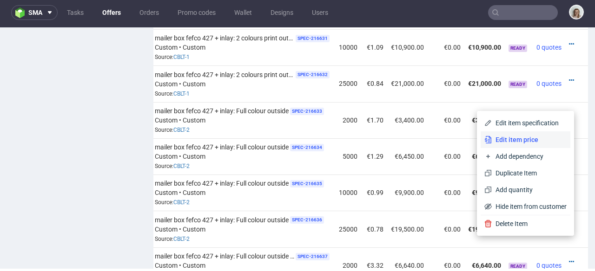
click at [536, 136] on span "Edit item price" at bounding box center [529, 139] width 75 height 9
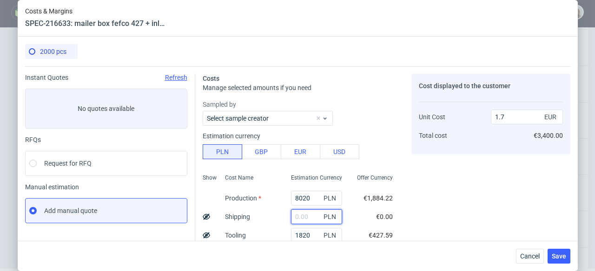
click at [302, 215] on input "text" at bounding box center [316, 217] width 51 height 15
paste input "1044,85"
type input "1044.85"
type input "1.87"
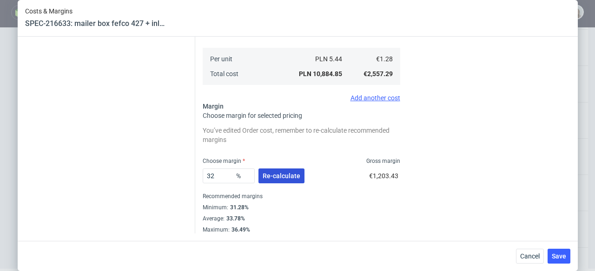
type input "1044.85"
click at [293, 177] on span "Re-calculate" at bounding box center [281, 176] width 38 height 7
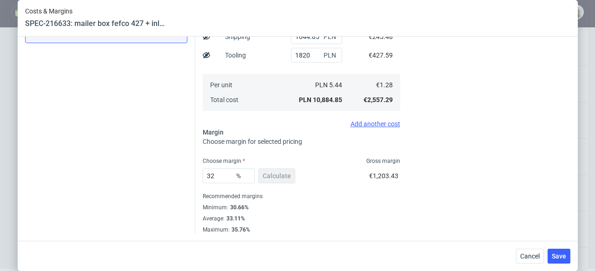
scroll to position [180, 0]
click at [559, 257] on span "Save" at bounding box center [558, 256] width 14 height 7
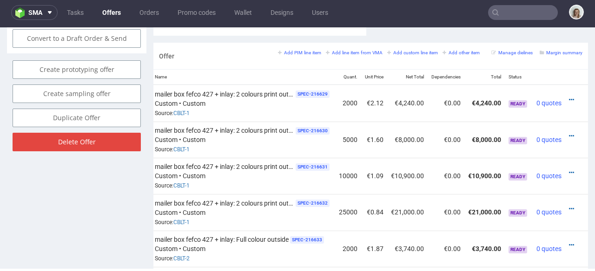
scroll to position [542, 0]
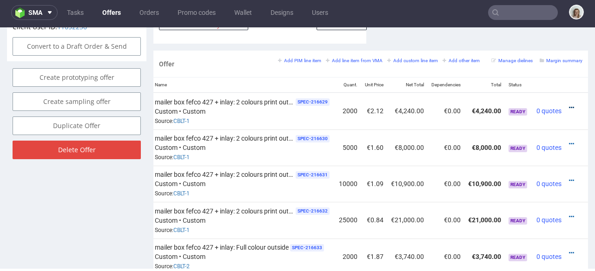
click at [569, 105] on icon at bounding box center [571, 108] width 5 height 7
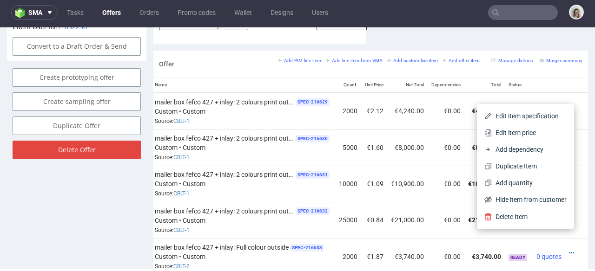
click at [517, 125] on li "Edit item price" at bounding box center [525, 133] width 90 height 17
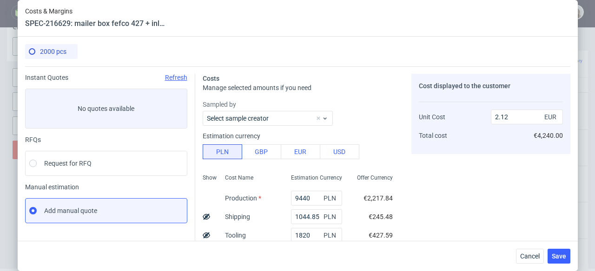
scroll to position [180, 0]
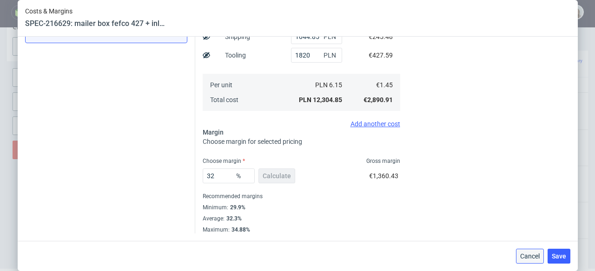
click at [534, 257] on span "Cancel" at bounding box center [530, 256] width 20 height 7
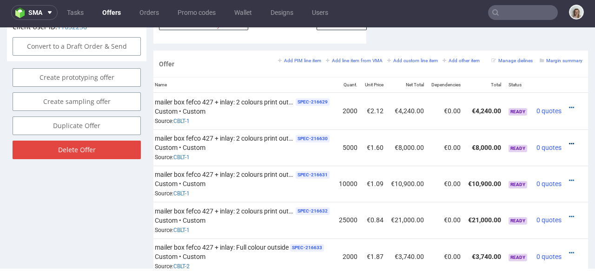
click at [569, 141] on icon at bounding box center [571, 144] width 5 height 7
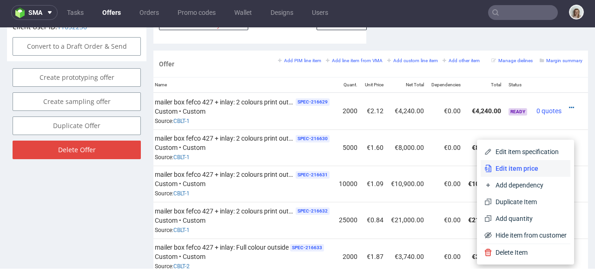
click at [522, 164] on span "Edit item price" at bounding box center [529, 168] width 75 height 9
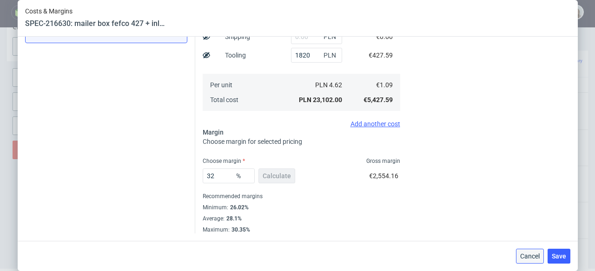
click at [528, 253] on span "Cancel" at bounding box center [530, 256] width 20 height 7
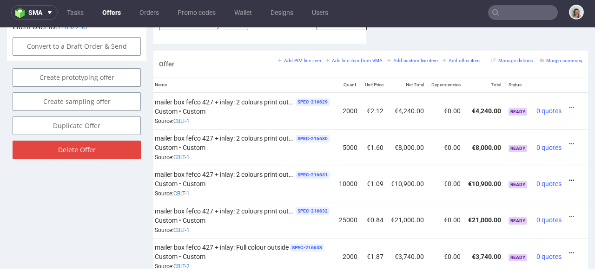
click at [569, 177] on icon at bounding box center [571, 180] width 5 height 7
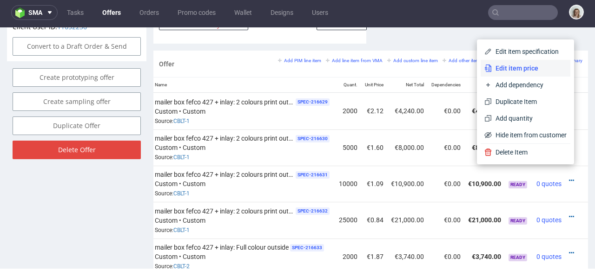
click at [502, 71] on span "Edit item price" at bounding box center [529, 68] width 75 height 9
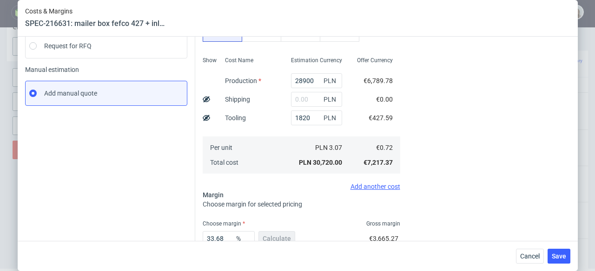
scroll to position [121, 0]
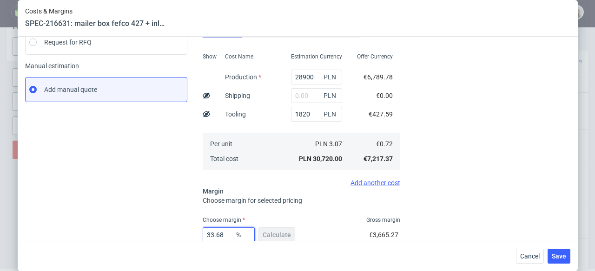
drag, startPoint x: 224, startPoint y: 236, endPoint x: 207, endPoint y: 234, distance: 17.3
click at [207, 234] on input "33.68" at bounding box center [229, 235] width 52 height 15
type input "31"
type input "1.04"
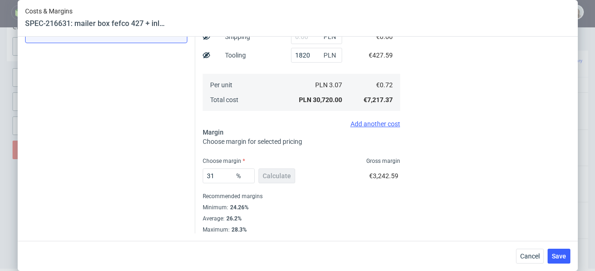
click at [475, 159] on div "Cost displayed to the customer Unit Cost Total cost 1.04 EUR €10,400.00" at bounding box center [490, 64] width 159 height 340
click at [216, 174] on input "31" at bounding box center [229, 176] width 52 height 15
type input "3"
type input "0.74"
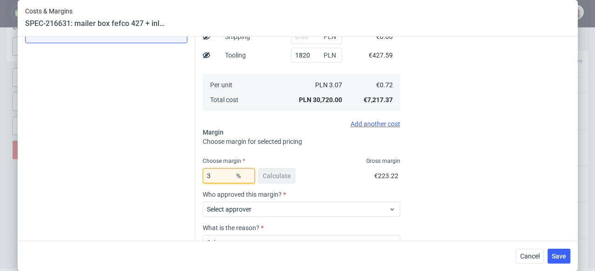
type input "30"
type input "1.03"
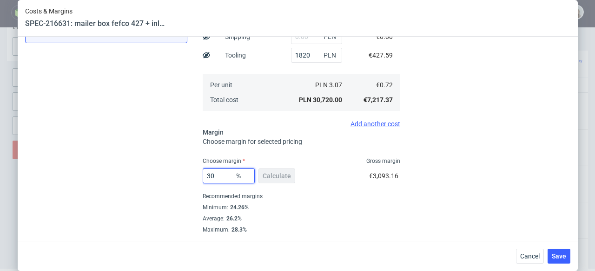
type input "30"
click at [326, 179] on div "30 % Calculate €3,093.16" at bounding box center [301, 178] width 197 height 26
click at [577, 260] on div "Cancel Save" at bounding box center [298, 256] width 560 height 30
click at [561, 256] on span "Save" at bounding box center [558, 256] width 14 height 7
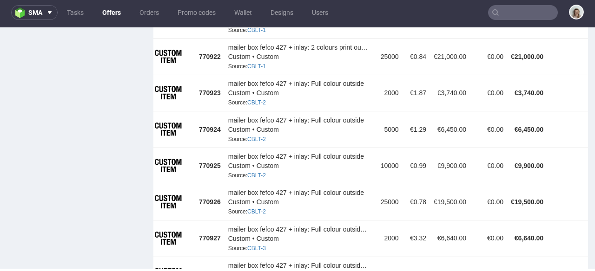
scroll to position [761, 0]
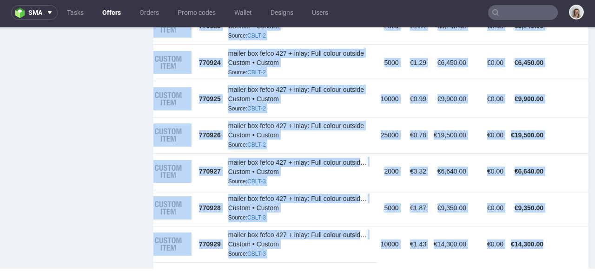
drag, startPoint x: 548, startPoint y: 244, endPoint x: 587, endPoint y: 242, distance: 39.6
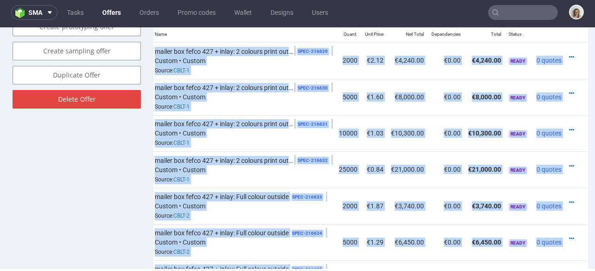
scroll to position [583, 0]
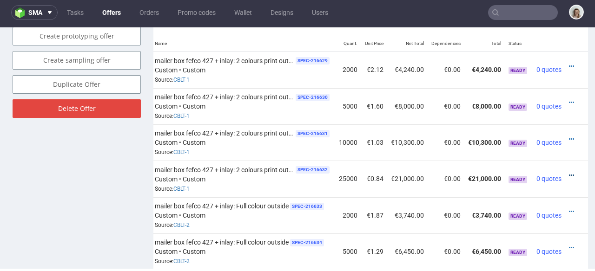
click at [569, 172] on icon at bounding box center [571, 175] width 5 height 7
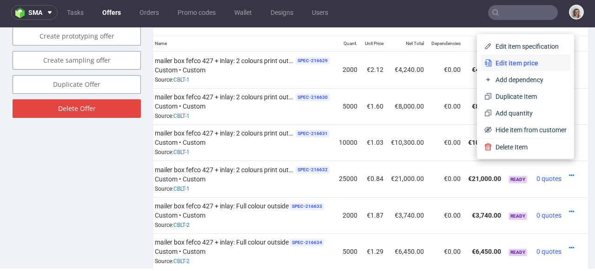
click at [508, 65] on span "Edit item price" at bounding box center [529, 63] width 75 height 9
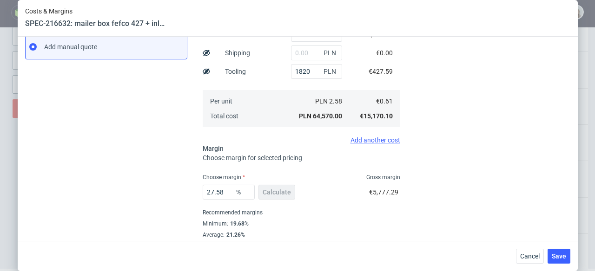
scroll to position [180, 0]
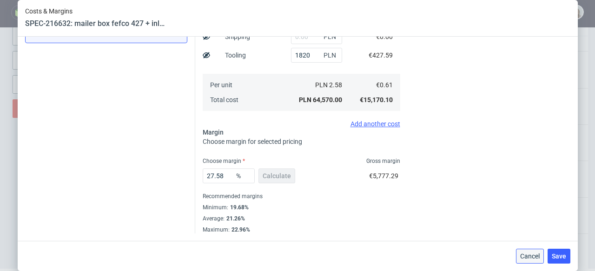
click at [532, 255] on span "Cancel" at bounding box center [530, 256] width 20 height 7
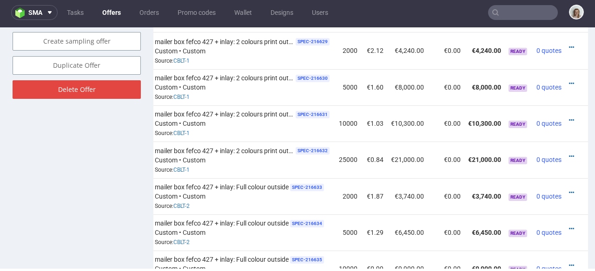
scroll to position [602, 0]
click at [569, 190] on icon at bounding box center [571, 193] width 5 height 7
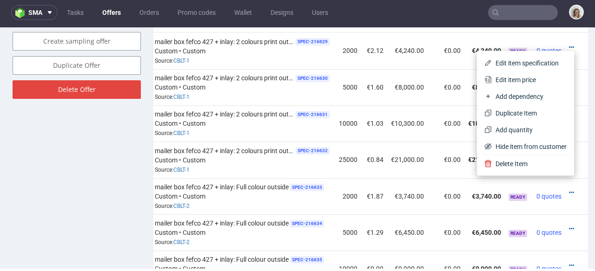
drag, startPoint x: 504, startPoint y: 82, endPoint x: 449, endPoint y: 86, distance: 54.5
click at [504, 82] on span "Edit item price" at bounding box center [529, 79] width 75 height 9
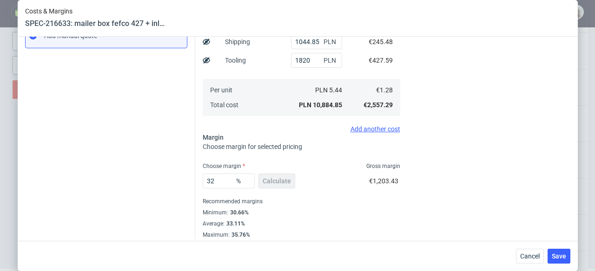
scroll to position [0, 0]
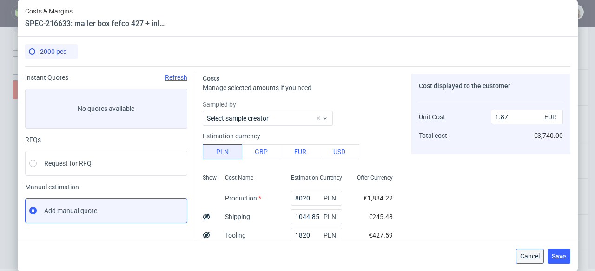
click at [538, 256] on span "Cancel" at bounding box center [530, 256] width 20 height 7
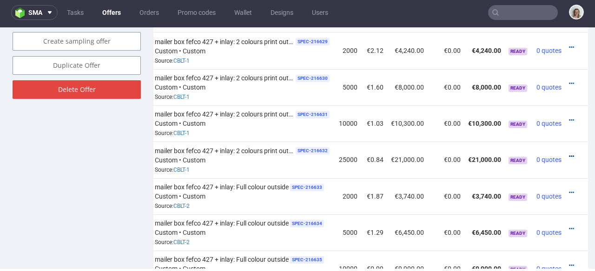
click at [569, 153] on icon at bounding box center [571, 156] width 5 height 7
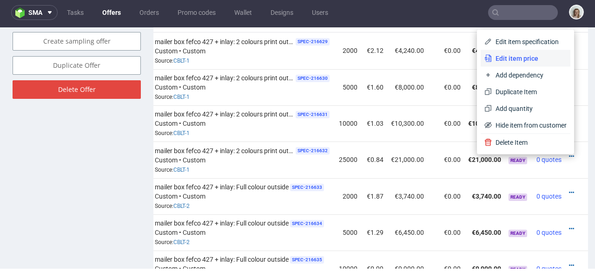
click at [526, 62] on span "Edit item price" at bounding box center [529, 58] width 75 height 9
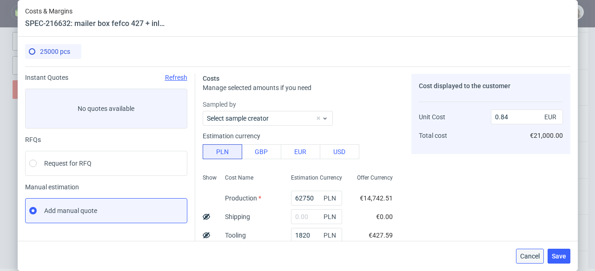
drag, startPoint x: 532, startPoint y: 252, endPoint x: 531, endPoint y: 220, distance: 32.1
click at [532, 253] on span "Cancel" at bounding box center [530, 256] width 20 height 7
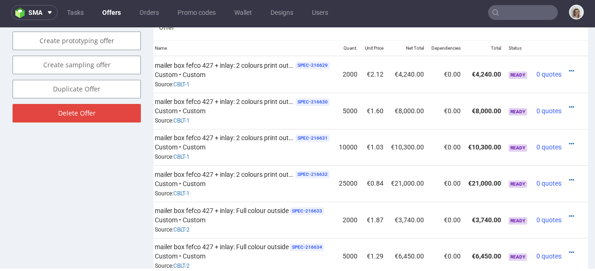
scroll to position [577, 0]
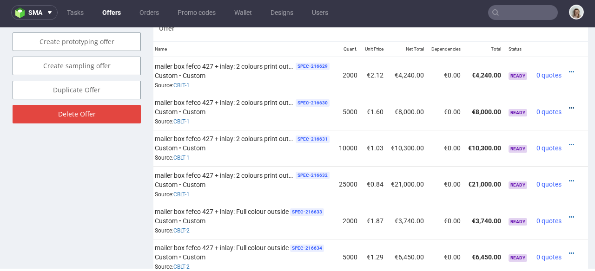
click at [569, 105] on icon at bounding box center [571, 108] width 5 height 7
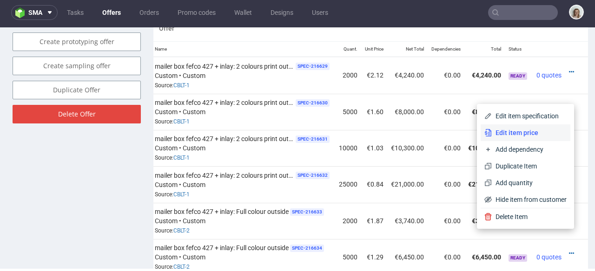
click at [492, 132] on span "Edit item price" at bounding box center [529, 132] width 75 height 9
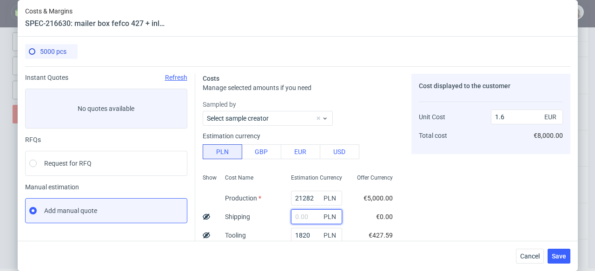
click at [291, 217] on input "text" at bounding box center [316, 217] width 51 height 15
paste input "2238,97"
type input "2238.97"
type input "1.76"
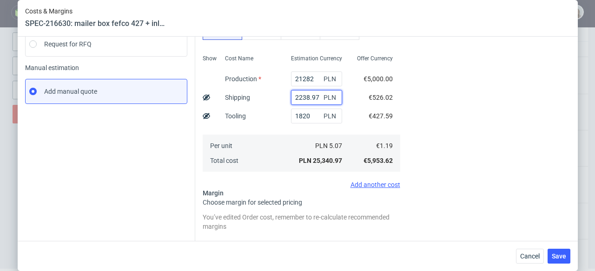
scroll to position [0, 0]
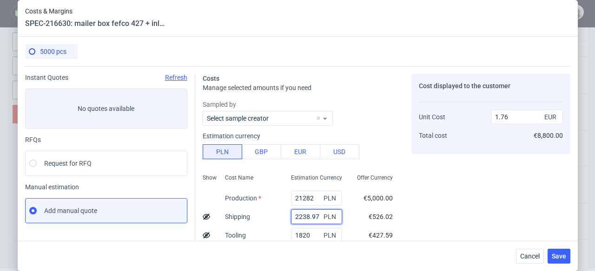
type input "2238.97"
click at [525, 253] on span "Cancel" at bounding box center [530, 256] width 20 height 7
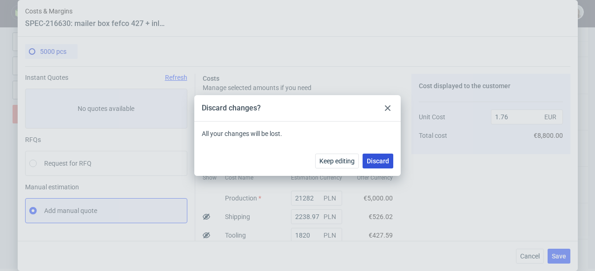
click at [382, 156] on button "Discard" at bounding box center [377, 161] width 31 height 15
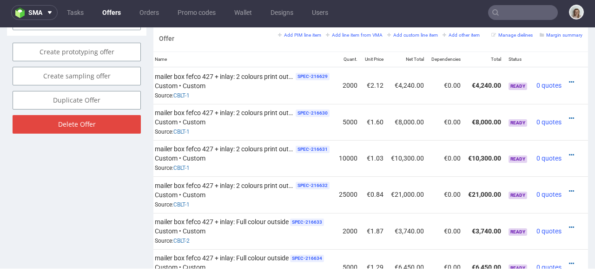
scroll to position [564, 0]
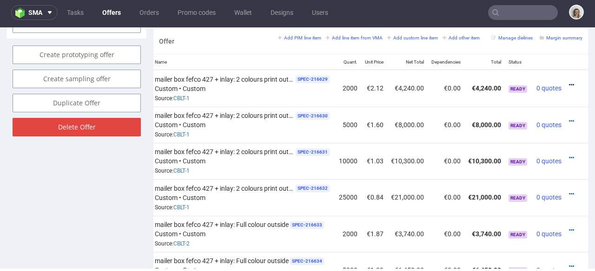
click at [569, 82] on icon at bounding box center [571, 85] width 5 height 7
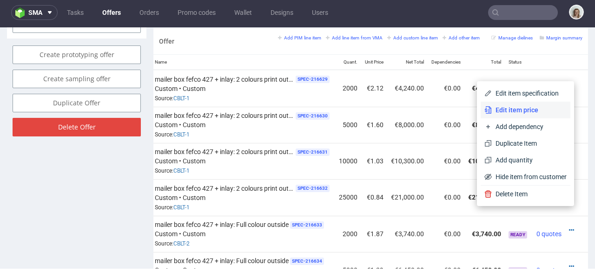
click at [517, 106] on span "Edit item price" at bounding box center [529, 109] width 75 height 9
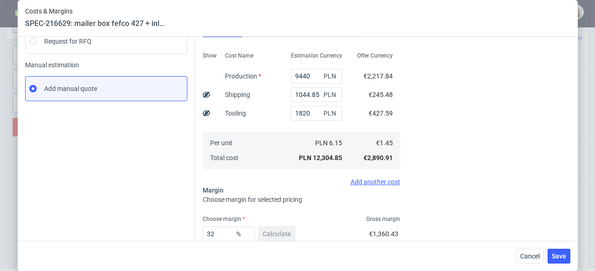
scroll to position [180, 0]
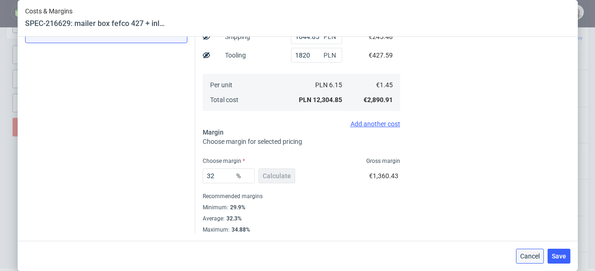
click at [528, 252] on button "Cancel" at bounding box center [530, 256] width 28 height 15
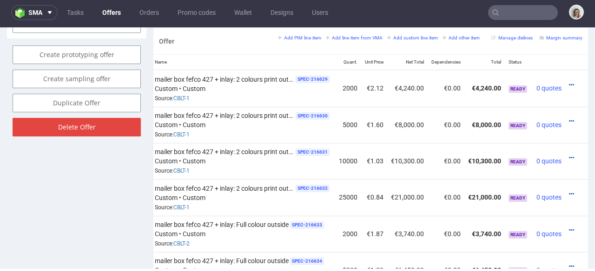
drag, startPoint x: 555, startPoint y: 111, endPoint x: 551, endPoint y: 113, distance: 5.2
click at [569, 118] on icon at bounding box center [571, 121] width 5 height 7
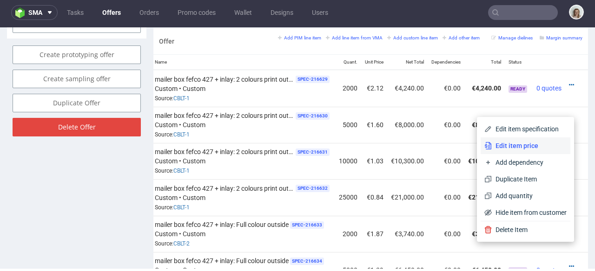
click at [512, 146] on span "Edit item price" at bounding box center [529, 145] width 75 height 9
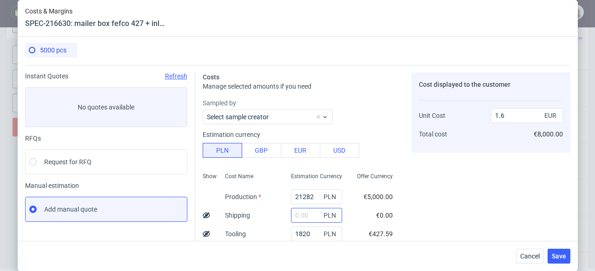
scroll to position [2, 0]
click at [293, 215] on input "text" at bounding box center [316, 215] width 51 height 15
paste input "2238,97"
type input "2238.97"
type input "1.76"
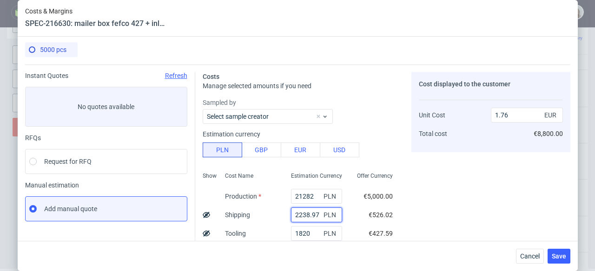
type input "2238.97"
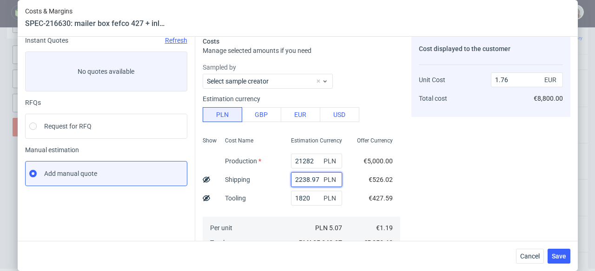
scroll to position [161, 0]
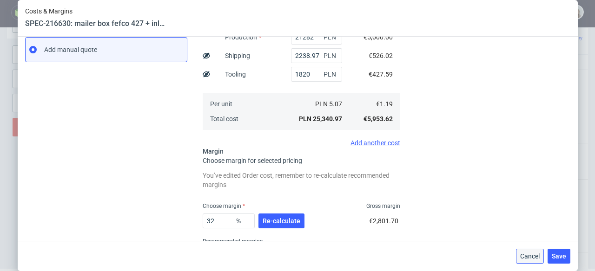
click at [528, 260] on span "Cancel" at bounding box center [530, 256] width 20 height 7
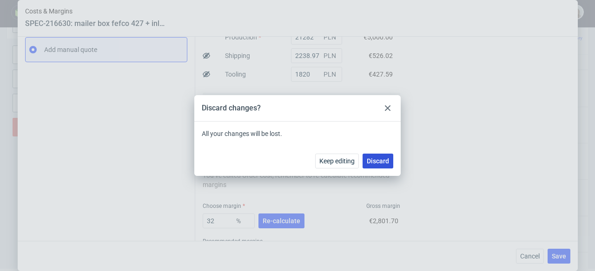
drag, startPoint x: 391, startPoint y: 159, endPoint x: 421, endPoint y: 126, distance: 44.4
click at [391, 159] on button "Discard" at bounding box center [377, 161] width 31 height 15
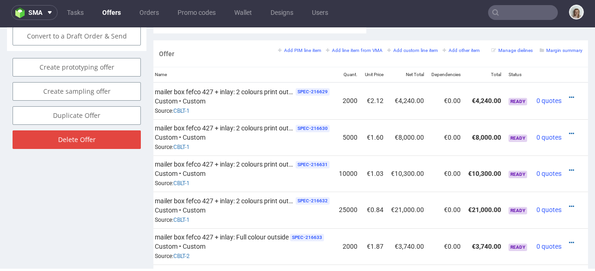
scroll to position [545, 0]
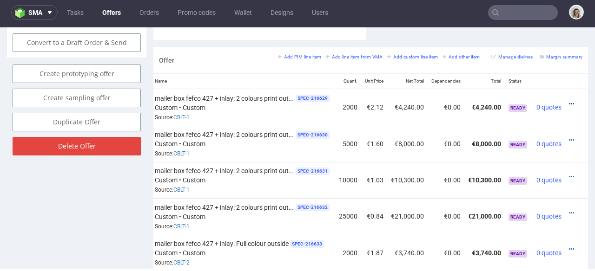
click at [569, 101] on icon at bounding box center [571, 104] width 5 height 7
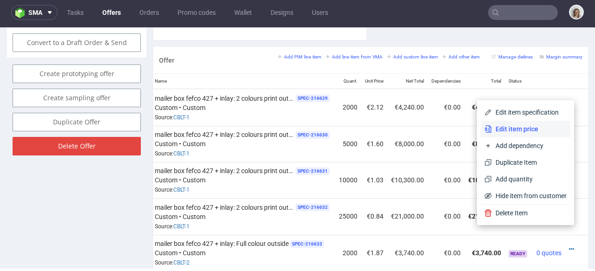
click at [530, 123] on li "Edit item price" at bounding box center [525, 129] width 90 height 17
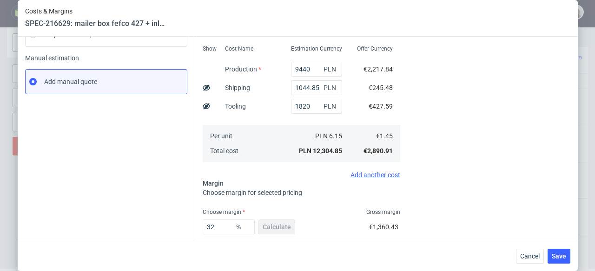
scroll to position [133, 0]
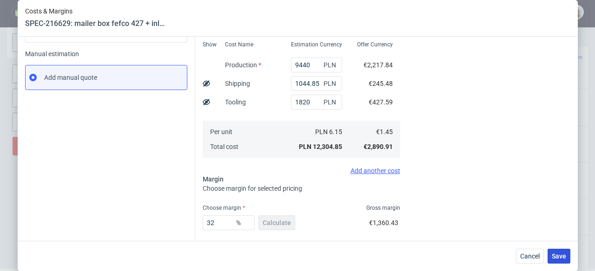
click at [565, 254] on span "Save" at bounding box center [558, 256] width 14 height 7
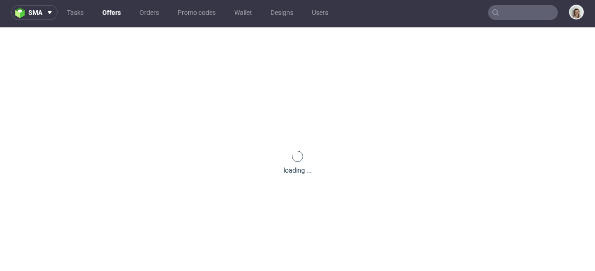
scroll to position [0, 0]
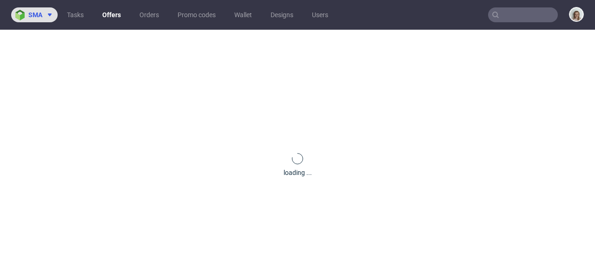
click at [47, 14] on icon at bounding box center [49, 14] width 7 height 7
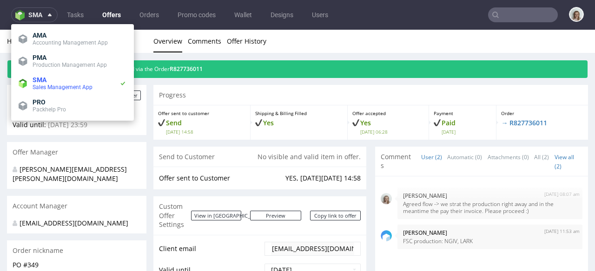
click at [54, 59] on span "PMA" at bounding box center [80, 57] width 94 height 7
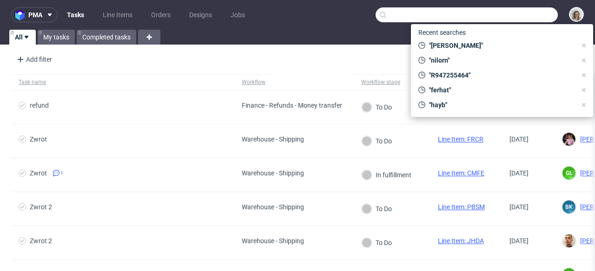
click at [495, 15] on input "text" at bounding box center [466, 14] width 182 height 15
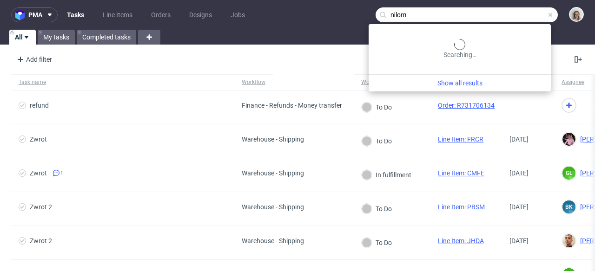
type input "nilorn"
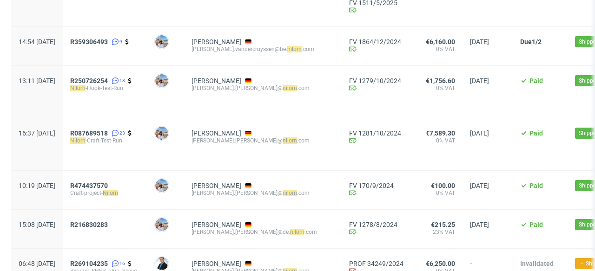
scroll to position [349, 0]
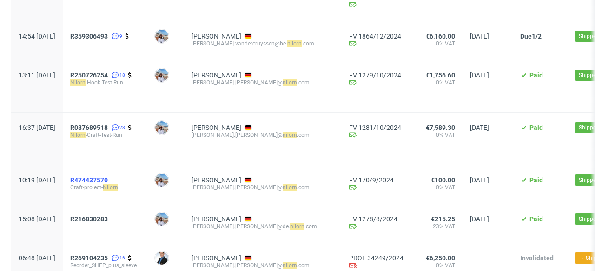
click at [108, 178] on span "R474437570" at bounding box center [89, 180] width 38 height 7
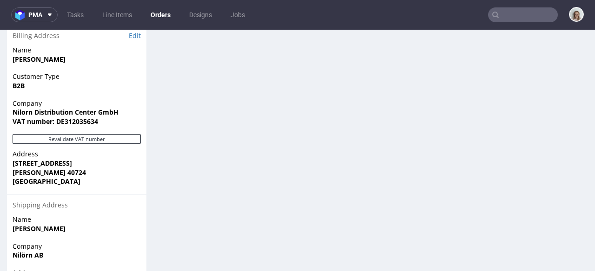
scroll to position [494, 0]
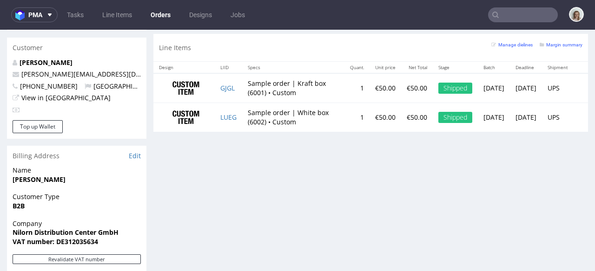
type input "nilorn"
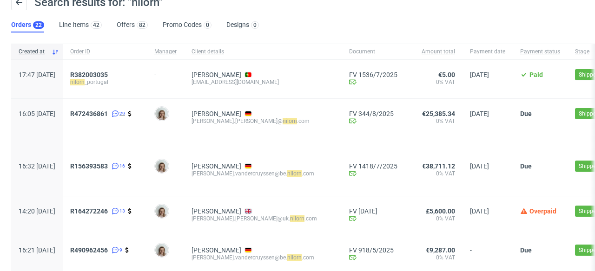
scroll to position [80, 0]
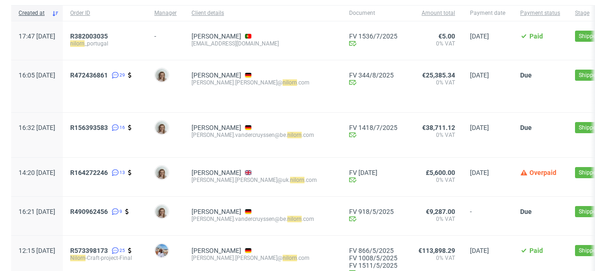
click at [130, 203] on div "R490962456 9" at bounding box center [105, 216] width 84 height 39
click at [108, 210] on span "R490962456" at bounding box center [89, 211] width 38 height 7
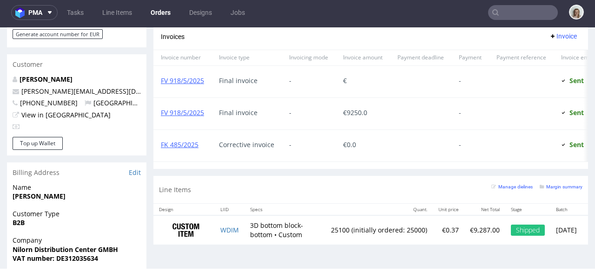
scroll to position [501, 0]
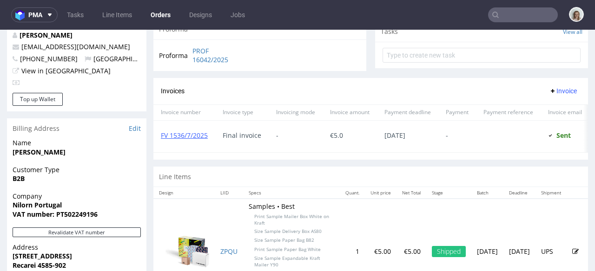
scroll to position [380, 0]
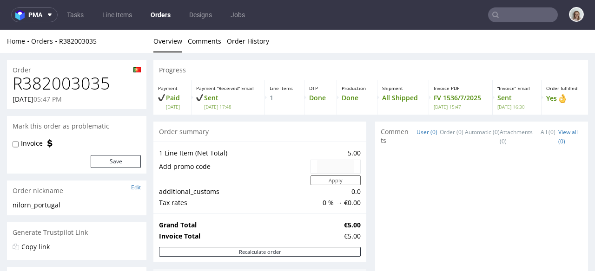
scroll to position [296, 0]
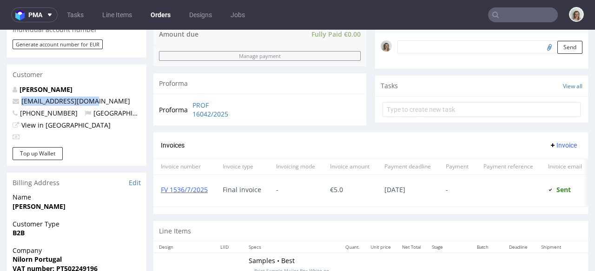
drag, startPoint x: 110, startPoint y: 101, endPoint x: 17, endPoint y: 104, distance: 92.9
click at [17, 104] on p "[EMAIL_ADDRESS][DOMAIN_NAME]" at bounding box center [77, 101] width 128 height 9
copy span "[EMAIL_ADDRESS][DOMAIN_NAME]"
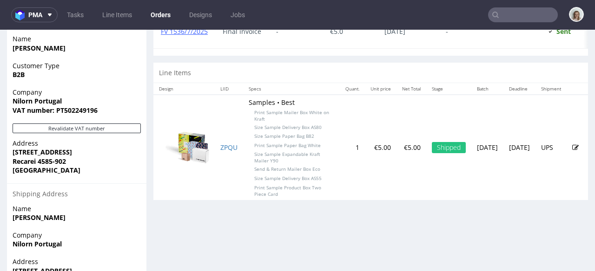
scroll to position [515, 0]
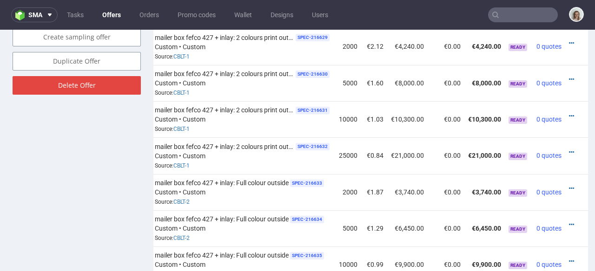
scroll to position [557, 0]
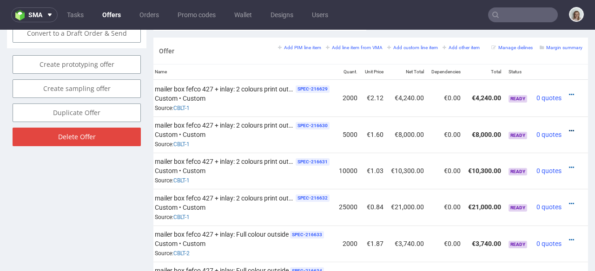
click at [569, 128] on icon at bounding box center [571, 131] width 5 height 7
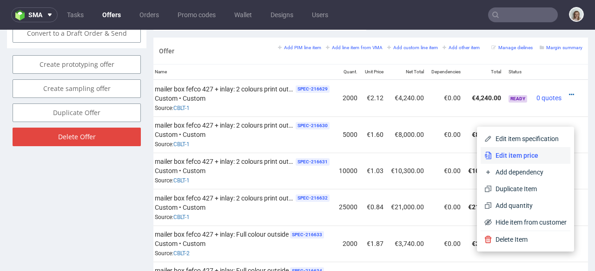
click at [535, 154] on span "Edit item price" at bounding box center [529, 155] width 75 height 9
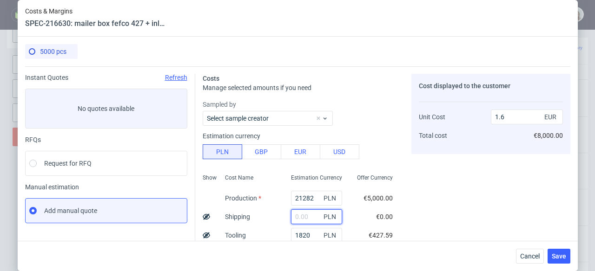
click at [291, 215] on input "text" at bounding box center [316, 217] width 51 height 15
paste input "2238,97"
type input "2238.97"
type input "1.76"
type input "2238.97"
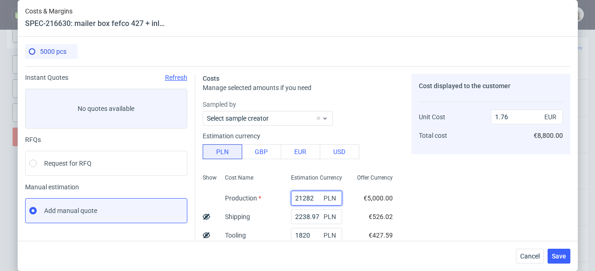
drag, startPoint x: 305, startPoint y: 197, endPoint x: 281, endPoint y: 197, distance: 24.2
click at [291, 197] on input "21282" at bounding box center [316, 198] width 51 height 15
paste input "16650"
type input "16650"
type input "1.44"
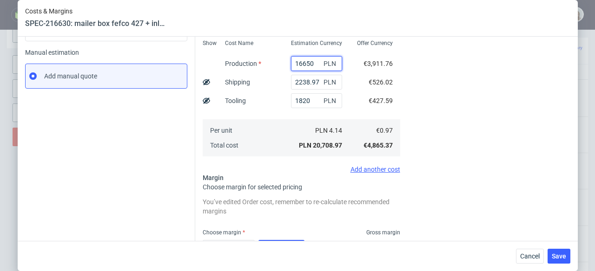
scroll to position [167, 0]
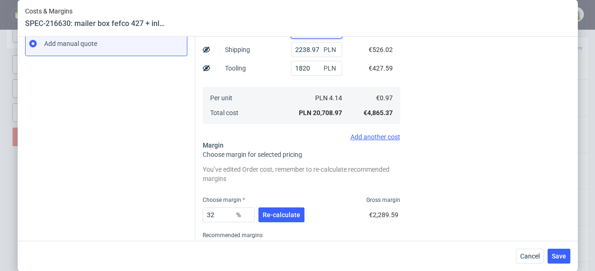
type input "16650"
click at [295, 206] on div "32 % Re-calculate" at bounding box center [255, 217] width 104 height 26
click at [294, 217] on span "Re-calculate" at bounding box center [281, 215] width 38 height 7
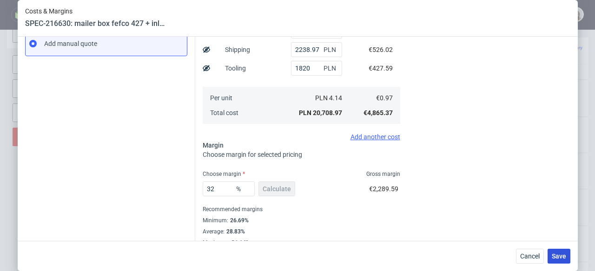
click at [557, 253] on span "Save" at bounding box center [558, 256] width 14 height 7
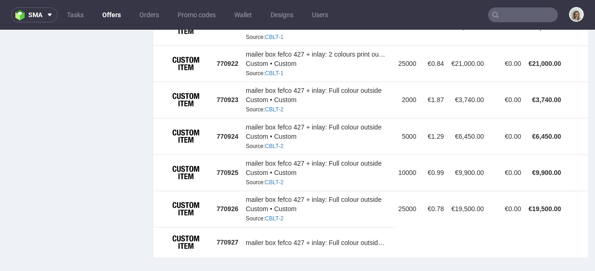
scroll to position [0, 26]
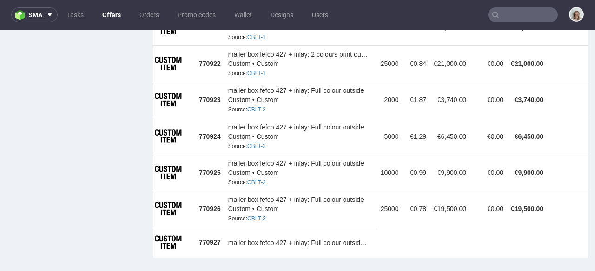
drag, startPoint x: 493, startPoint y: 250, endPoint x: 588, endPoint y: 265, distance: 96.4
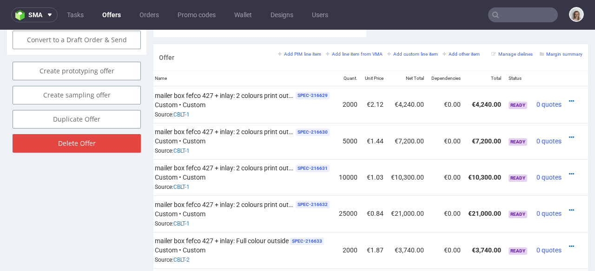
scroll to position [544, 0]
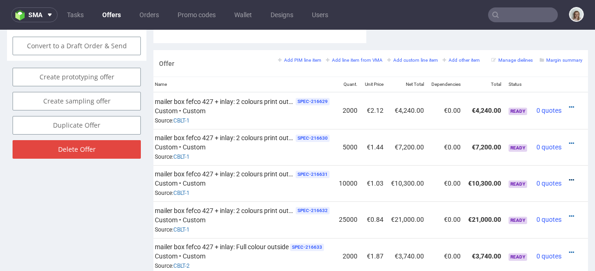
click at [569, 177] on icon at bounding box center [571, 180] width 5 height 7
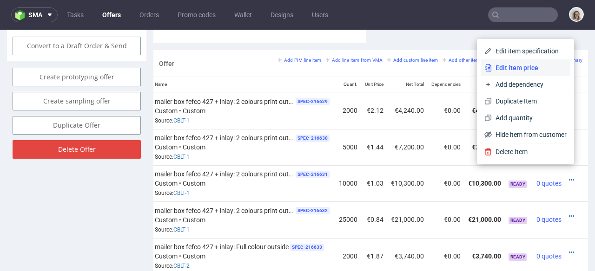
click at [533, 70] on span "Edit item price" at bounding box center [529, 67] width 75 height 9
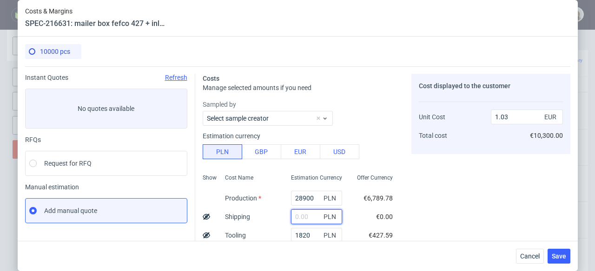
click at [298, 216] on input "text" at bounding box center [316, 217] width 51 height 15
paste input "2345,59"
type input "2345.59"
type input "1.11"
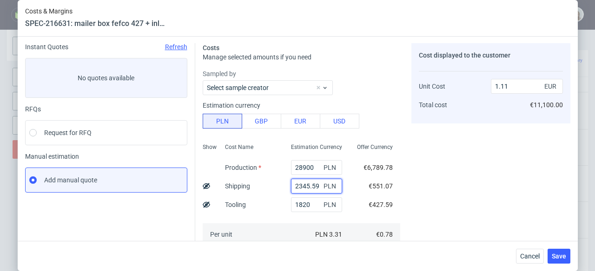
scroll to position [151, 0]
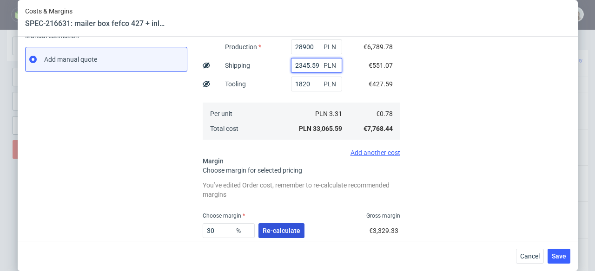
type input "2345.59"
click at [278, 230] on span "Re-calculate" at bounding box center [281, 231] width 38 height 7
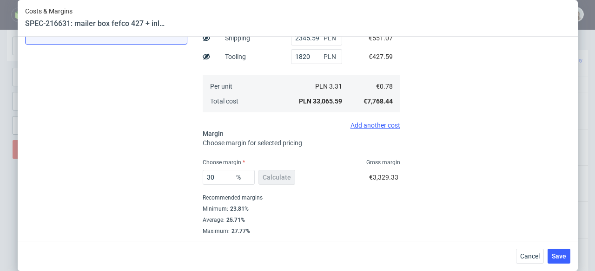
scroll to position [180, 0]
click at [568, 247] on div "Cancel Save" at bounding box center [298, 256] width 560 height 30
click at [570, 250] on button "Save" at bounding box center [558, 256] width 23 height 15
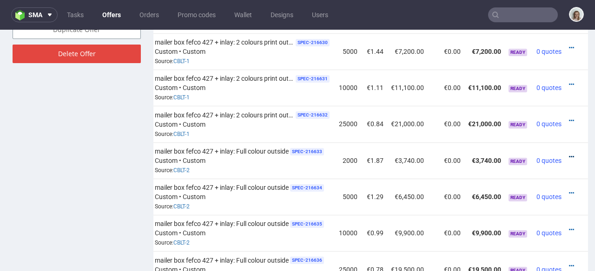
scroll to position [608, 0]
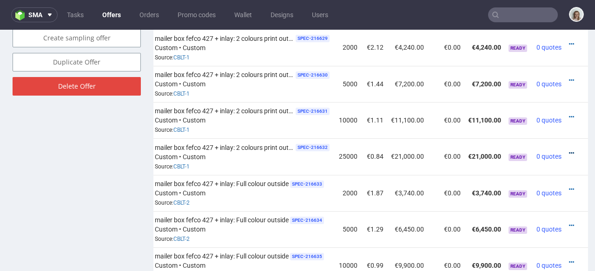
click at [569, 150] on icon at bounding box center [571, 153] width 5 height 7
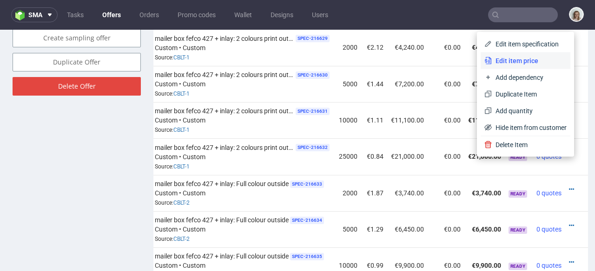
click at [501, 64] on span "Edit item price" at bounding box center [529, 60] width 75 height 9
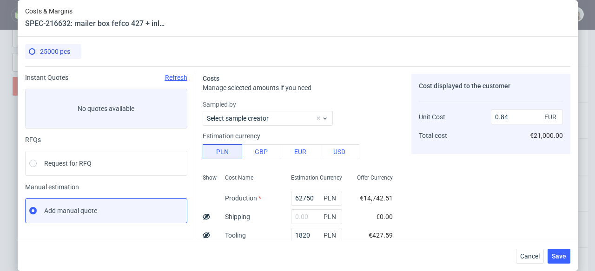
scroll to position [17, 0]
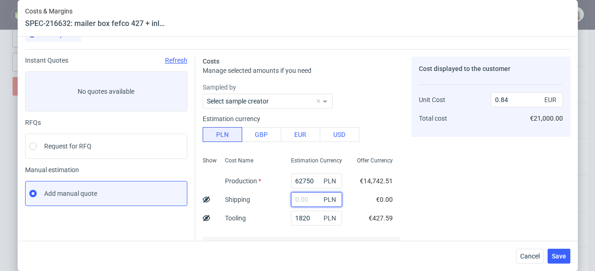
click at [297, 204] on input "text" at bounding box center [316, 199] width 51 height 15
paste input "4477,94"
type input "4477.94"
type input "0.9"
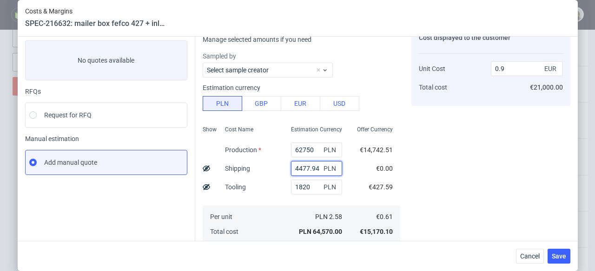
scroll to position [180, 0]
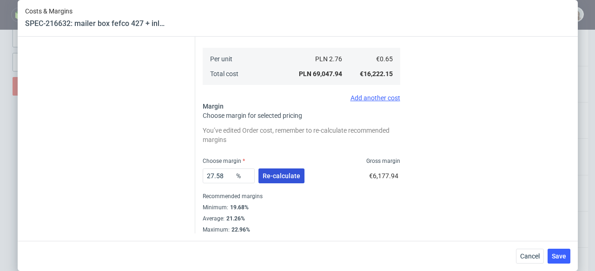
type input "4477.94"
click at [278, 173] on span "Re-calculate" at bounding box center [281, 176] width 38 height 7
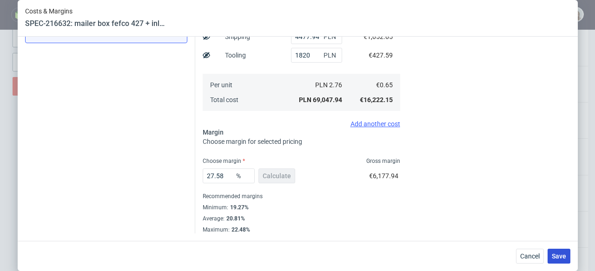
click at [563, 260] on span "Save" at bounding box center [558, 256] width 14 height 7
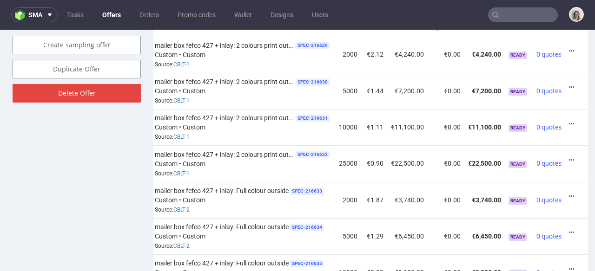
scroll to position [548, 0]
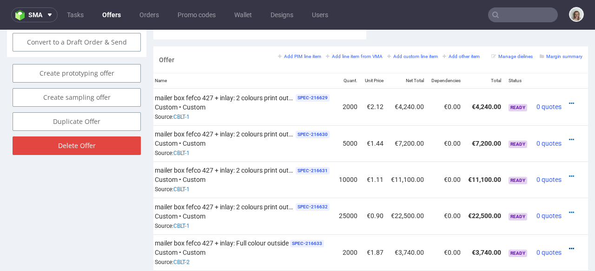
click at [569, 246] on icon at bounding box center [571, 249] width 5 height 7
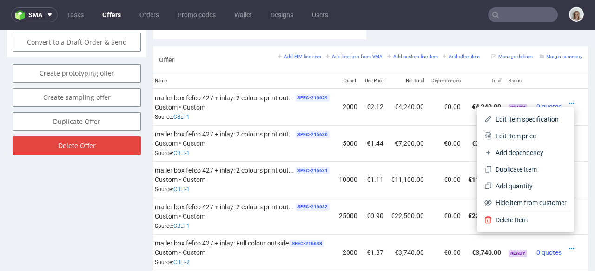
drag, startPoint x: 536, startPoint y: 135, endPoint x: 507, endPoint y: 117, distance: 34.0
click at [536, 135] on span "Edit item price" at bounding box center [529, 135] width 75 height 9
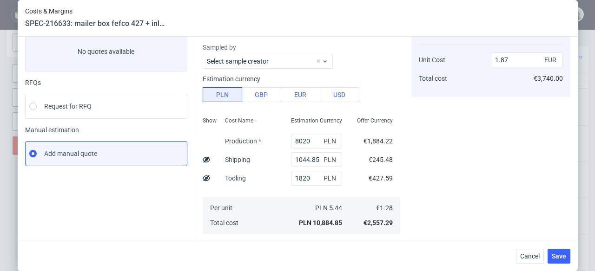
scroll to position [177, 0]
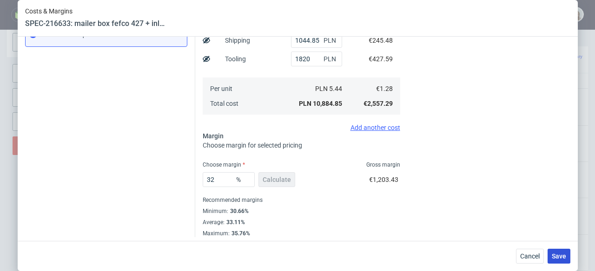
click at [570, 256] on button "Save" at bounding box center [558, 256] width 23 height 15
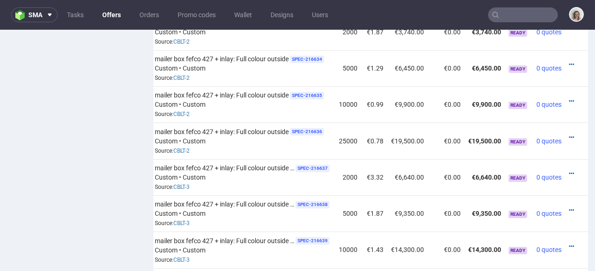
scroll to position [649, 0]
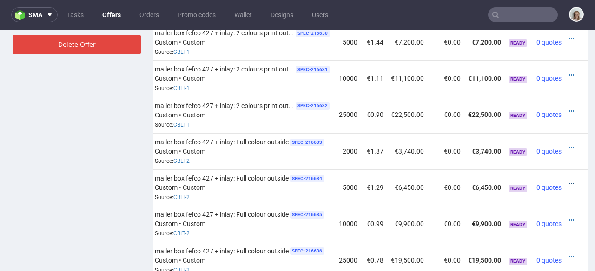
click at [569, 181] on icon at bounding box center [571, 184] width 5 height 7
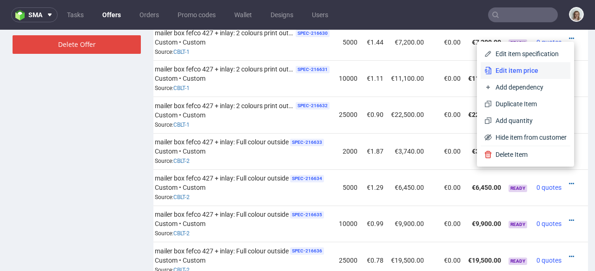
click at [519, 73] on span "Edit item price" at bounding box center [529, 70] width 75 height 9
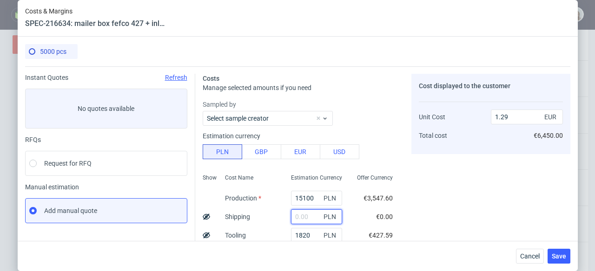
click at [291, 217] on input "text" at bounding box center [316, 217] width 51 height 15
paste input "2238,97"
type input "2238.97"
type input "1.47"
type input "2238.97"
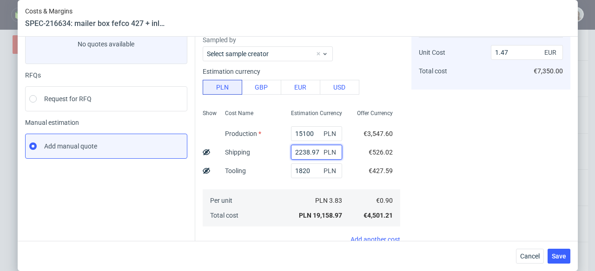
scroll to position [160, 0]
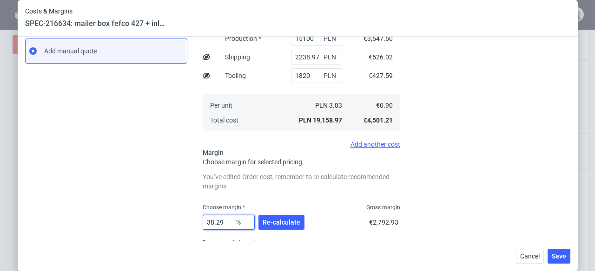
drag, startPoint x: 207, startPoint y: 221, endPoint x: 228, endPoint y: 223, distance: 21.5
click at [228, 223] on input "38.29" at bounding box center [229, 222] width 52 height 15
type input "32"
type input "1.33"
type input "32"
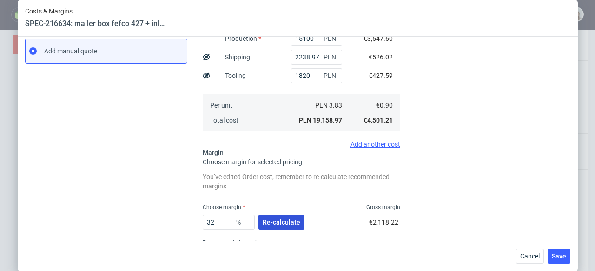
click at [292, 224] on span "Re-calculate" at bounding box center [281, 222] width 38 height 7
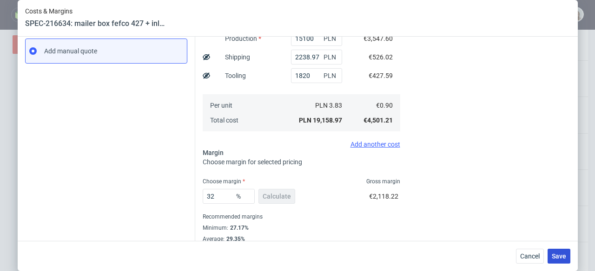
click at [553, 256] on button "Save" at bounding box center [558, 256] width 23 height 15
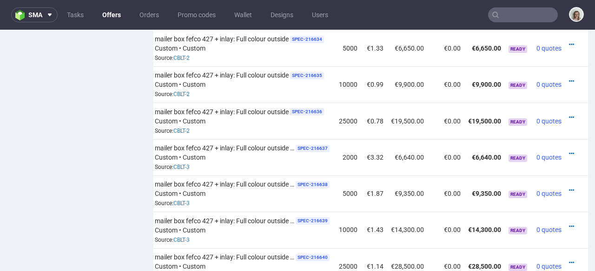
scroll to position [703, 0]
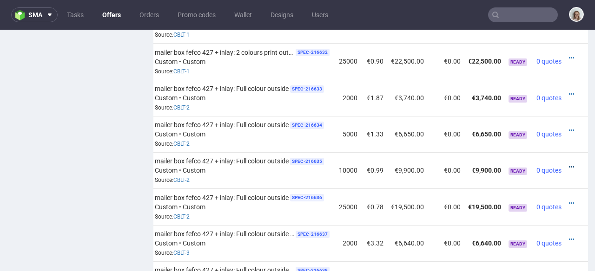
click at [569, 164] on icon at bounding box center [571, 167] width 5 height 7
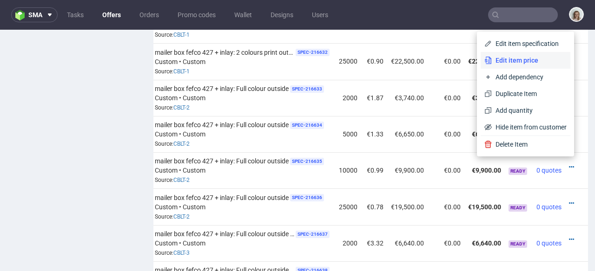
click at [517, 63] on span "Edit item price" at bounding box center [529, 60] width 75 height 9
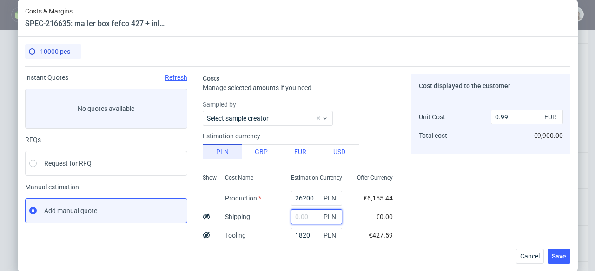
click at [301, 212] on input "text" at bounding box center [316, 217] width 51 height 15
paste input "2345,59"
type input "2345.59"
type input "1.08"
type input "2345.59"
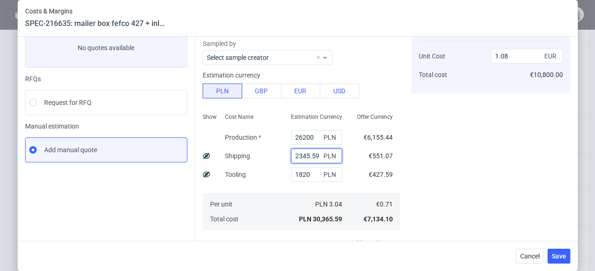
scroll to position [158, 0]
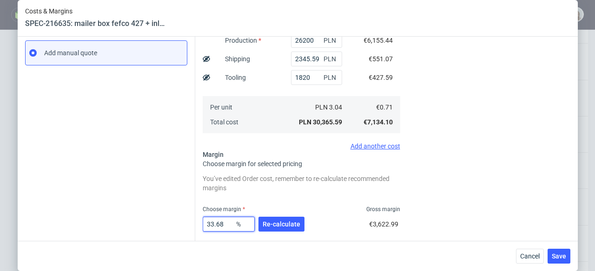
drag, startPoint x: 223, startPoint y: 223, endPoint x: 208, endPoint y: 222, distance: 15.4
click at [207, 223] on input "33.68" at bounding box center [229, 224] width 52 height 15
type input "30"
type input "1.02"
type input "30"
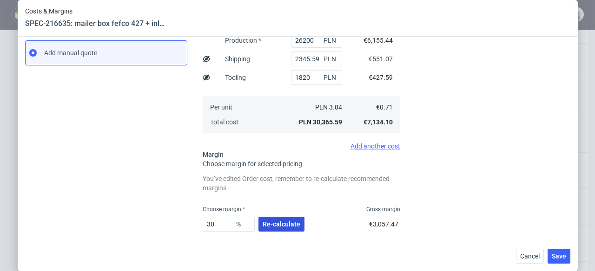
click at [272, 227] on span "Re-calculate" at bounding box center [281, 224] width 38 height 7
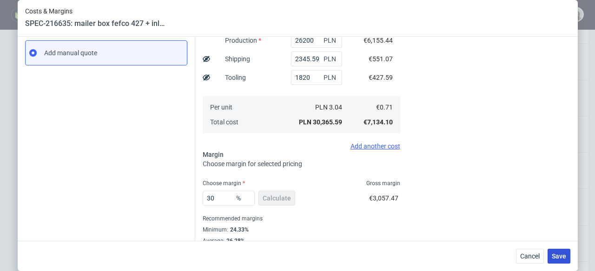
click at [570, 256] on button "Save" at bounding box center [558, 256] width 23 height 15
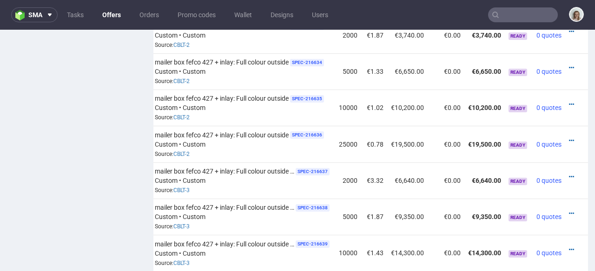
scroll to position [762, 0]
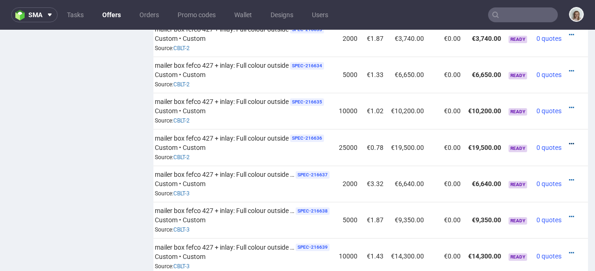
click at [569, 141] on icon at bounding box center [571, 144] width 5 height 7
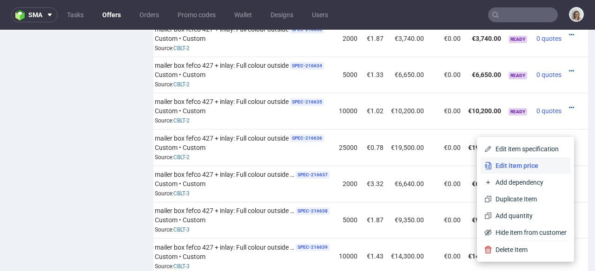
click at [498, 159] on li "Edit item price" at bounding box center [525, 165] width 90 height 17
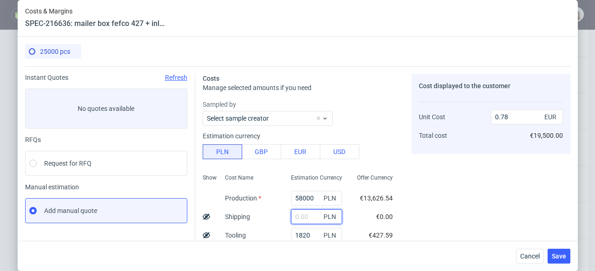
click at [292, 216] on input "text" at bounding box center [316, 217] width 51 height 15
paste input "4477,94"
type input "4477.94"
type input "0.84"
type input "4477.94"
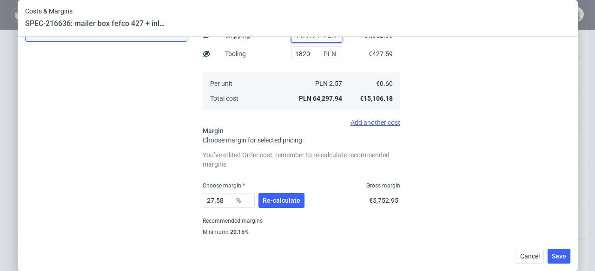
scroll to position [190, 0]
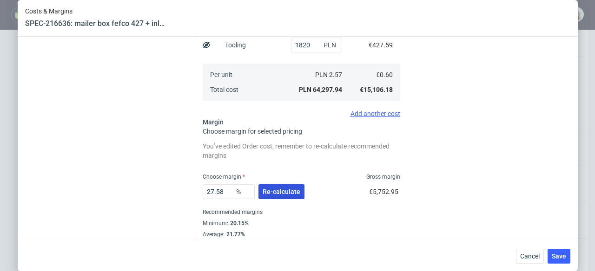
click at [285, 193] on span "Re-calculate" at bounding box center [281, 192] width 38 height 7
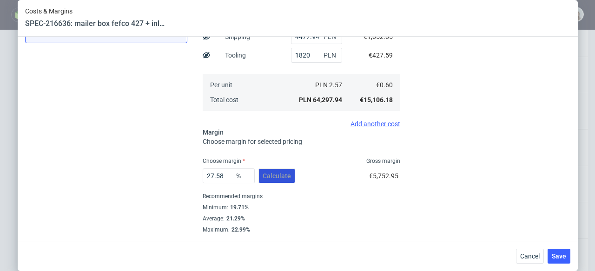
scroll to position [180, 0]
click at [566, 258] on span "Save" at bounding box center [558, 256] width 14 height 7
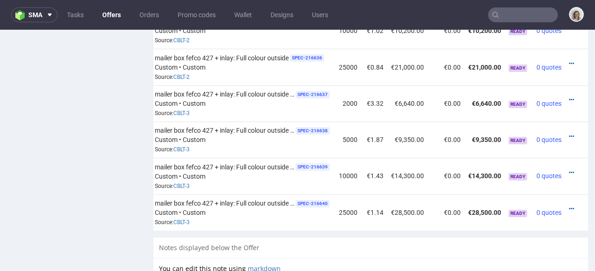
scroll to position [848, 0]
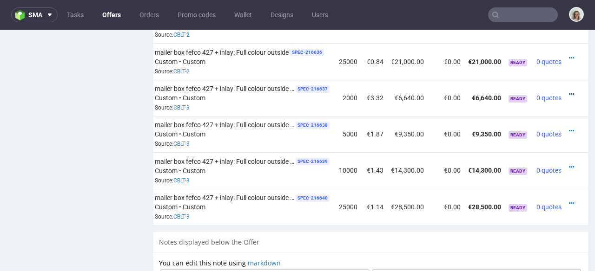
click at [569, 91] on icon at bounding box center [571, 94] width 5 height 7
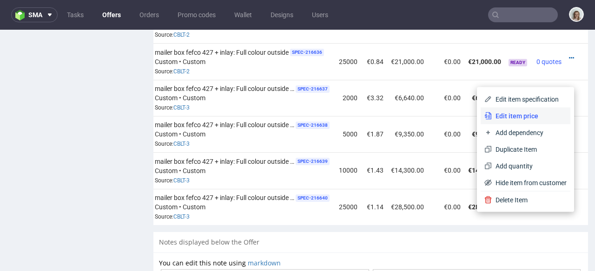
click at [541, 114] on span "Edit item price" at bounding box center [529, 115] width 75 height 9
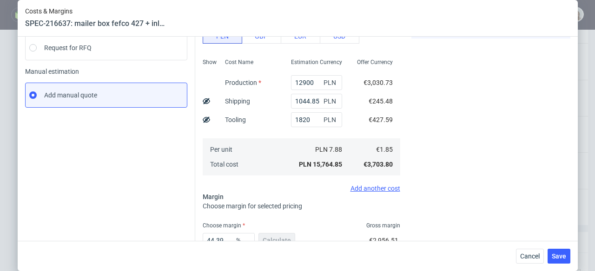
scroll to position [173, 0]
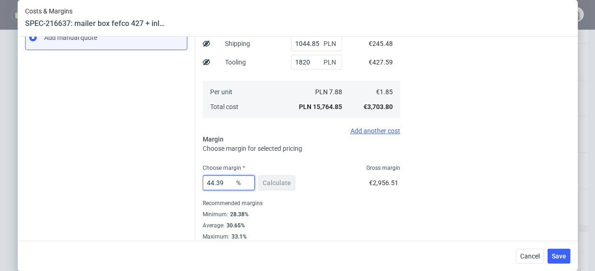
drag, startPoint x: 206, startPoint y: 183, endPoint x: 198, endPoint y: 183, distance: 8.4
click at [198, 183] on div "Costs Manage selected amounts if you need Sampled by Select sample creator Esti…" at bounding box center [382, 67] width 375 height 348
type input "32"
type input "2.72"
type input "32"
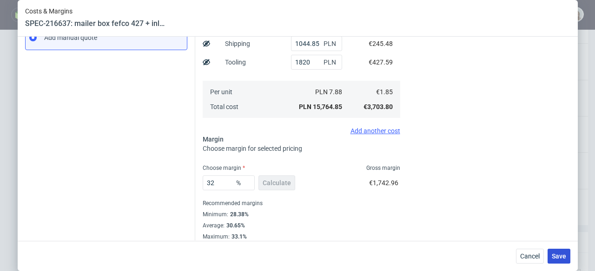
click at [561, 251] on button "Save" at bounding box center [558, 256] width 23 height 15
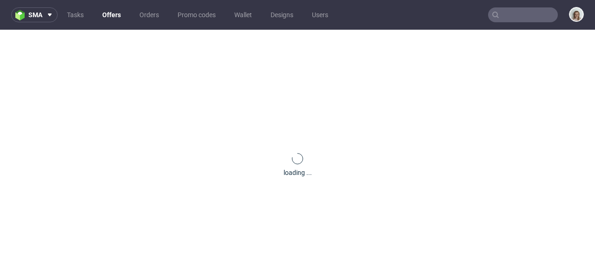
scroll to position [0, 0]
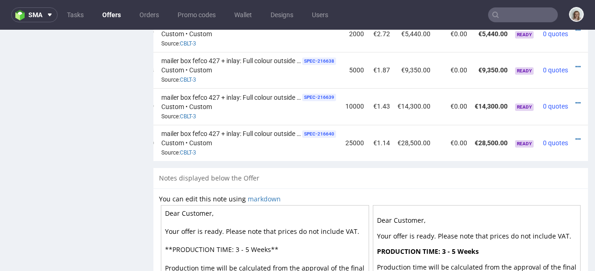
scroll to position [0, 105]
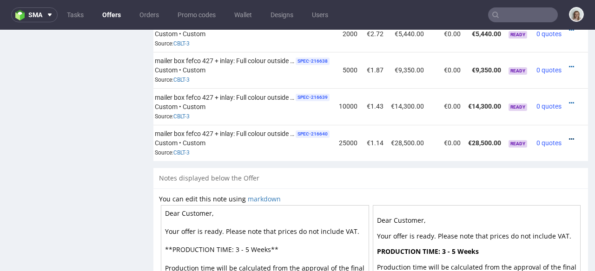
click at [569, 136] on icon at bounding box center [571, 139] width 5 height 7
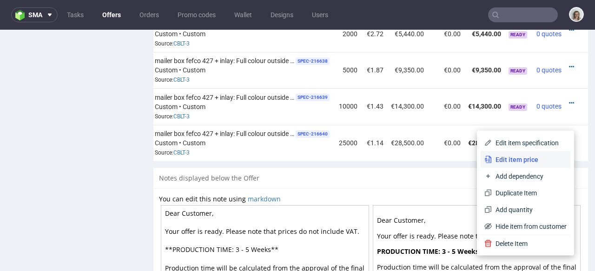
click at [532, 161] on span "Edit item price" at bounding box center [529, 159] width 75 height 9
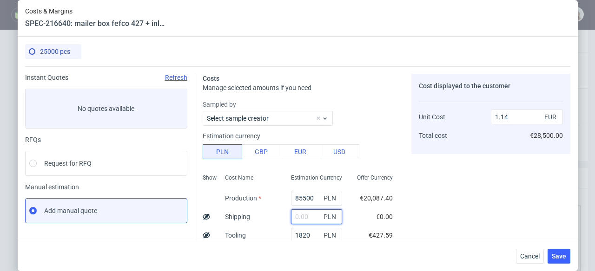
click at [304, 213] on input "text" at bounding box center [316, 217] width 51 height 15
paste input "4477,94"
type input "4477.94"
type input "1.19"
type input "4477.94"
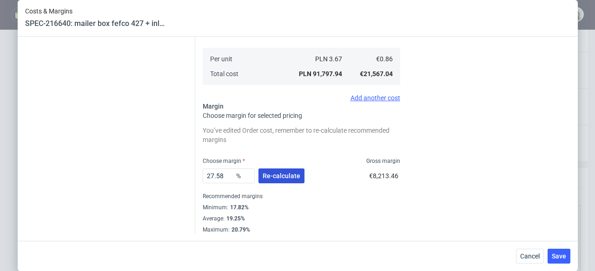
click at [273, 178] on span "Re-calculate" at bounding box center [281, 176] width 38 height 7
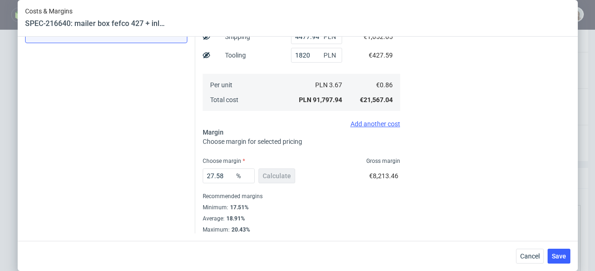
scroll to position [180, 0]
click at [557, 260] on button "Save" at bounding box center [558, 256] width 23 height 15
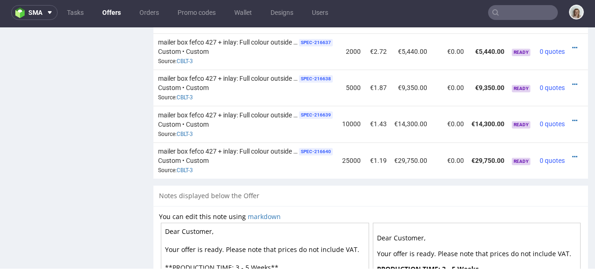
scroll to position [0, 105]
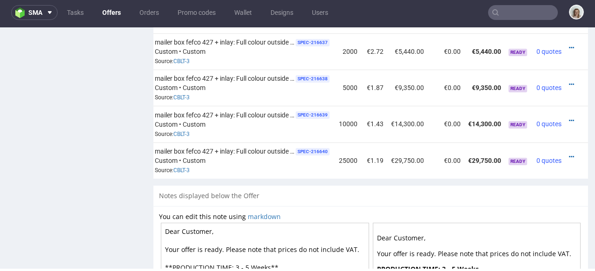
click at [565, 70] on td at bounding box center [576, 88] width 23 height 36
click at [569, 81] on icon at bounding box center [571, 84] width 5 height 7
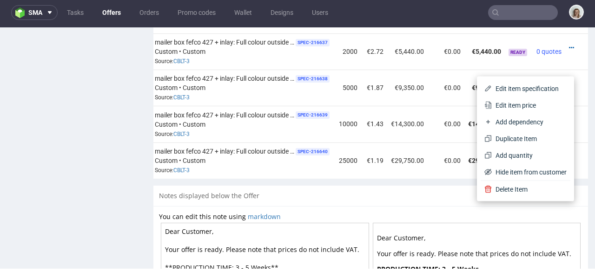
drag, startPoint x: 488, startPoint y: 104, endPoint x: 480, endPoint y: 104, distance: 7.9
click at [492, 104] on span "Edit item price" at bounding box center [529, 105] width 75 height 9
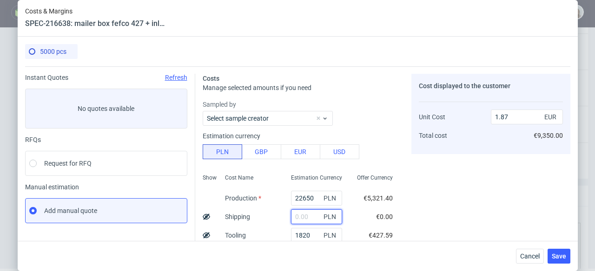
click at [294, 217] on input "text" at bounding box center [316, 217] width 51 height 15
paste input "2238,97"
type input "2238.97"
type input "2.04"
type input "2238.97"
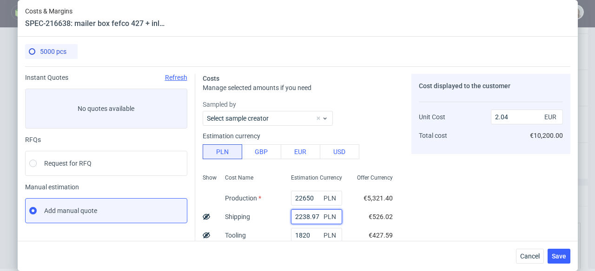
scroll to position [185, 0]
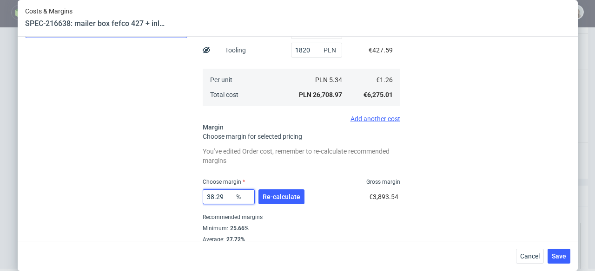
drag, startPoint x: 221, startPoint y: 197, endPoint x: 207, endPoint y: 195, distance: 13.6
click at [207, 195] on input "38.29" at bounding box center [229, 197] width 52 height 15
type input "32"
type input "1.85"
type input "32"
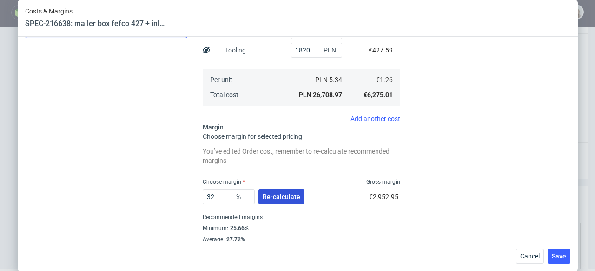
click at [271, 200] on span "Re-calculate" at bounding box center [281, 197] width 38 height 7
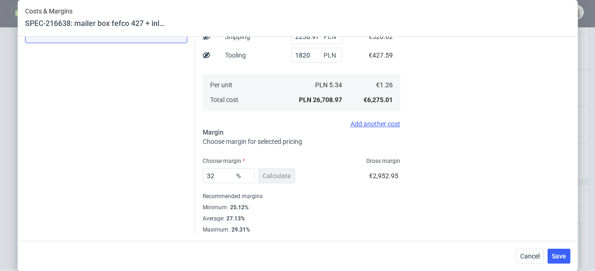
scroll to position [180, 0]
click at [557, 256] on span "Save" at bounding box center [558, 256] width 14 height 7
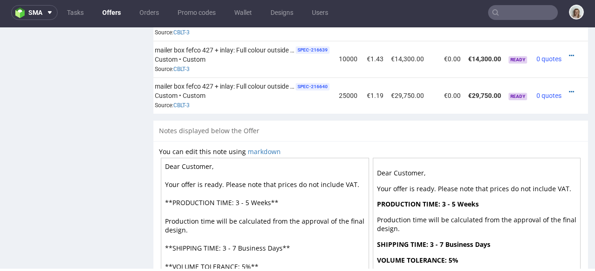
scroll to position [901, 0]
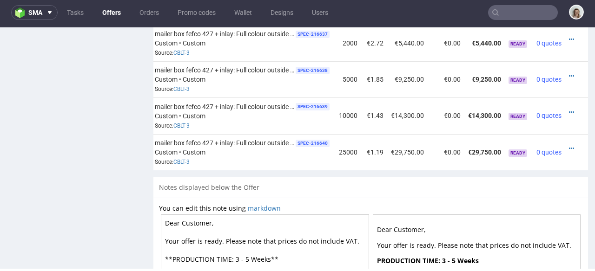
drag, startPoint x: 557, startPoint y: 97, endPoint x: 550, endPoint y: 102, distance: 8.4
click at [569, 109] on icon at bounding box center [571, 112] width 5 height 7
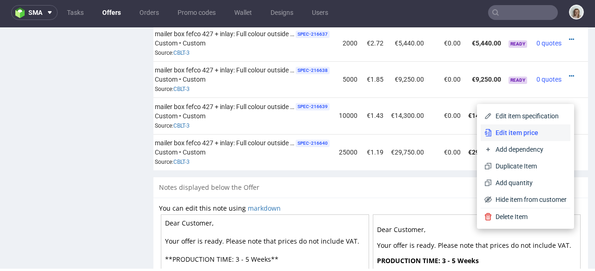
click at [523, 131] on span "Edit item price" at bounding box center [529, 132] width 75 height 9
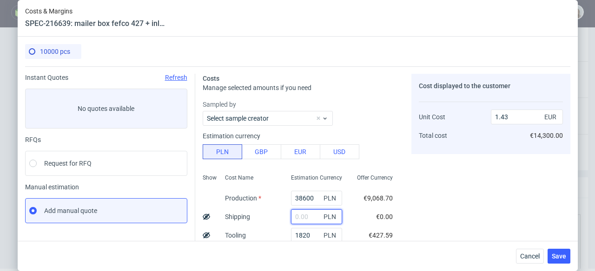
click at [297, 213] on input "text" at bounding box center [316, 217] width 51 height 15
paste input "2345,59"
type input "2345.59"
type input "1.52"
type input "2345.59"
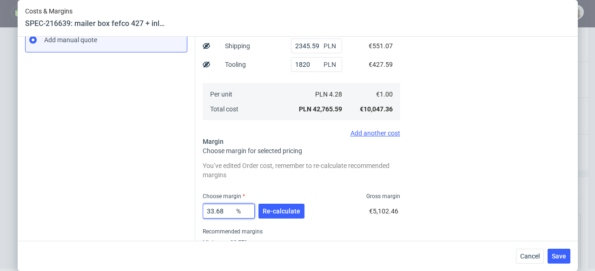
scroll to position [188, 0]
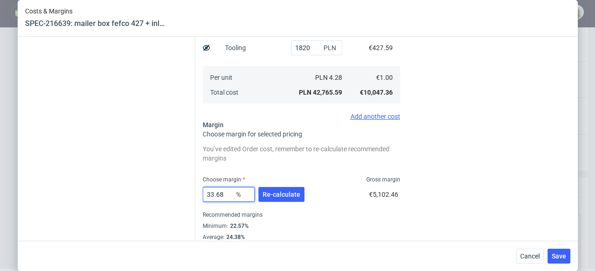
drag, startPoint x: 207, startPoint y: 235, endPoint x: 226, endPoint y: 237, distance: 19.2
click at [226, 237] on div "You’ve edited Order cost, remember to re-calculate recommended margins Choose m…" at bounding box center [301, 198] width 197 height 110
type input "32"
type input "1.48"
type input "30"
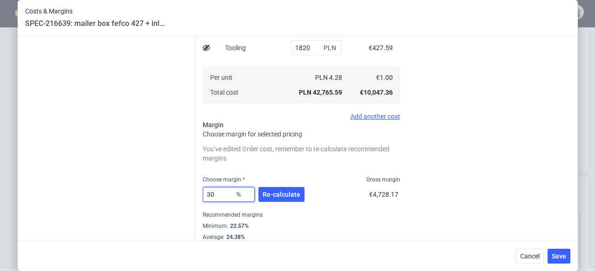
type input "1.44"
type input "30"
click at [269, 193] on span "Re-calculate" at bounding box center [281, 194] width 38 height 7
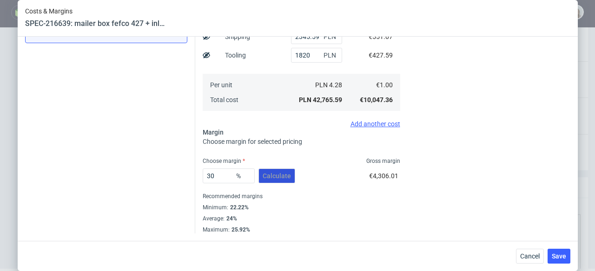
scroll to position [180, 0]
click at [564, 255] on span "Save" at bounding box center [558, 256] width 14 height 7
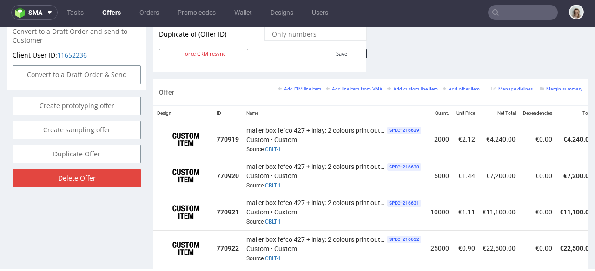
scroll to position [422, 0]
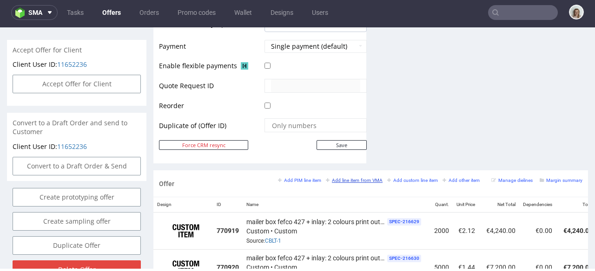
click at [347, 178] on small "Add line item from VMA" at bounding box center [354, 180] width 57 height 5
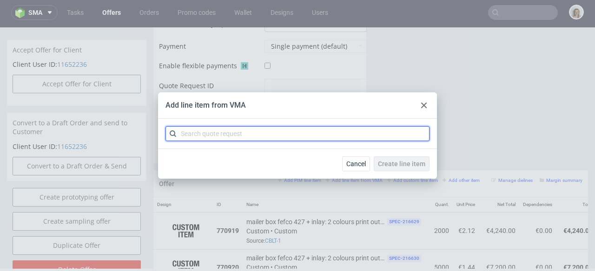
click at [259, 128] on input "text" at bounding box center [297, 133] width 264 height 15
paste input "CBLU"
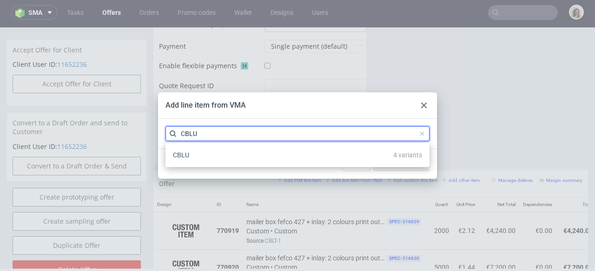
type input "CBLU"
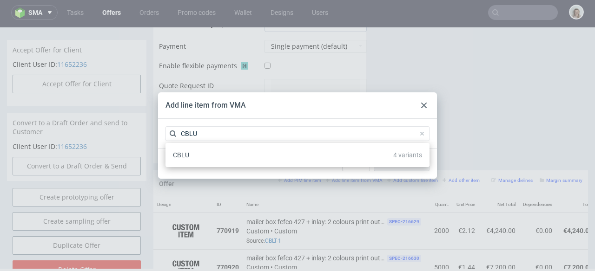
click at [220, 153] on div "CBLU 4 variants" at bounding box center [297, 155] width 256 height 17
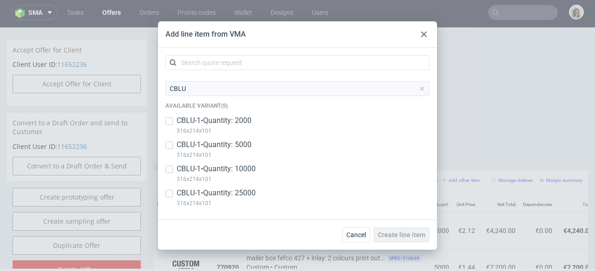
click at [229, 122] on p "CBLU-1 • Quantity: 2000" at bounding box center [214, 121] width 75 height 10
checkbox input "true"
click at [222, 143] on p "CBLU-1 • Quantity: 5000" at bounding box center [214, 145] width 75 height 10
checkbox input "true"
click at [223, 170] on p "CBLU-1 • Quantity: 10000" at bounding box center [216, 169] width 79 height 10
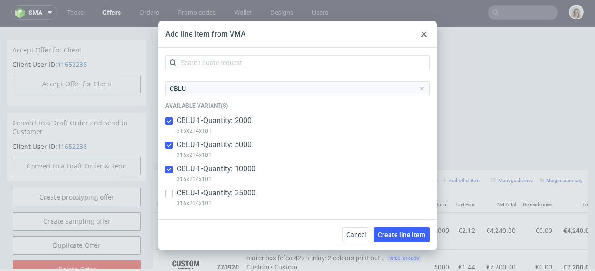
checkbox input "true"
click at [226, 191] on p "CBLU-1 • Quantity: 25000" at bounding box center [216, 193] width 79 height 10
checkbox input "true"
click at [385, 232] on span "Create line item" at bounding box center [401, 235] width 47 height 7
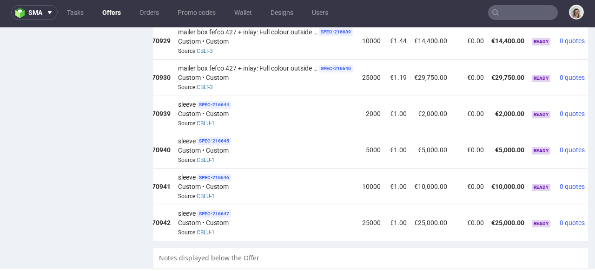
scroll to position [0, 105]
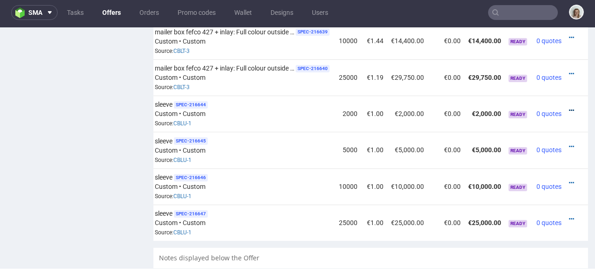
click at [569, 107] on icon at bounding box center [571, 110] width 5 height 7
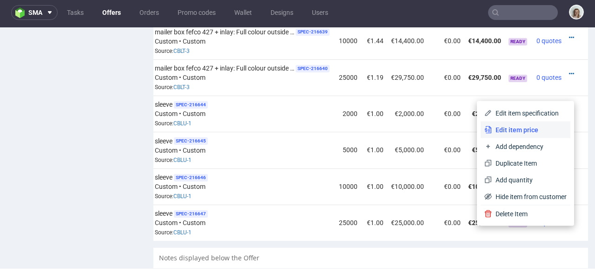
click at [518, 127] on span "Edit item price" at bounding box center [529, 129] width 75 height 9
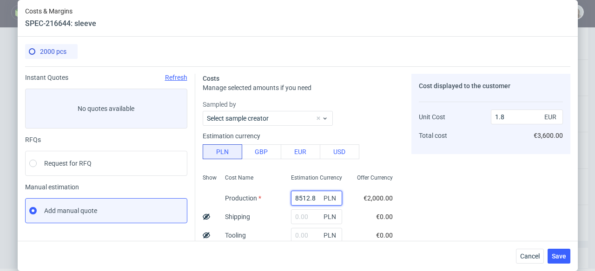
drag, startPoint x: 302, startPoint y: 196, endPoint x: 267, endPoint y: 196, distance: 35.3
click at [267, 196] on div "Show Cost Name Production Shipping Tooling Per unit Total cost Estimation Curre…" at bounding box center [301, 231] width 197 height 123
paste input "5080"
type input "5080"
type input "1.07"
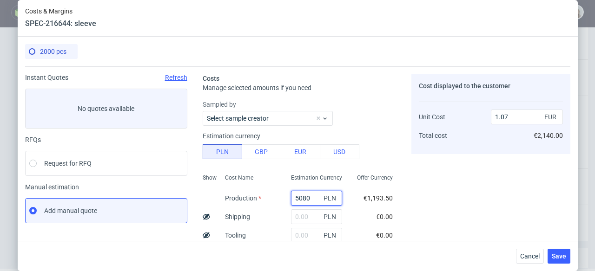
type input "5080"
click at [295, 222] on input "text" at bounding box center [316, 217] width 51 height 15
paste input "464,85"
type input "464.85"
type input "1.17"
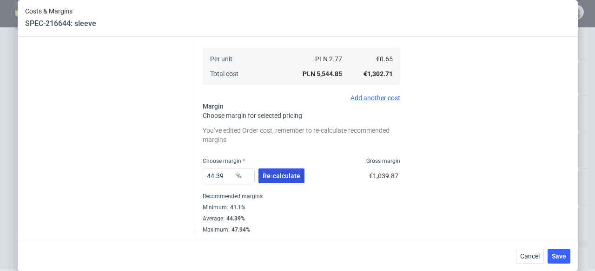
type input "464.85"
click at [271, 177] on span "Re-calculate" at bounding box center [281, 176] width 38 height 7
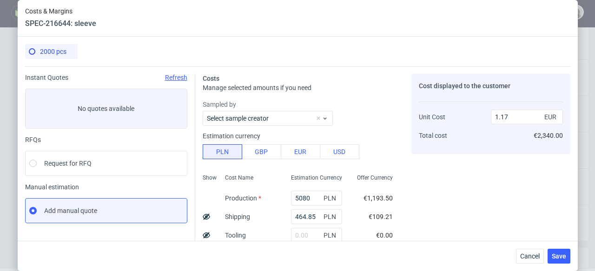
scroll to position [180, 0]
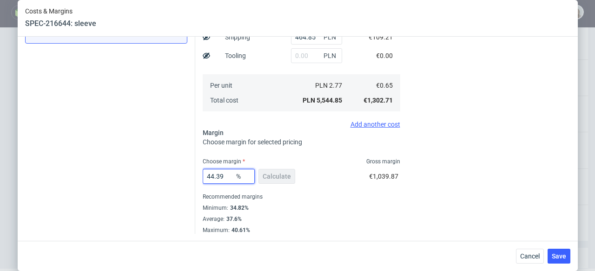
drag, startPoint x: 224, startPoint y: 177, endPoint x: 199, endPoint y: 174, distance: 24.9
click at [203, 174] on input "44.39" at bounding box center [229, 176] width 52 height 15
type input "32"
type input "0.95"
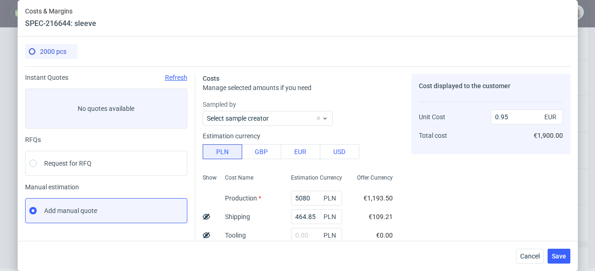
scroll to position [247, 0]
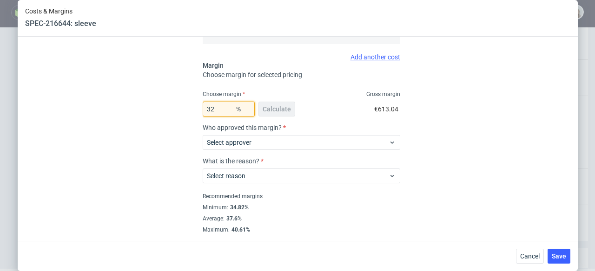
click at [211, 108] on input "32" at bounding box center [229, 109] width 52 height 15
click at [215, 109] on input "32" at bounding box center [229, 109] width 52 height 15
type input "3"
type input "0.67"
type input "35"
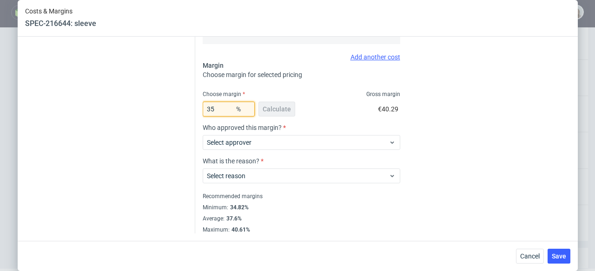
type input "1"
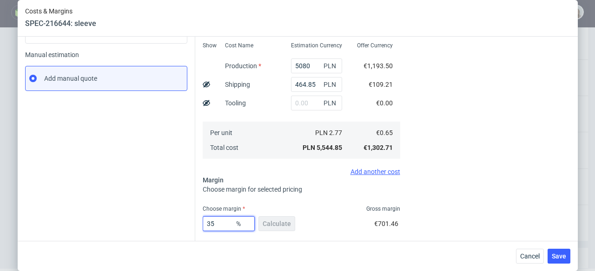
scroll to position [144, 0]
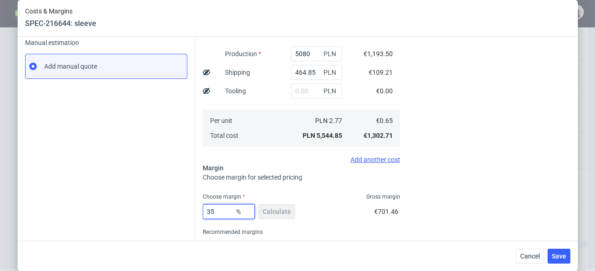
click at [210, 211] on input "35" at bounding box center [229, 211] width 52 height 15
type input "32"
type input "0.95"
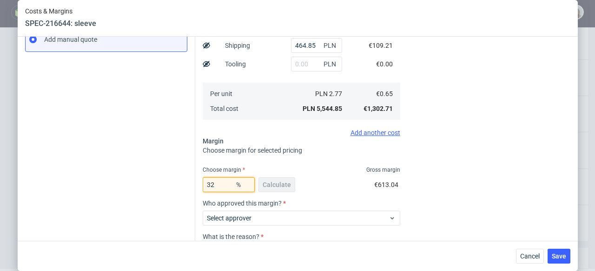
scroll to position [216, 0]
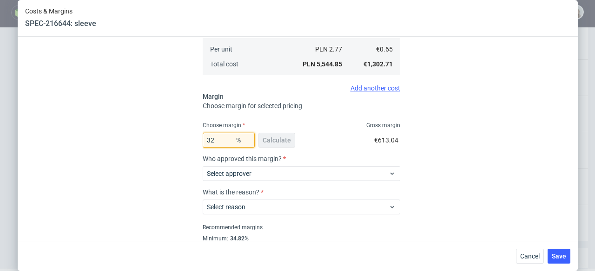
type input "32"
click at [321, 155] on label "Who approved this margin?" at bounding box center [301, 158] width 197 height 7
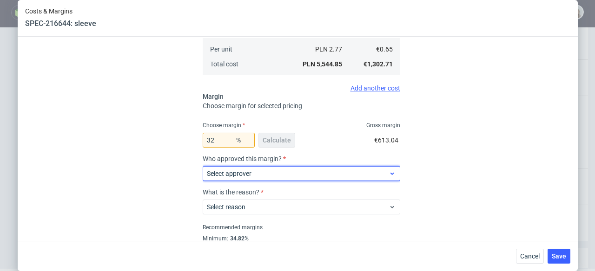
click at [330, 170] on span "Select approver" at bounding box center [298, 173] width 182 height 9
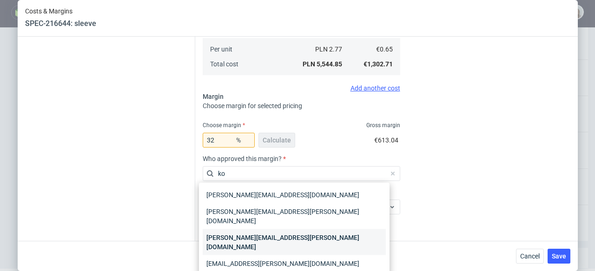
type input "ko"
click at [308, 229] on div "marta.kozlowska@packhelp.com" at bounding box center [294, 242] width 183 height 26
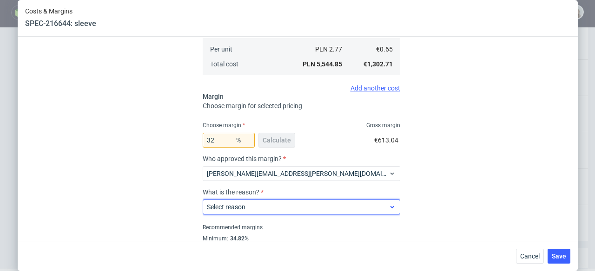
click at [320, 208] on span "Select reason" at bounding box center [298, 207] width 182 height 9
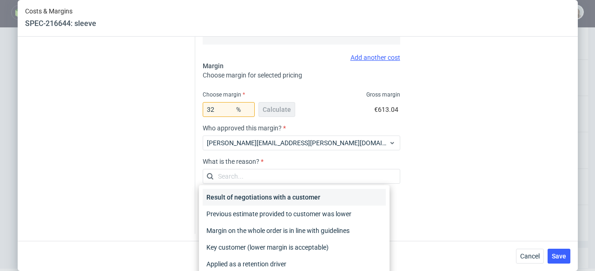
scroll to position [247, 0]
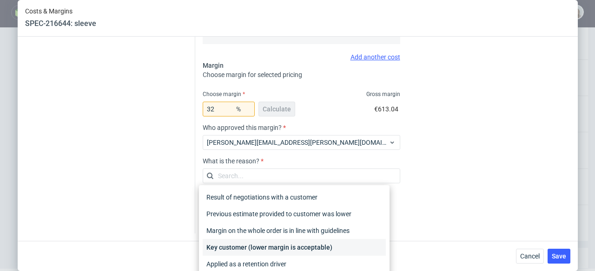
click at [337, 246] on div "Key customer (lower margin is acceptable)" at bounding box center [294, 247] width 183 height 17
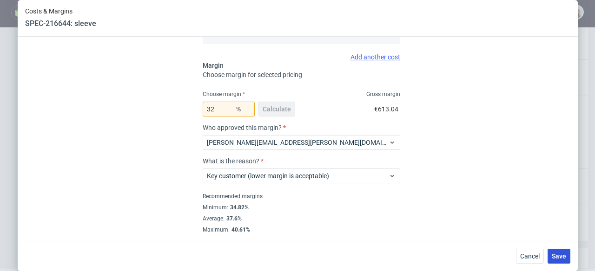
click at [558, 253] on span "Save" at bounding box center [558, 256] width 14 height 7
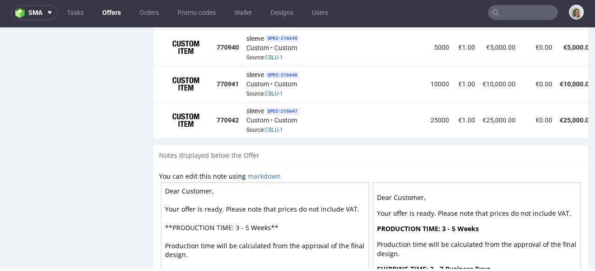
scroll to position [987, 0]
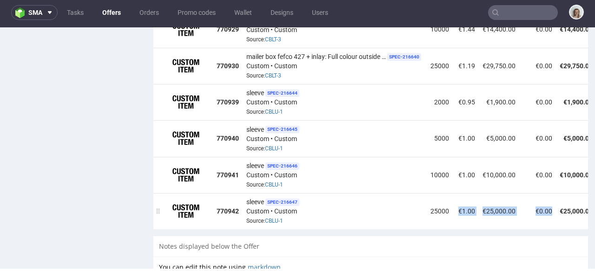
drag, startPoint x: 487, startPoint y: 212, endPoint x: 522, endPoint y: 210, distance: 35.4
click at [527, 211] on tr "770942 sleeve SPEC- 216647 Custom • Custom Source: CBLU-1 25000 €1.00 €25,000.0…" at bounding box center [416, 211] width 526 height 36
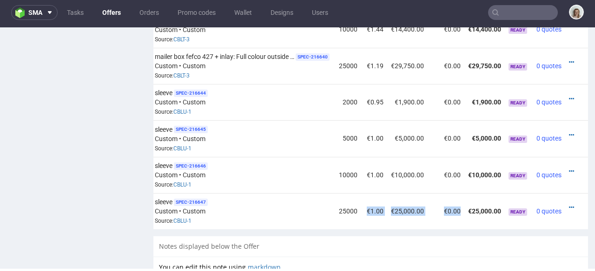
scroll to position [0, 105]
click at [569, 132] on icon at bounding box center [571, 135] width 5 height 7
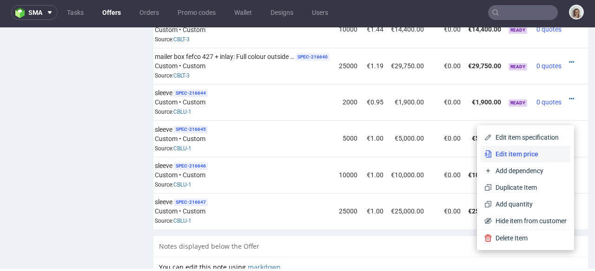
click at [531, 151] on span "Edit item price" at bounding box center [529, 154] width 75 height 9
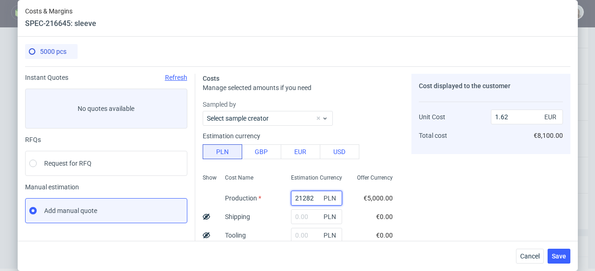
drag, startPoint x: 283, startPoint y: 199, endPoint x: 276, endPoint y: 198, distance: 7.4
click at [283, 198] on div "21282 PLN" at bounding box center [316, 198] width 66 height 19
paste input "8500"
type input "8500"
type input "0.65"
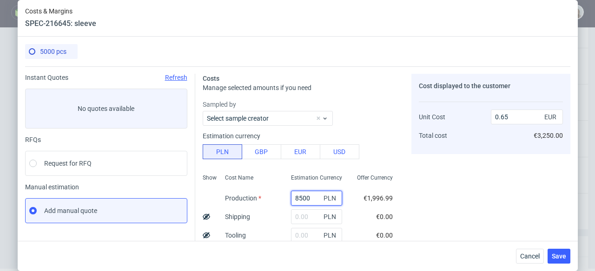
type input "8500"
click at [300, 215] on input "text" at bounding box center [316, 217] width 51 height 15
paste input "622,65"
type input "622.65"
type input "0.7"
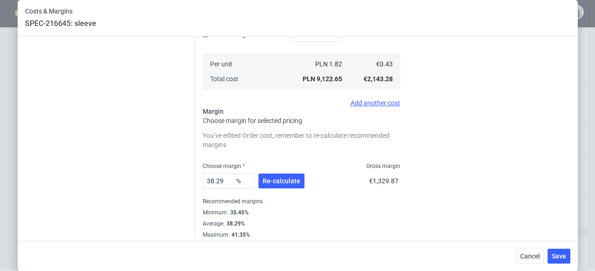
scroll to position [206, 0]
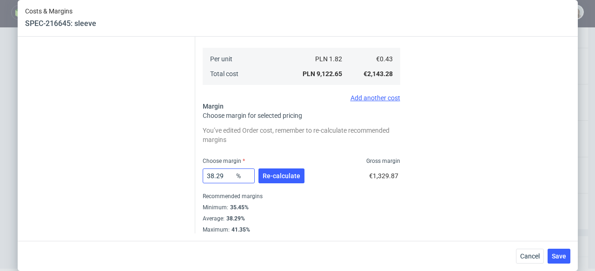
type input "622.65"
drag, startPoint x: 220, startPoint y: 177, endPoint x: 202, endPoint y: 177, distance: 18.1
click at [203, 177] on input "38.29" at bounding box center [229, 176] width 52 height 15
type input "32"
type input "0.63"
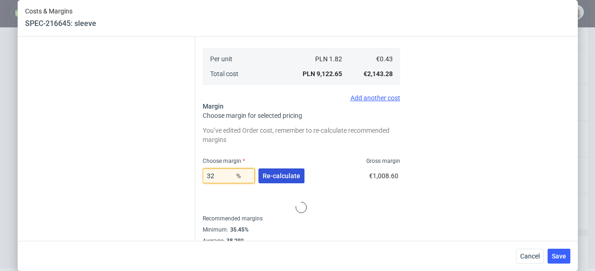
type input "32"
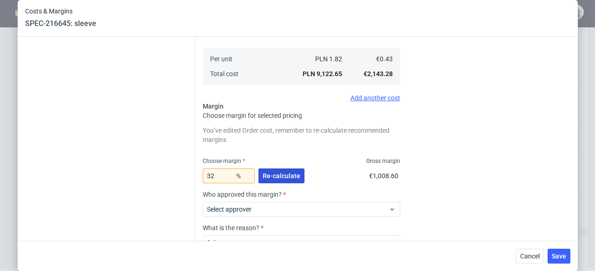
click at [270, 179] on span "Re-calculate" at bounding box center [281, 176] width 38 height 7
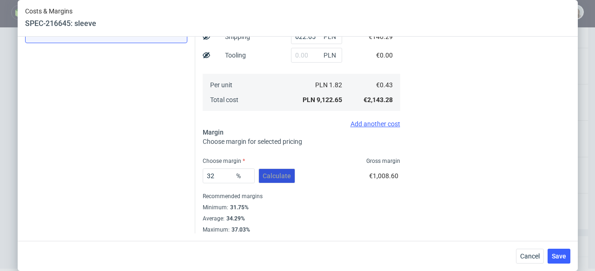
scroll to position [180, 0]
click at [559, 260] on span "Save" at bounding box center [558, 256] width 14 height 7
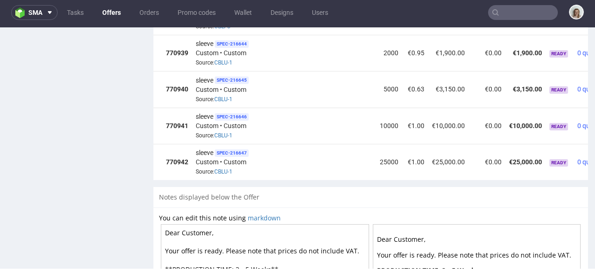
scroll to position [0, 105]
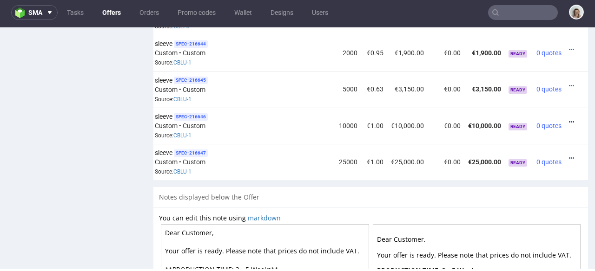
click at [569, 119] on icon at bounding box center [571, 122] width 5 height 7
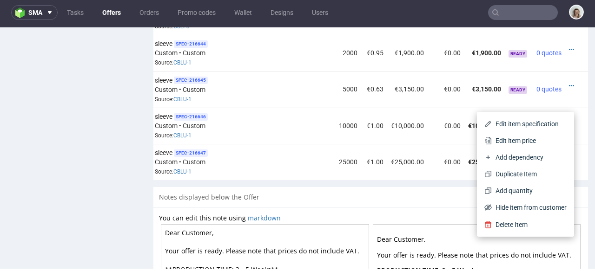
drag, startPoint x: 534, startPoint y: 141, endPoint x: 491, endPoint y: 146, distance: 43.9
click at [534, 141] on span "Edit item price" at bounding box center [529, 140] width 75 height 9
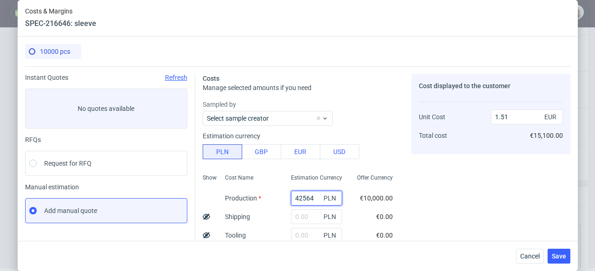
drag, startPoint x: 306, startPoint y: 196, endPoint x: 278, endPoint y: 197, distance: 27.9
click at [283, 197] on div "42564 PLN" at bounding box center [316, 198] width 66 height 19
paste input "13600"
type input "13600"
type input "0.48"
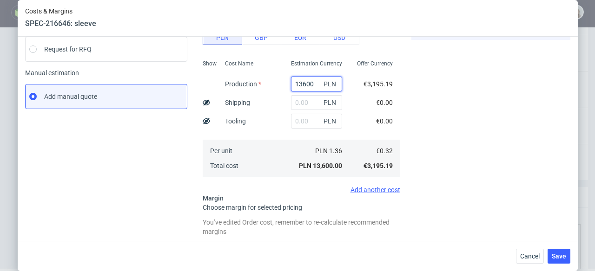
scroll to position [115, 0]
type input "13600"
click at [295, 124] on input "text" at bounding box center [316, 120] width 51 height 15
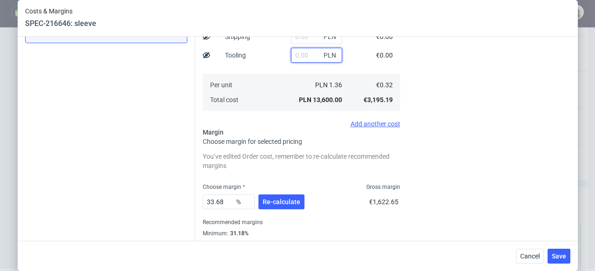
scroll to position [135, 0]
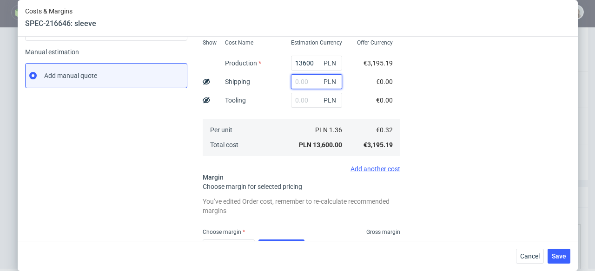
click at [296, 84] on input "text" at bounding box center [316, 81] width 51 height 15
paste input "938,23"
type input "938.23"
type input "0.51"
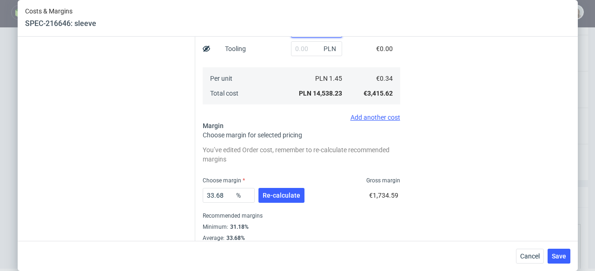
scroll to position [205, 0]
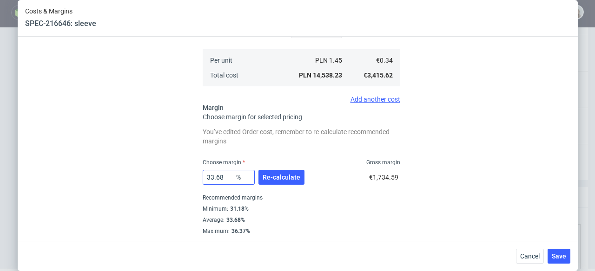
type input "938.23"
drag, startPoint x: 221, startPoint y: 173, endPoint x: 200, endPoint y: 174, distance: 20.5
click at [203, 174] on input "33.68" at bounding box center [229, 177] width 52 height 15
drag, startPoint x: 223, startPoint y: 178, endPoint x: 182, endPoint y: 177, distance: 40.9
click at [182, 177] on div "Instant Quotes Refresh No quotes available RFQs Request for RFQ Manual estimati…" at bounding box center [297, 49] width 545 height 374
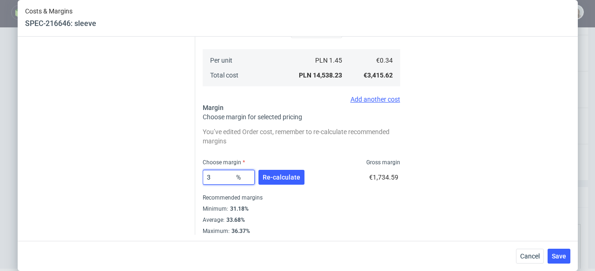
type input "30"
type input "0.49"
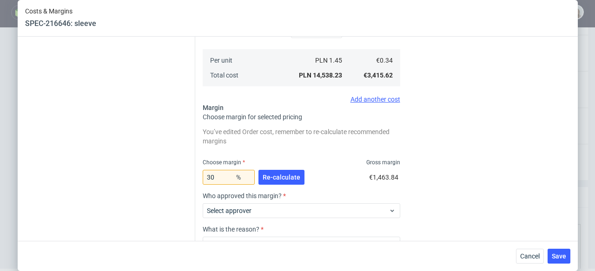
click at [304, 163] on div "Choose margin Gross margin" at bounding box center [301, 162] width 197 height 7
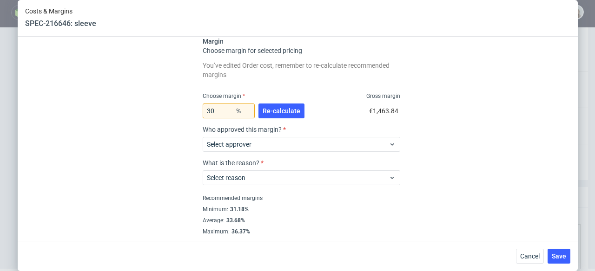
scroll to position [273, 0]
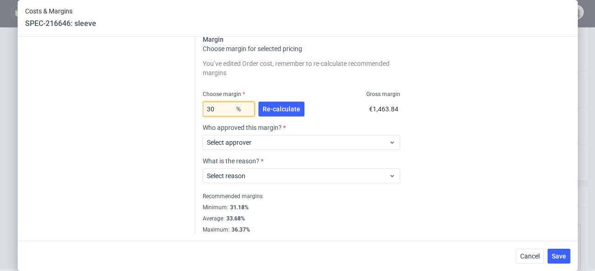
click at [213, 107] on input "30" at bounding box center [229, 109] width 52 height 15
type input "32"
type input "0.5"
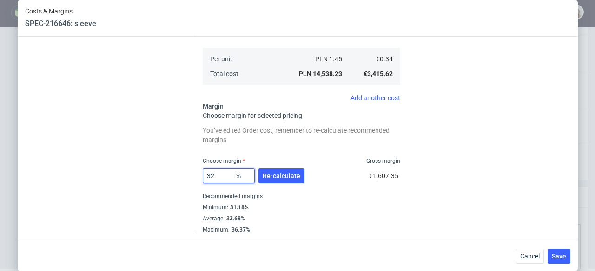
type input "32"
click at [318, 161] on div "Choose margin Gross margin" at bounding box center [301, 160] width 197 height 7
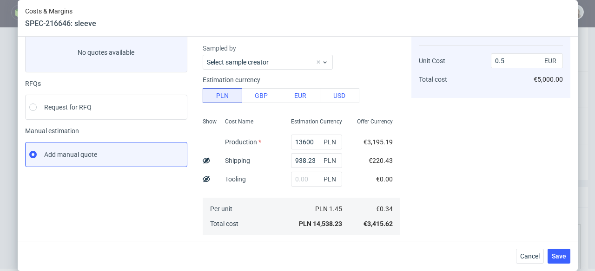
scroll to position [0, 0]
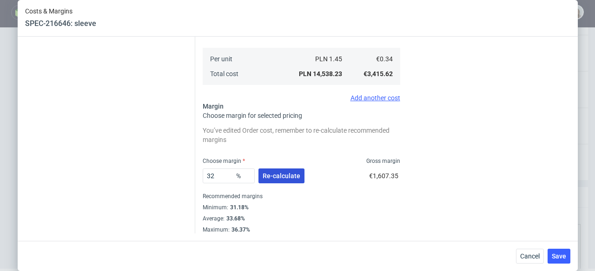
click at [298, 175] on button "Re-calculate" at bounding box center [281, 176] width 46 height 15
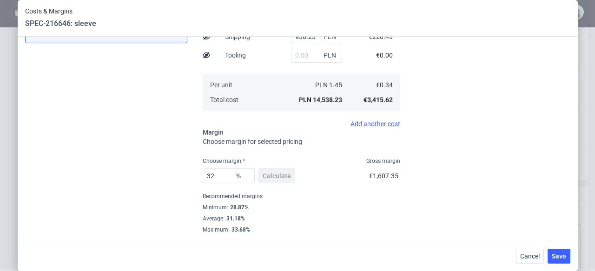
scroll to position [180, 0]
click at [557, 254] on span "Save" at bounding box center [558, 256] width 14 height 7
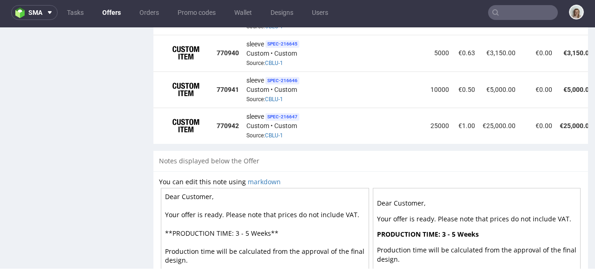
scroll to position [0, 105]
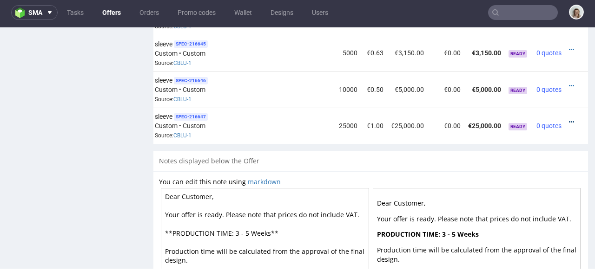
drag, startPoint x: 557, startPoint y: 105, endPoint x: 554, endPoint y: 110, distance: 5.8
click at [569, 119] on icon at bounding box center [571, 122] width 5 height 7
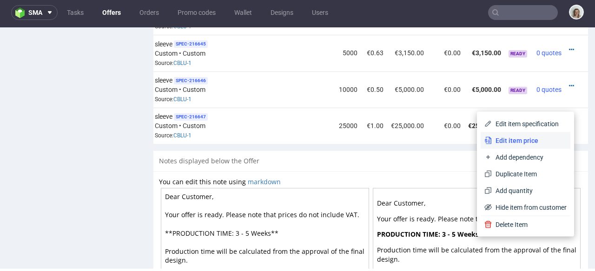
drag, startPoint x: 536, startPoint y: 138, endPoint x: 524, endPoint y: 136, distance: 11.8
click at [535, 138] on span "Edit item price" at bounding box center [529, 140] width 75 height 9
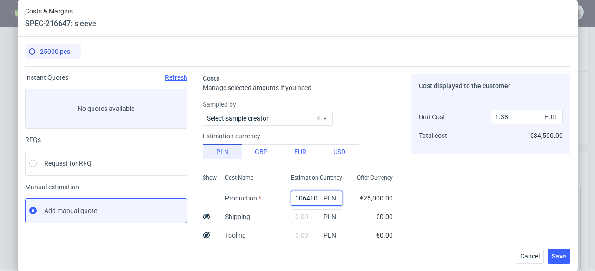
drag, startPoint x: 301, startPoint y: 200, endPoint x: 272, endPoint y: 198, distance: 29.3
click at [272, 198] on div "Show Cost Name Production Shipping Tooling Per unit Total cost Estimation Curre…" at bounding box center [301, 231] width 197 height 123
paste input "775"
type input "17750"
type input "0.23"
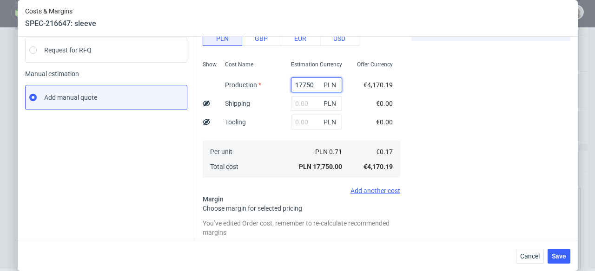
scroll to position [169, 0]
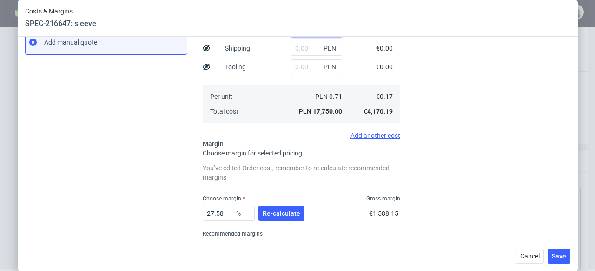
type input "17750"
click at [300, 52] on input "text" at bounding box center [316, 48] width 51 height 15
paste input "2243,23"
type input "2243.23"
type input "0.26"
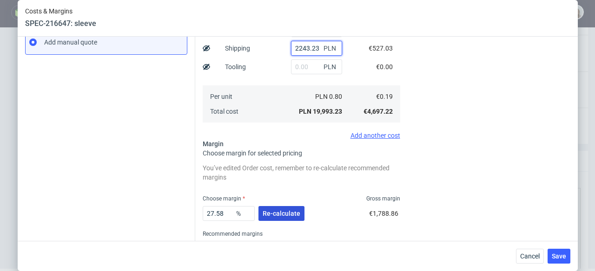
type input "2243.23"
click at [276, 218] on button "Re-calculate" at bounding box center [281, 213] width 46 height 15
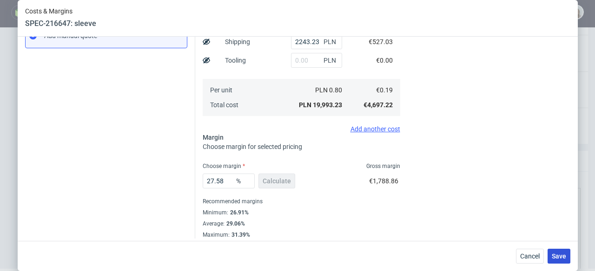
scroll to position [180, 0]
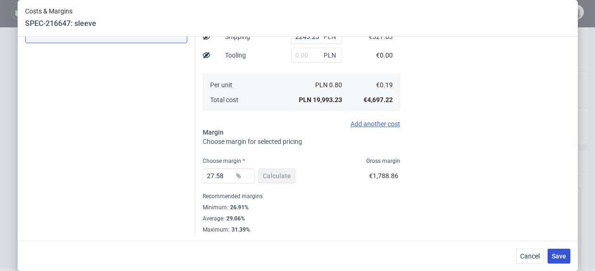
click at [557, 257] on span "Save" at bounding box center [558, 256] width 14 height 7
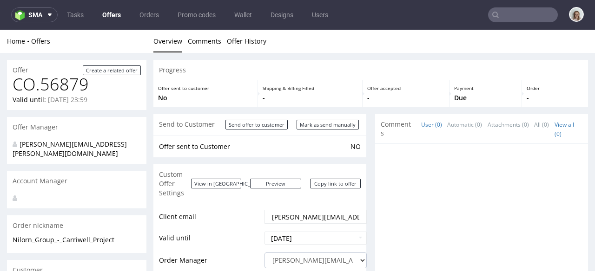
scroll to position [2, 0]
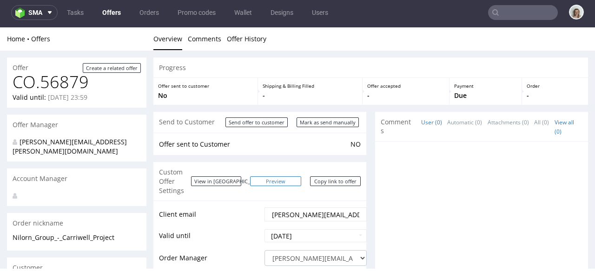
click at [293, 177] on link "Preview" at bounding box center [275, 182] width 51 height 10
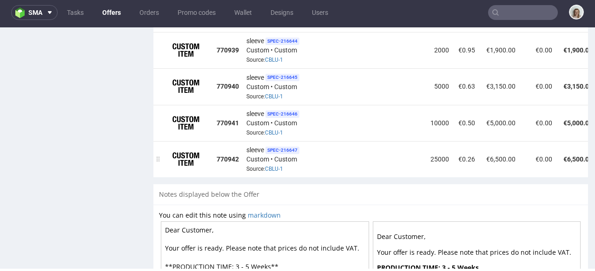
scroll to position [1045, 0]
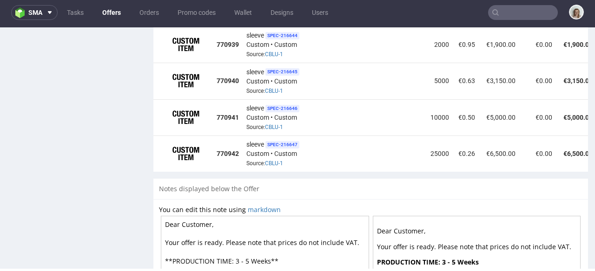
drag, startPoint x: 182, startPoint y: 214, endPoint x: 224, endPoint y: 211, distance: 41.9
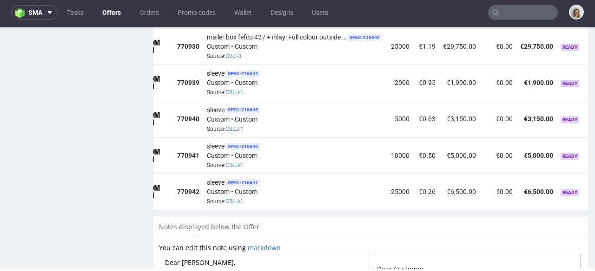
scroll to position [1128, 0]
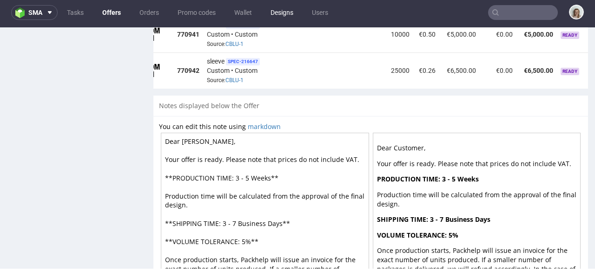
type textarea "Dear [PERSON_NAME], Your offer is ready. Please note that prices do not include…"
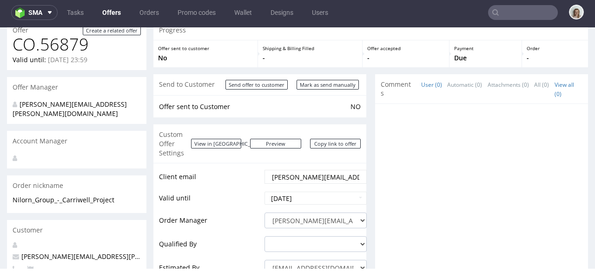
scroll to position [0, 0]
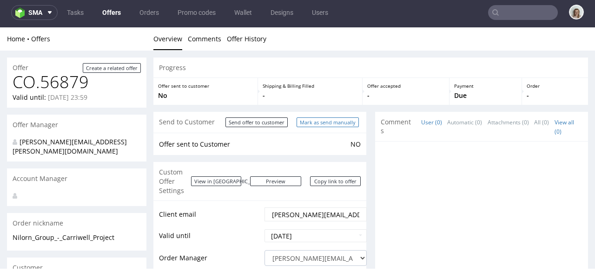
click at [313, 124] on input "Mark as send manually" at bounding box center [327, 123] width 62 height 10
type input "In progress..."
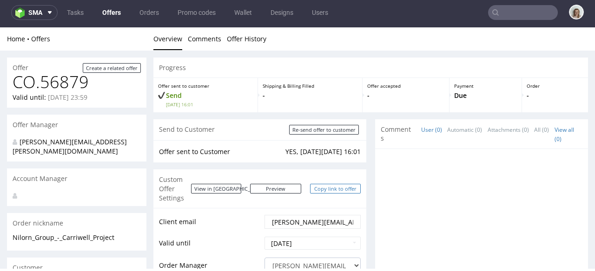
click at [334, 184] on link "Copy link to offer" at bounding box center [335, 189] width 51 height 10
click at [319, 184] on link "Copy link to offer" at bounding box center [335, 189] width 51 height 10
click at [335, 184] on link "Copy link to offer" at bounding box center [335, 189] width 51 height 10
click at [330, 186] on link "Copy link to offer" at bounding box center [335, 189] width 51 height 10
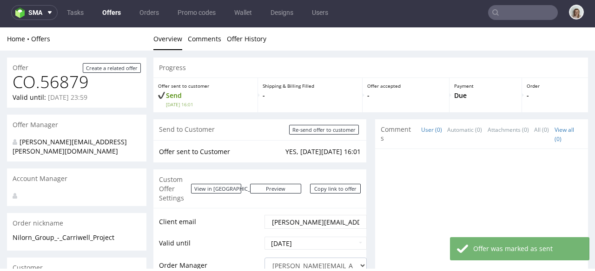
click at [321, 177] on div "Custom Offer Settings View in [GEOGRAPHIC_DATA] Preview [URL][DOMAIN_NAME] Copy…" at bounding box center [259, 189] width 213 height 39
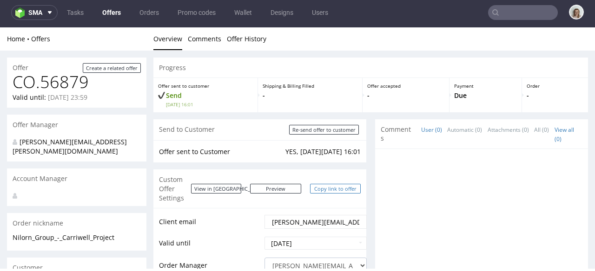
click at [329, 184] on link "Copy link to offer" at bounding box center [335, 189] width 51 height 10
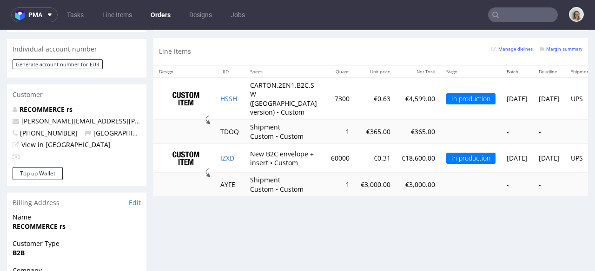
scroll to position [444, 0]
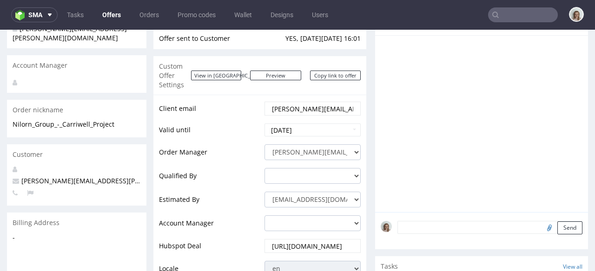
scroll to position [152, 0]
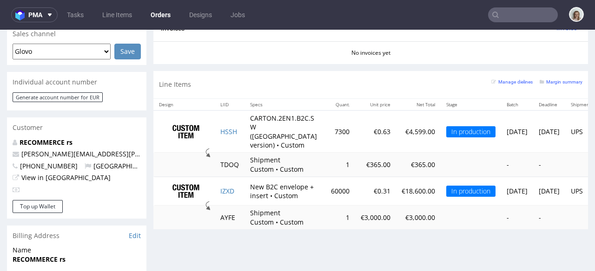
scroll to position [420, 0]
